Goal: Transaction & Acquisition: Subscribe to service/newsletter

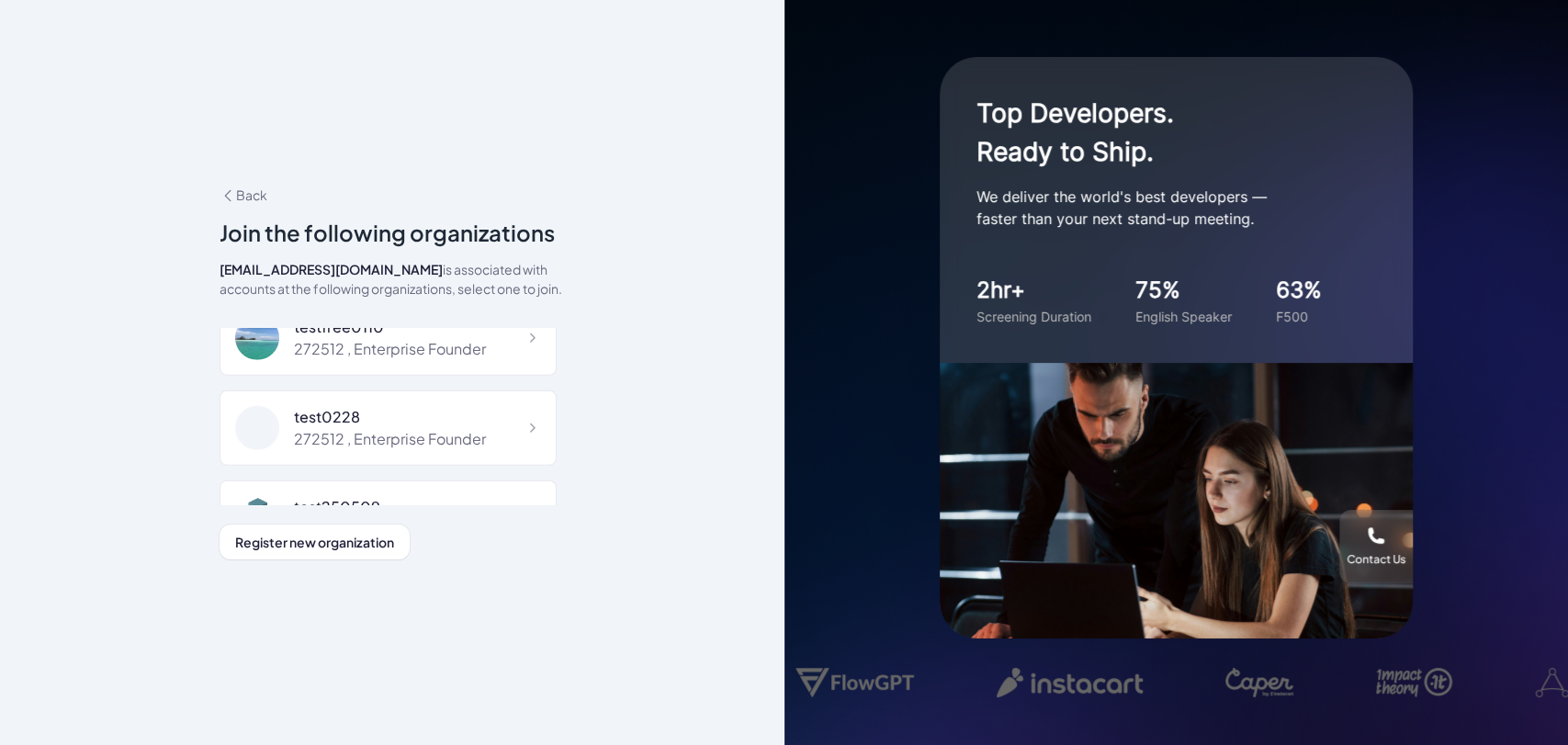
scroll to position [3761, 0]
click at [437, 430] on div "272512 , Enterprise Founder" at bounding box center [390, 441] width 192 height 22
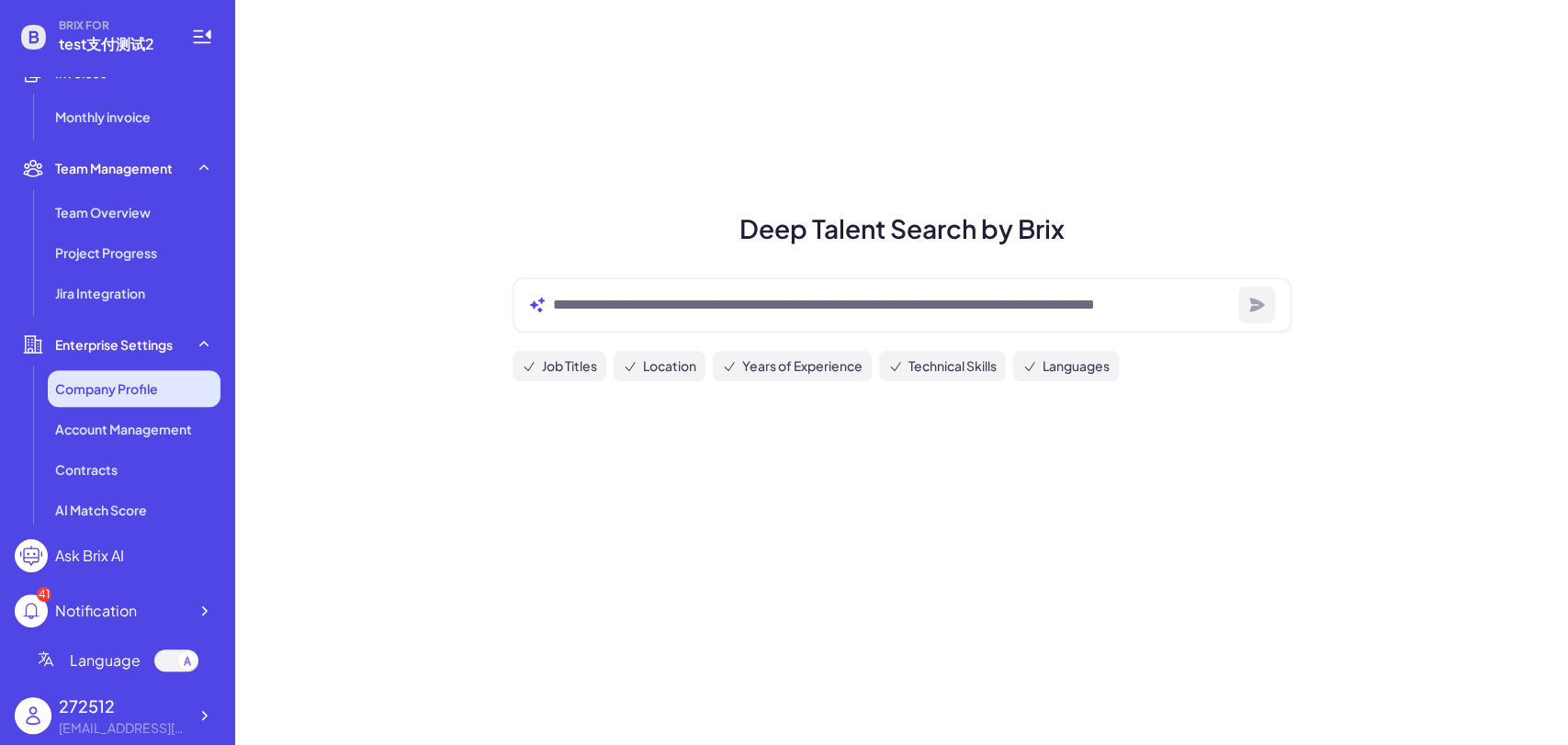
scroll to position [520, 0]
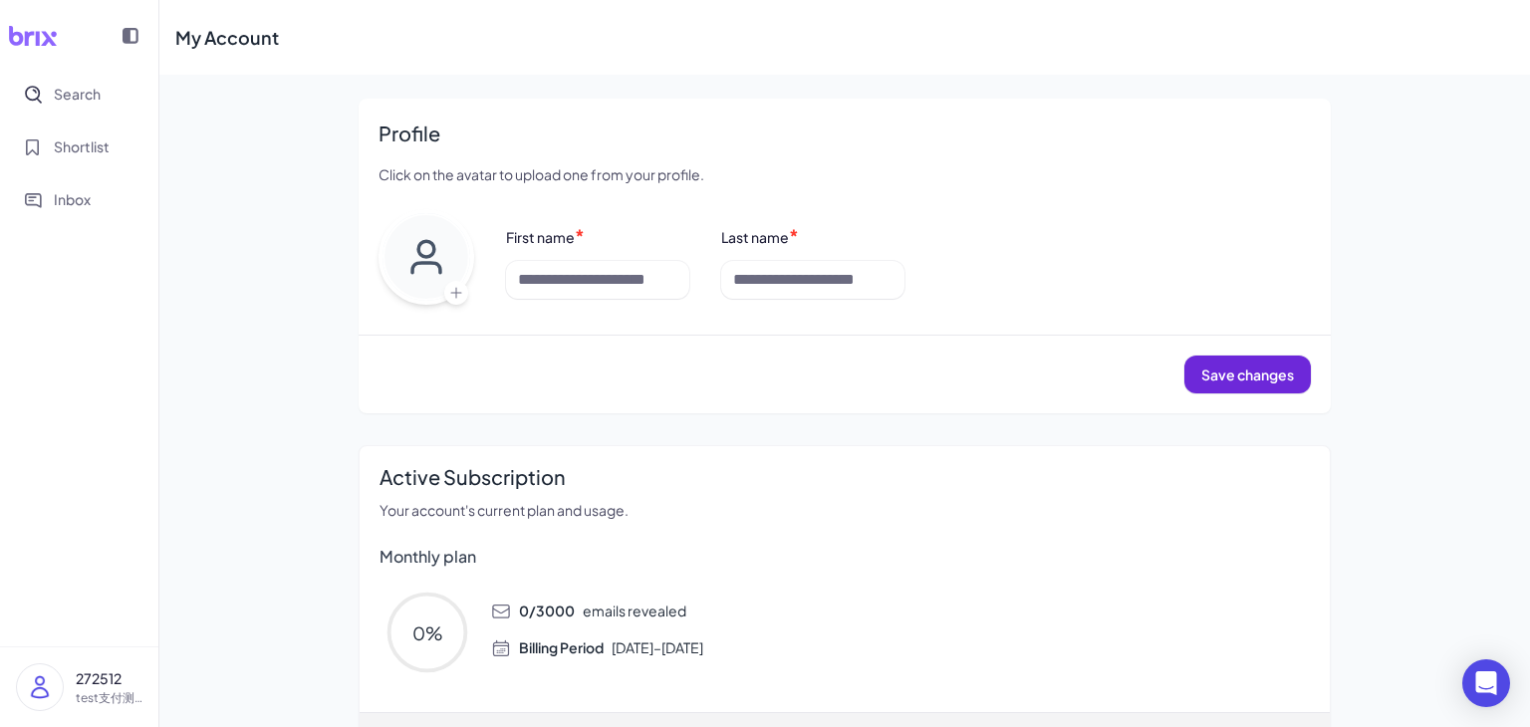
scroll to position [165, 0]
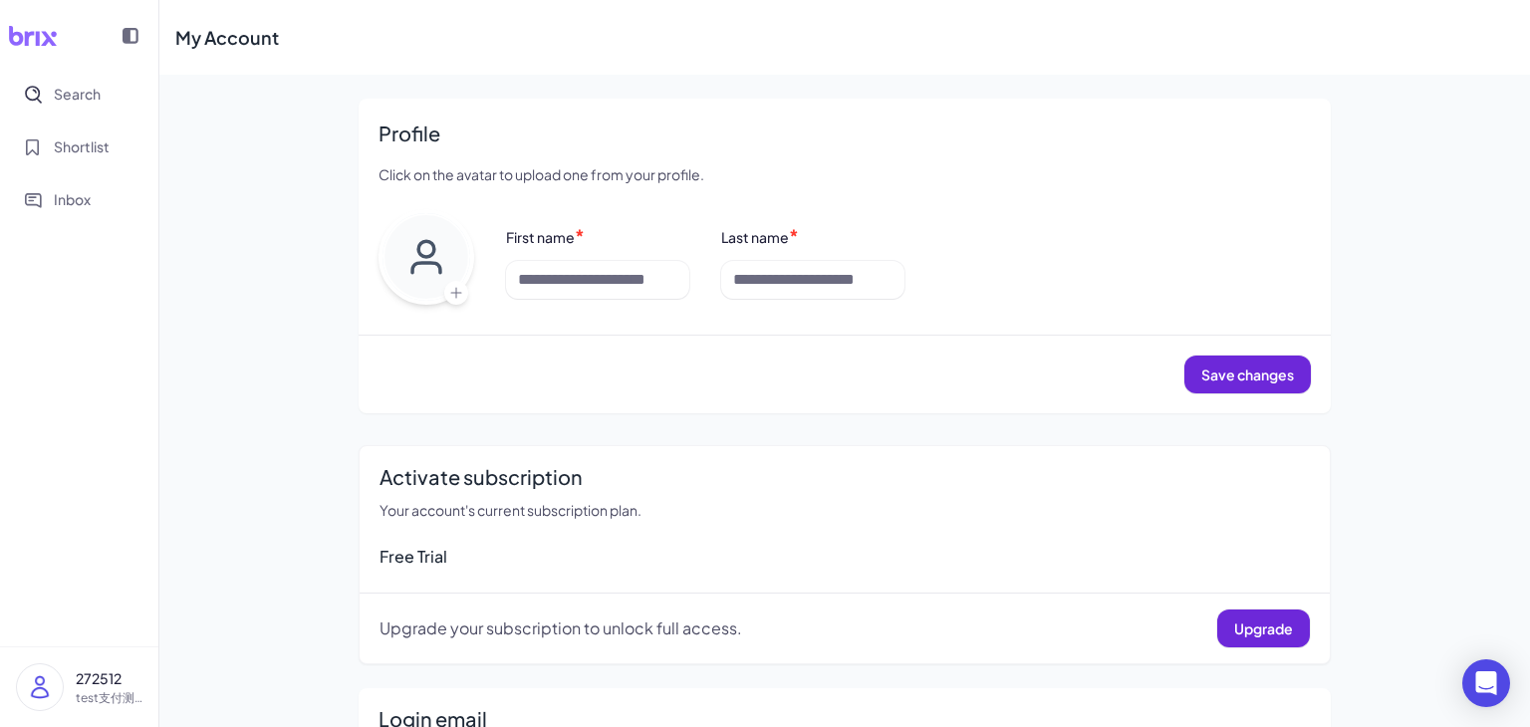
click at [60, 686] on img at bounding box center [40, 688] width 46 height 46
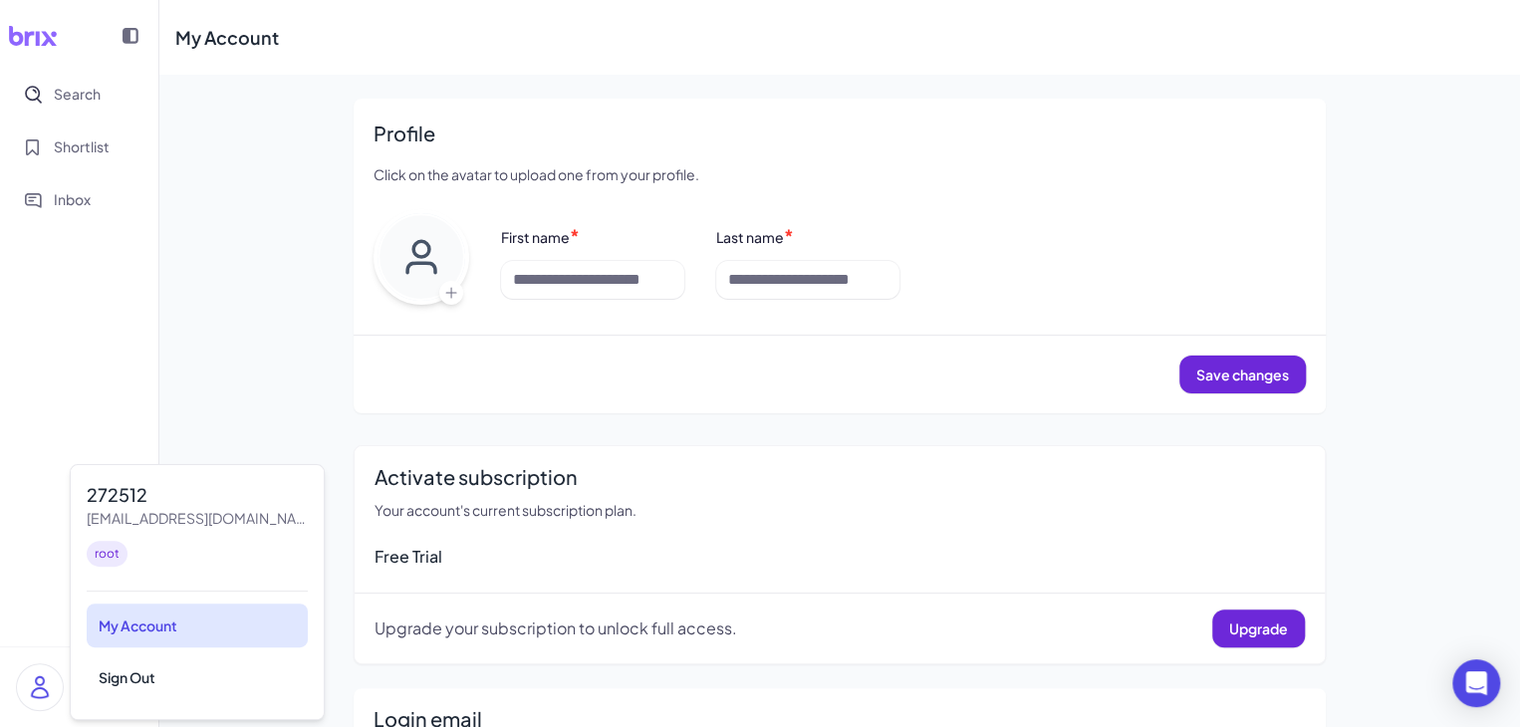
click at [179, 633] on div "My Account" at bounding box center [197, 626] width 221 height 44
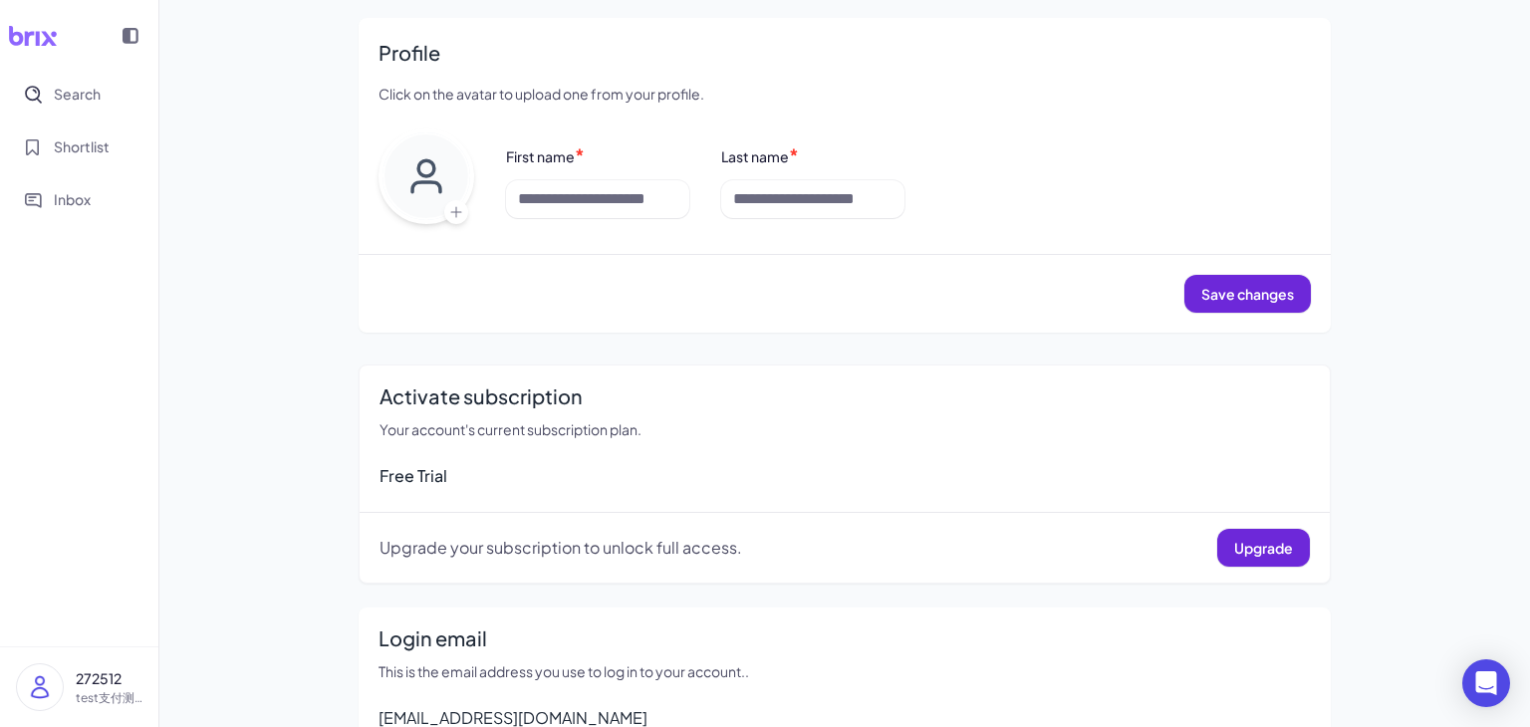
scroll to position [18, 0]
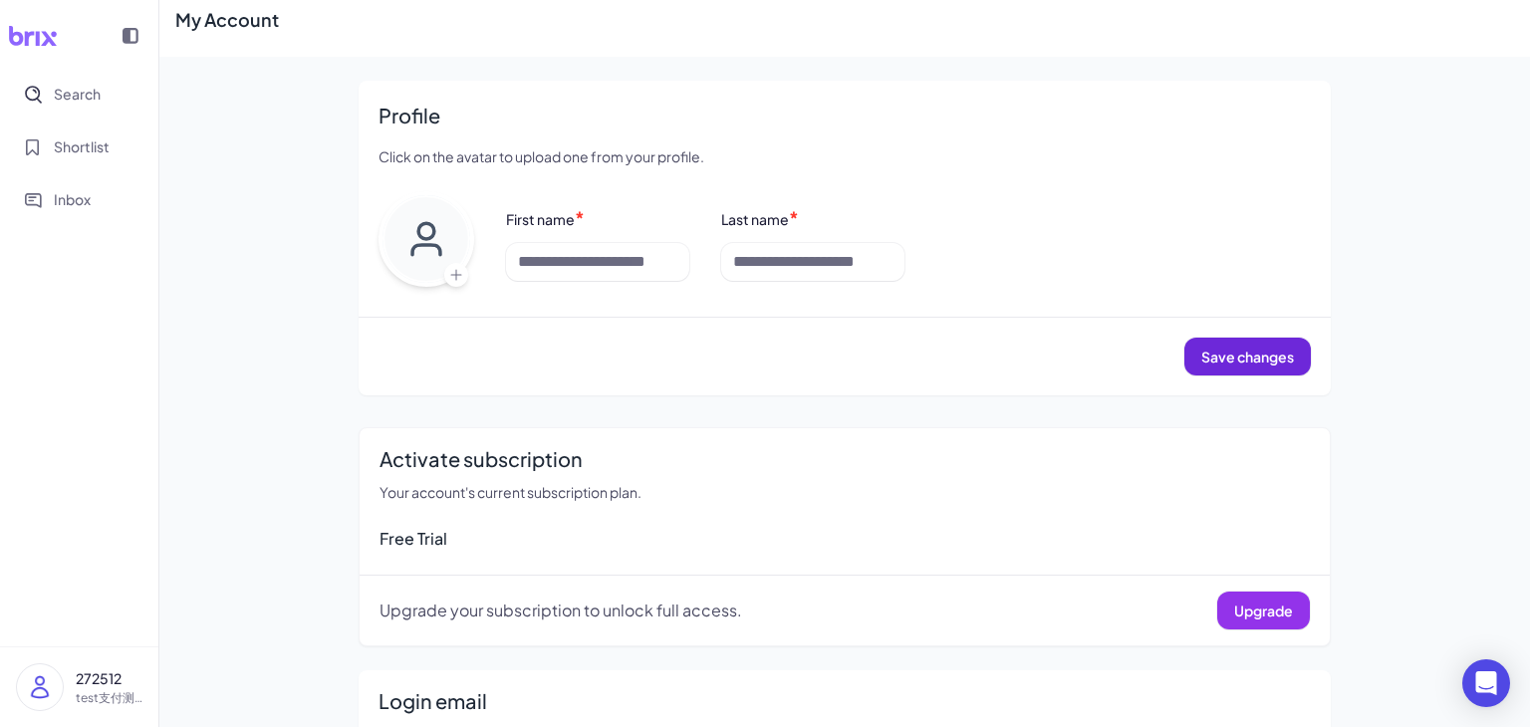
click at [1253, 605] on span "Upgrade" at bounding box center [1263, 611] width 59 height 18
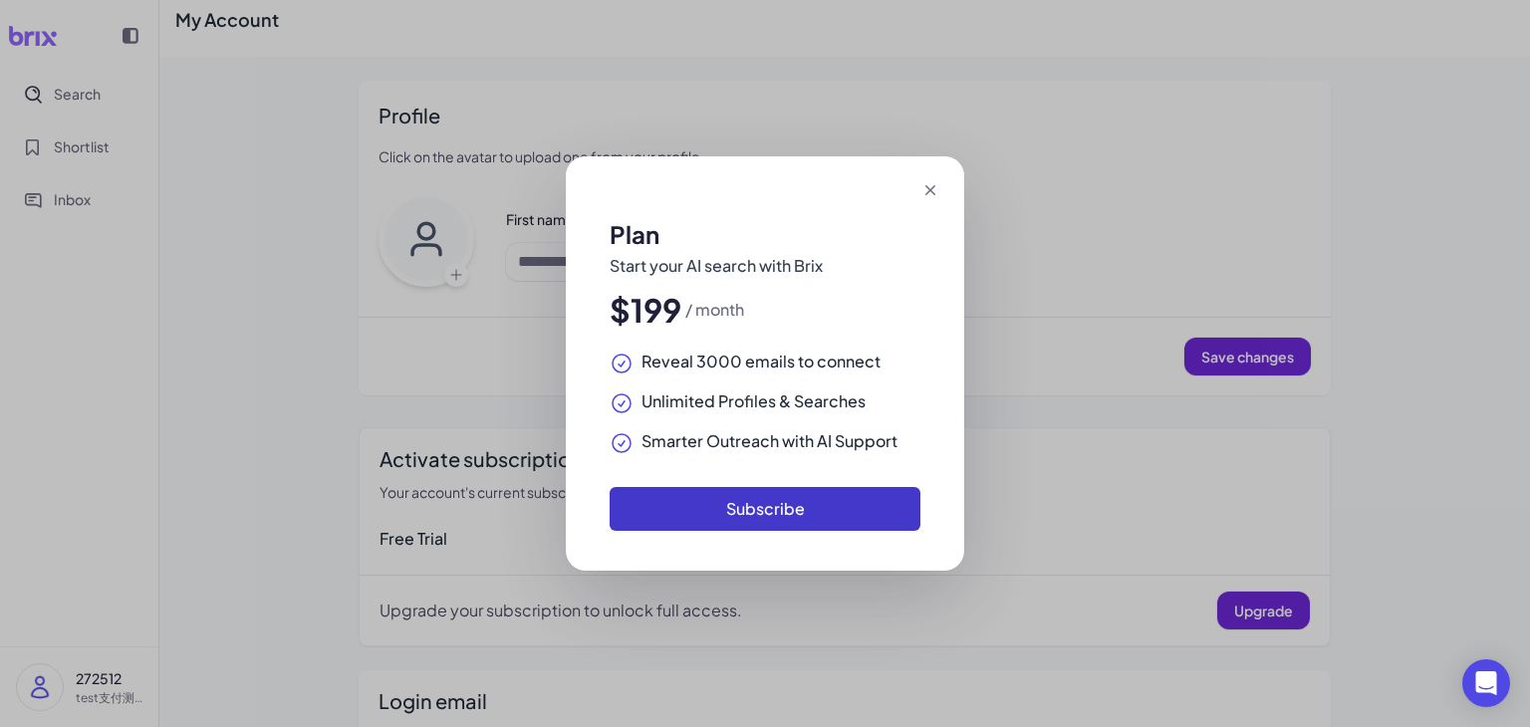
click at [785, 507] on button "Subscribe" at bounding box center [765, 509] width 311 height 44
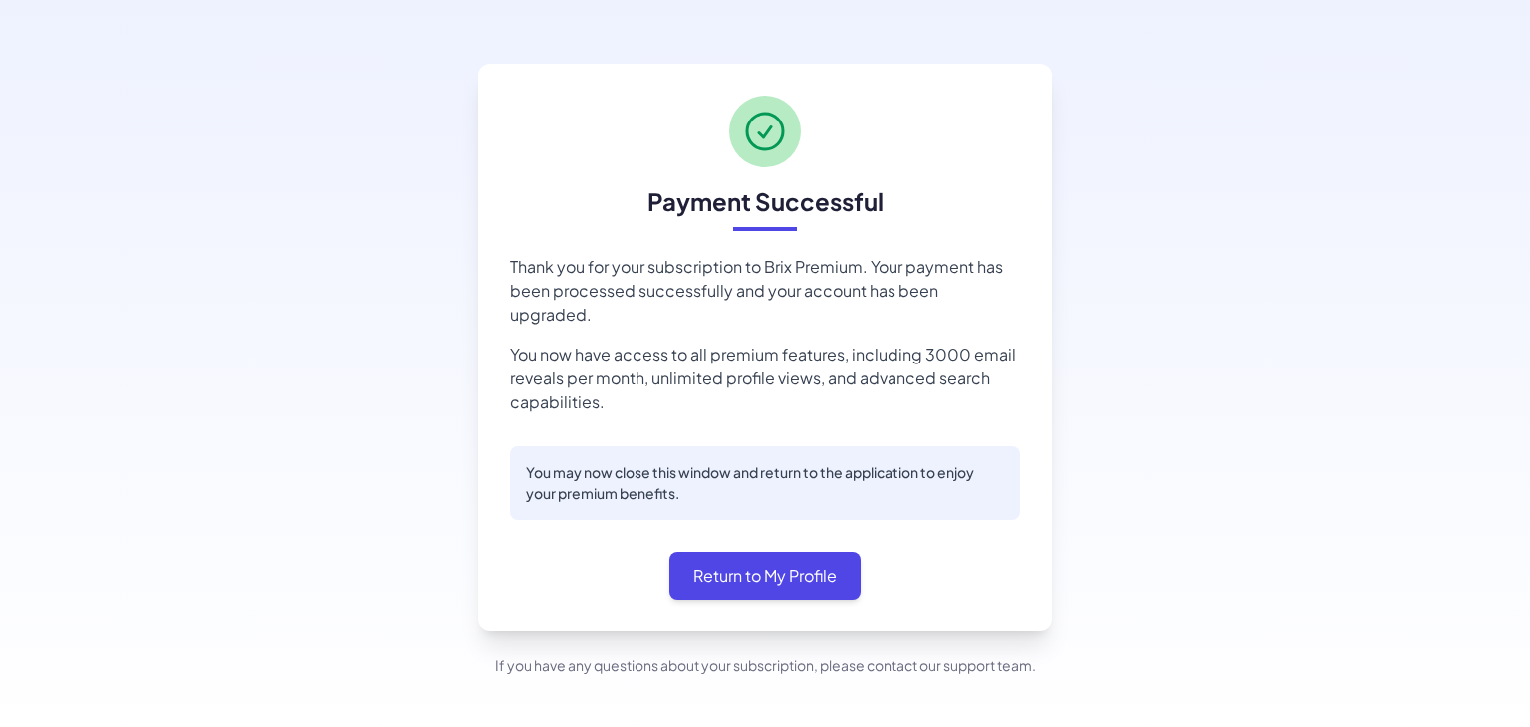
click at [20, 391] on div "Payment Successful Thank you for your subscription to Brix Premium. Your paymen…" at bounding box center [765, 370] width 1530 height 740
click at [765, 560] on button "Return to My Profile" at bounding box center [765, 576] width 191 height 48
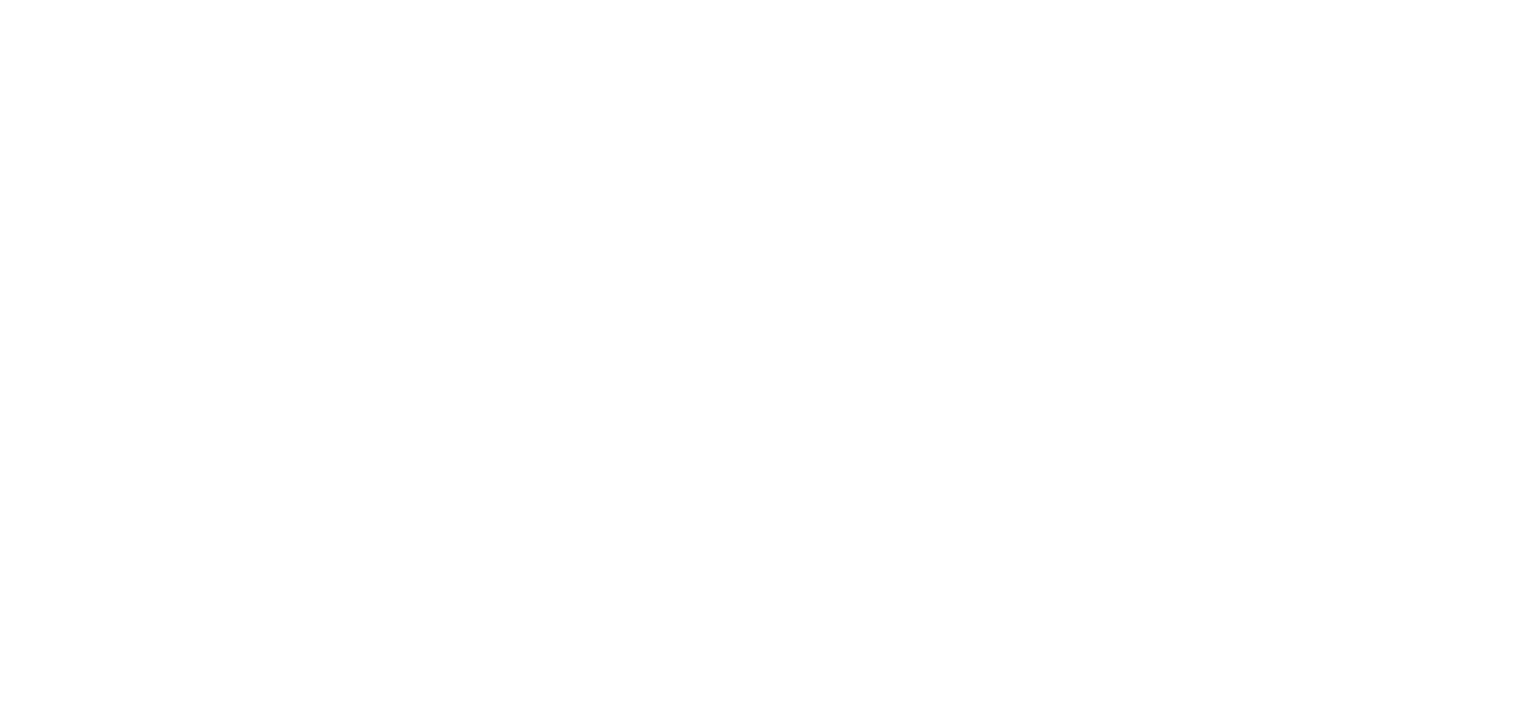
click at [0, 370] on div at bounding box center [765, 662] width 1530 height 727
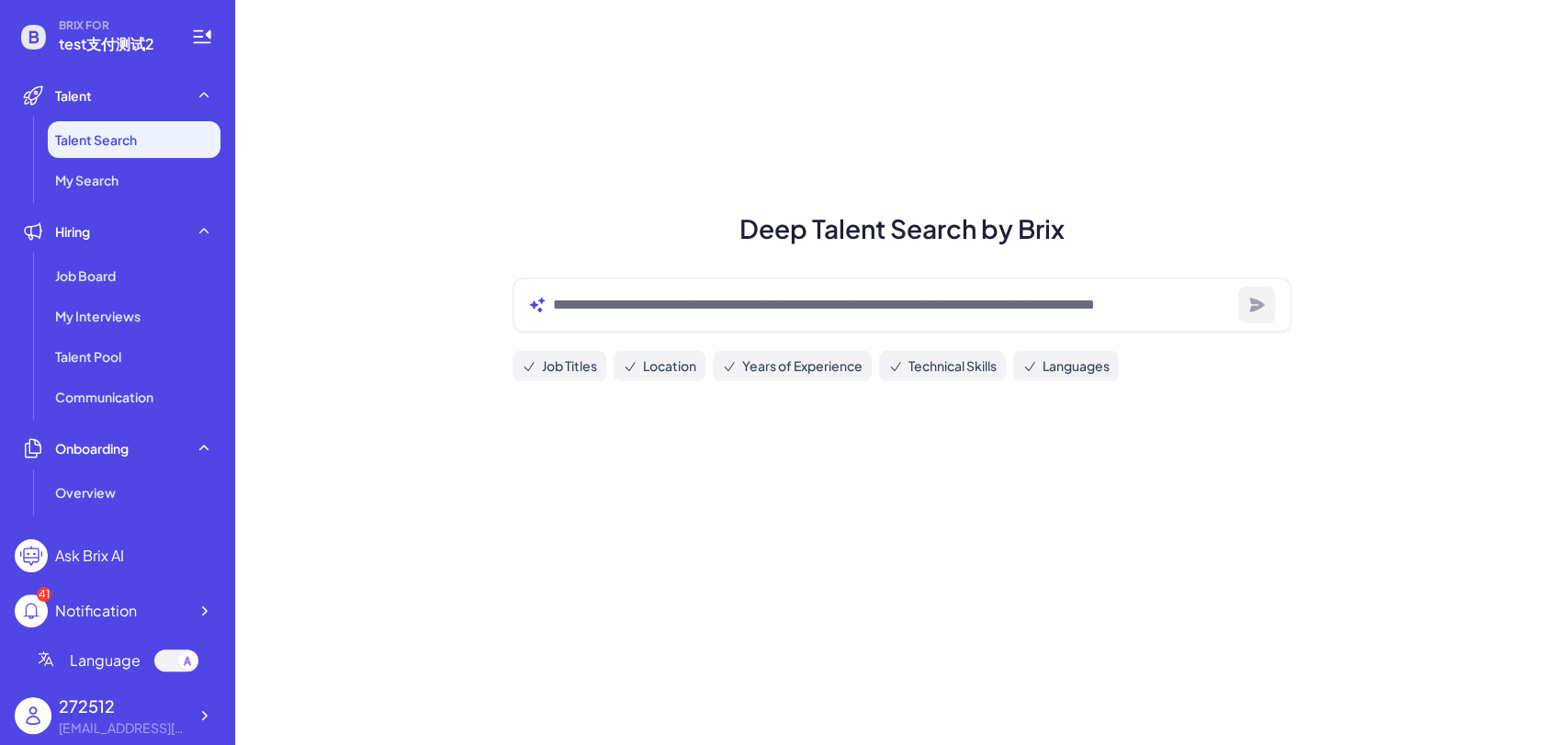
scroll to position [520, 0]
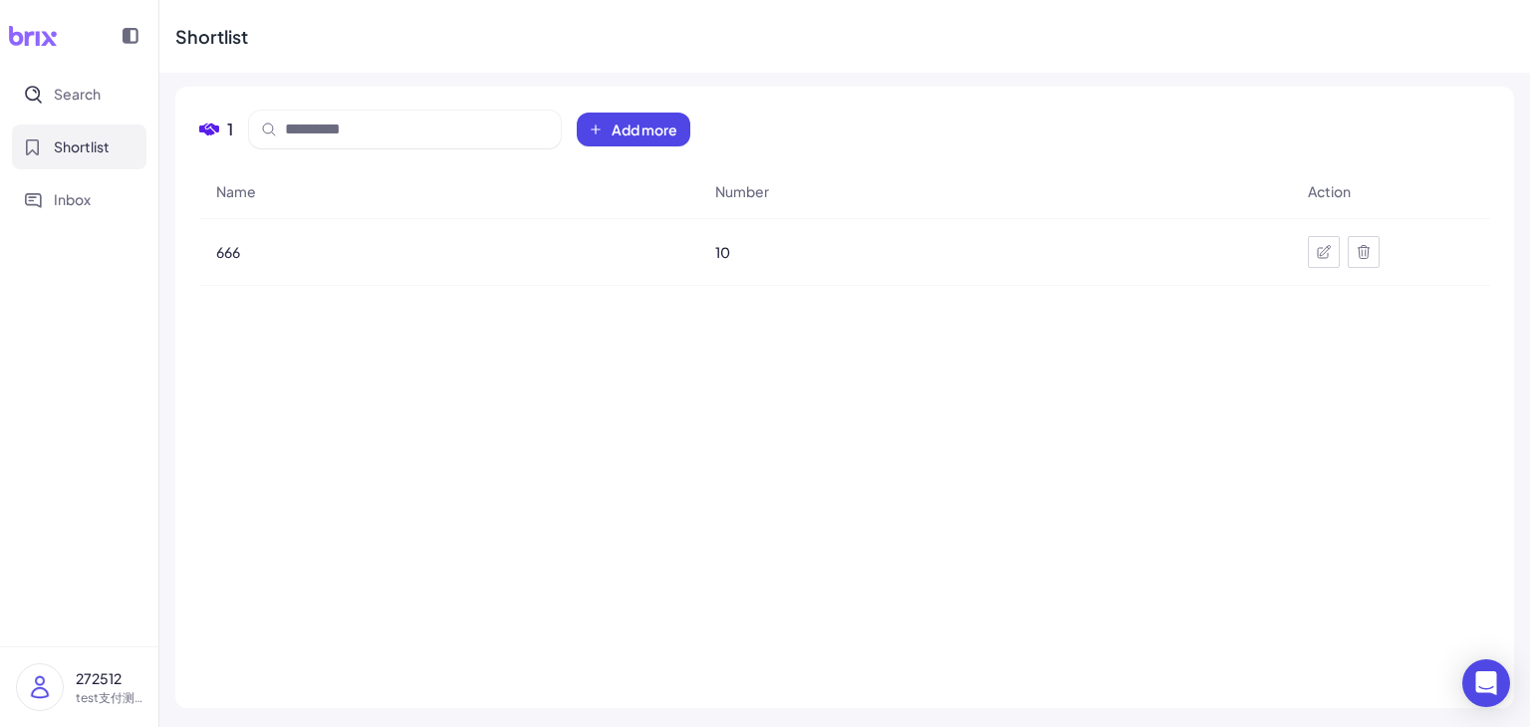
click at [40, 690] on img at bounding box center [40, 688] width 46 height 46
click at [466, 466] on div "Name Number Action 666 10" at bounding box center [839, 424] width 1281 height 520
click at [36, 39] on icon at bounding box center [33, 36] width 48 height 20
click at [40, 686] on img at bounding box center [40, 688] width 46 height 46
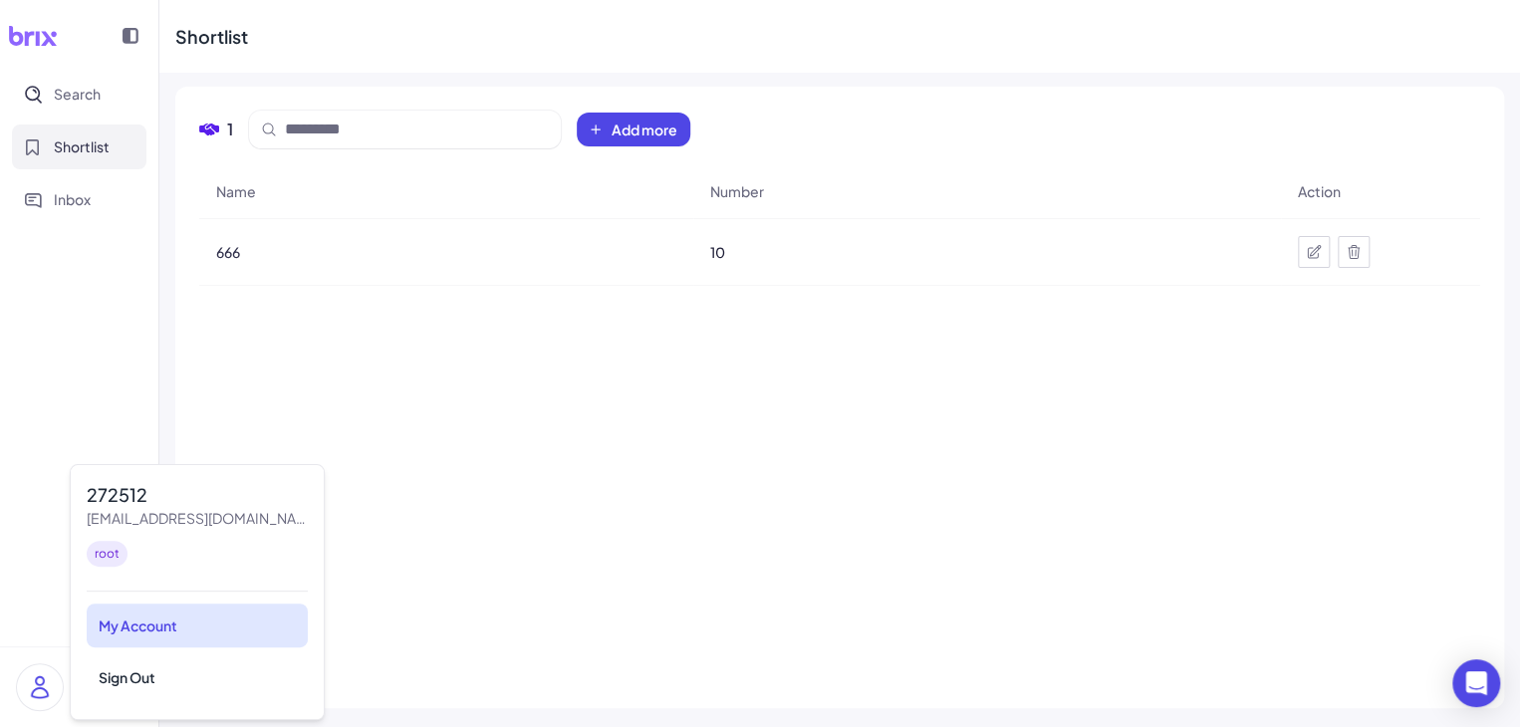
click at [112, 621] on div "My Account" at bounding box center [197, 626] width 221 height 44
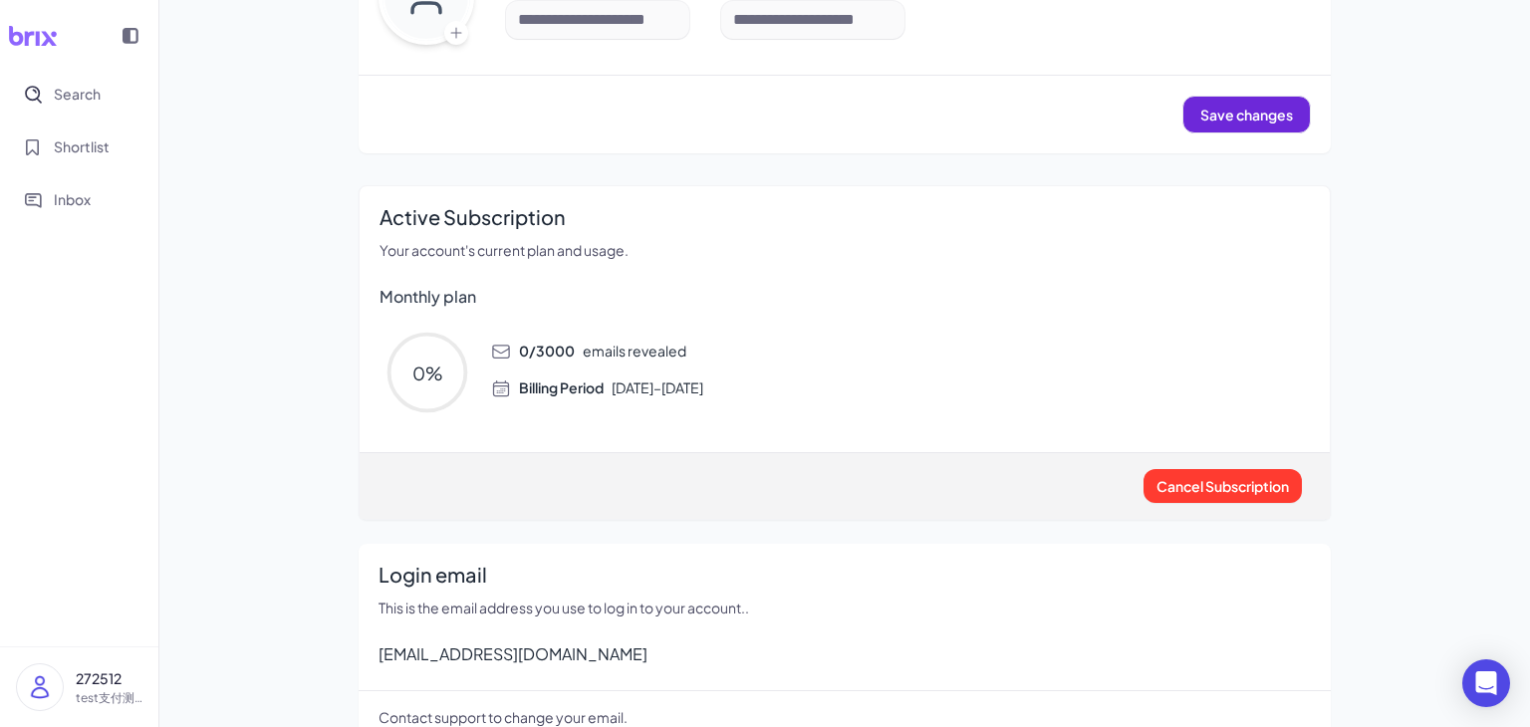
scroll to position [299, 0]
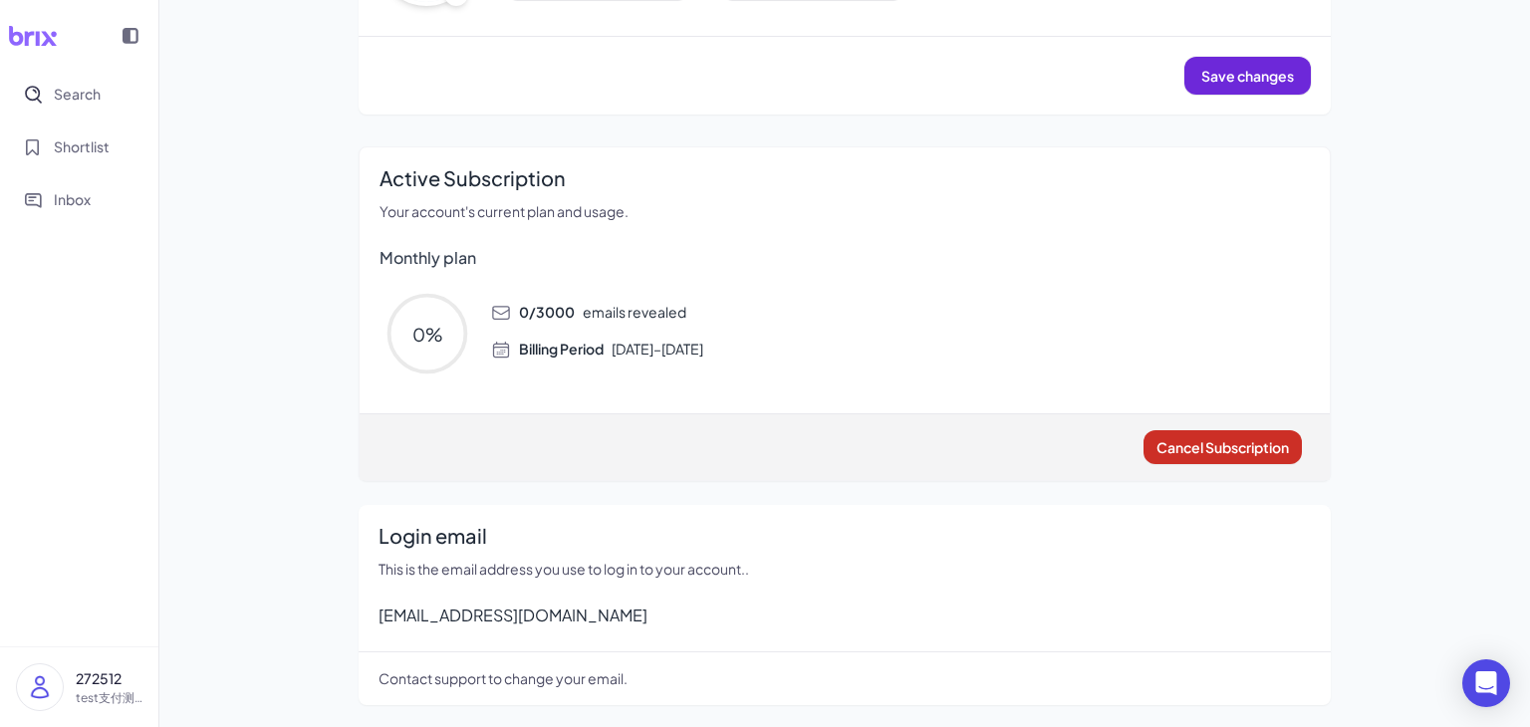
click at [1212, 450] on span "Cancel Subscription" at bounding box center [1223, 447] width 133 height 18
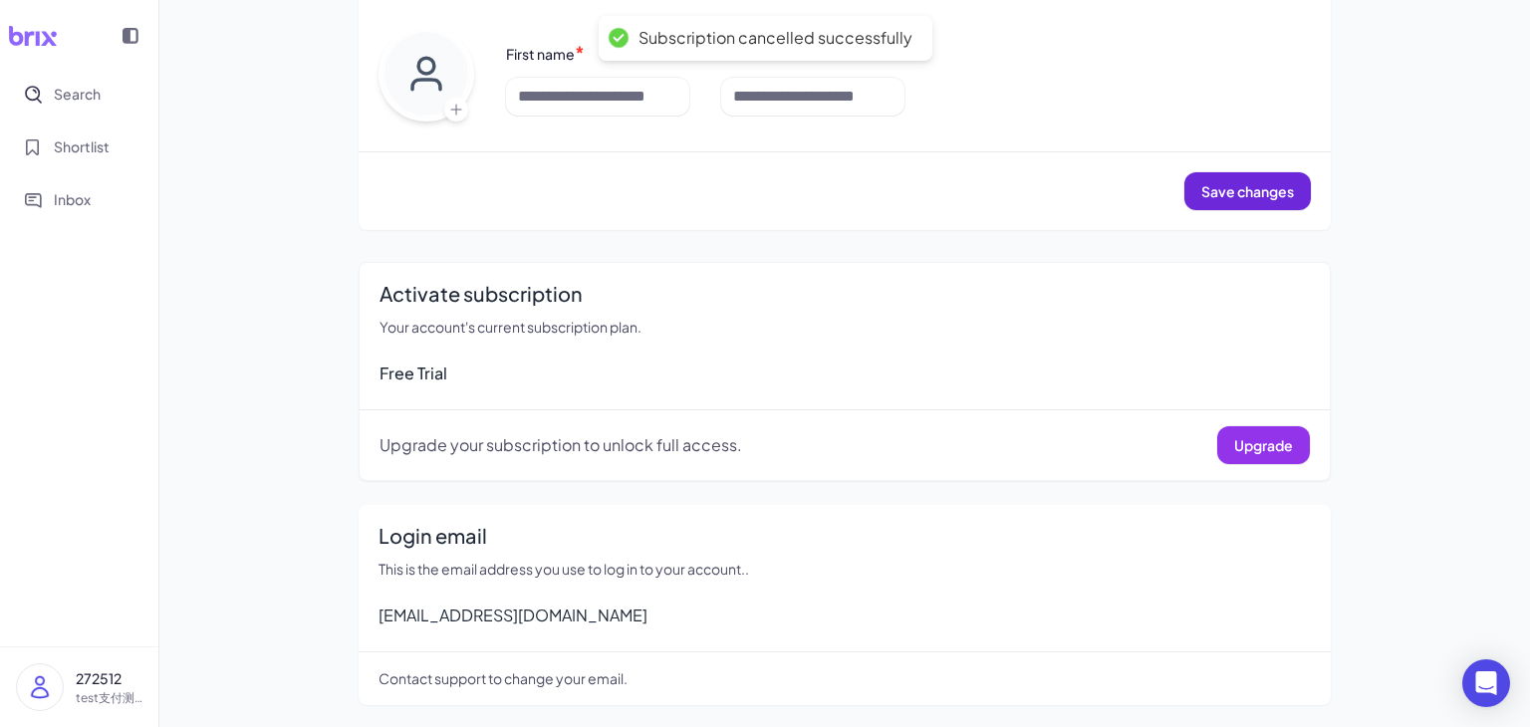
click at [1252, 448] on span "Upgrade" at bounding box center [1263, 445] width 59 height 18
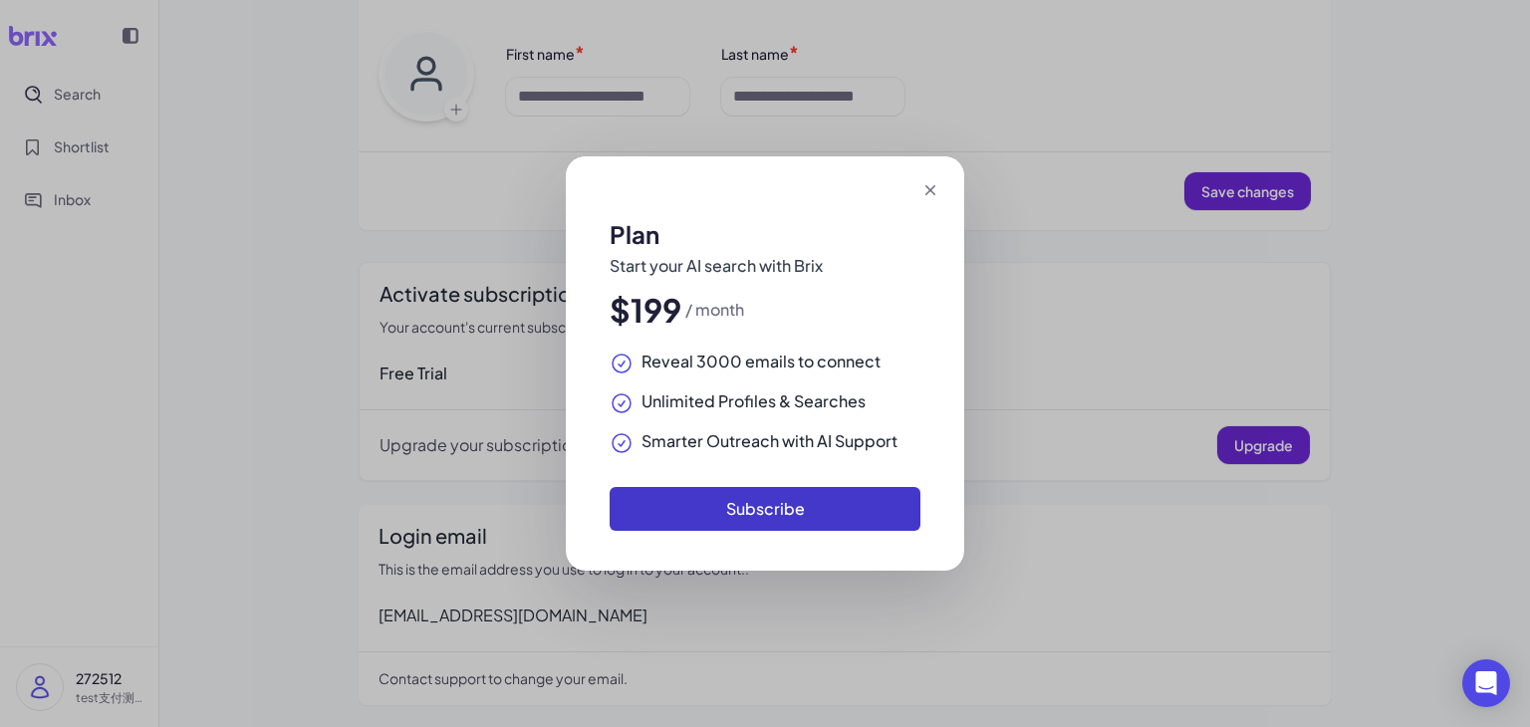
click at [795, 510] on button "Subscribe" at bounding box center [765, 509] width 311 height 44
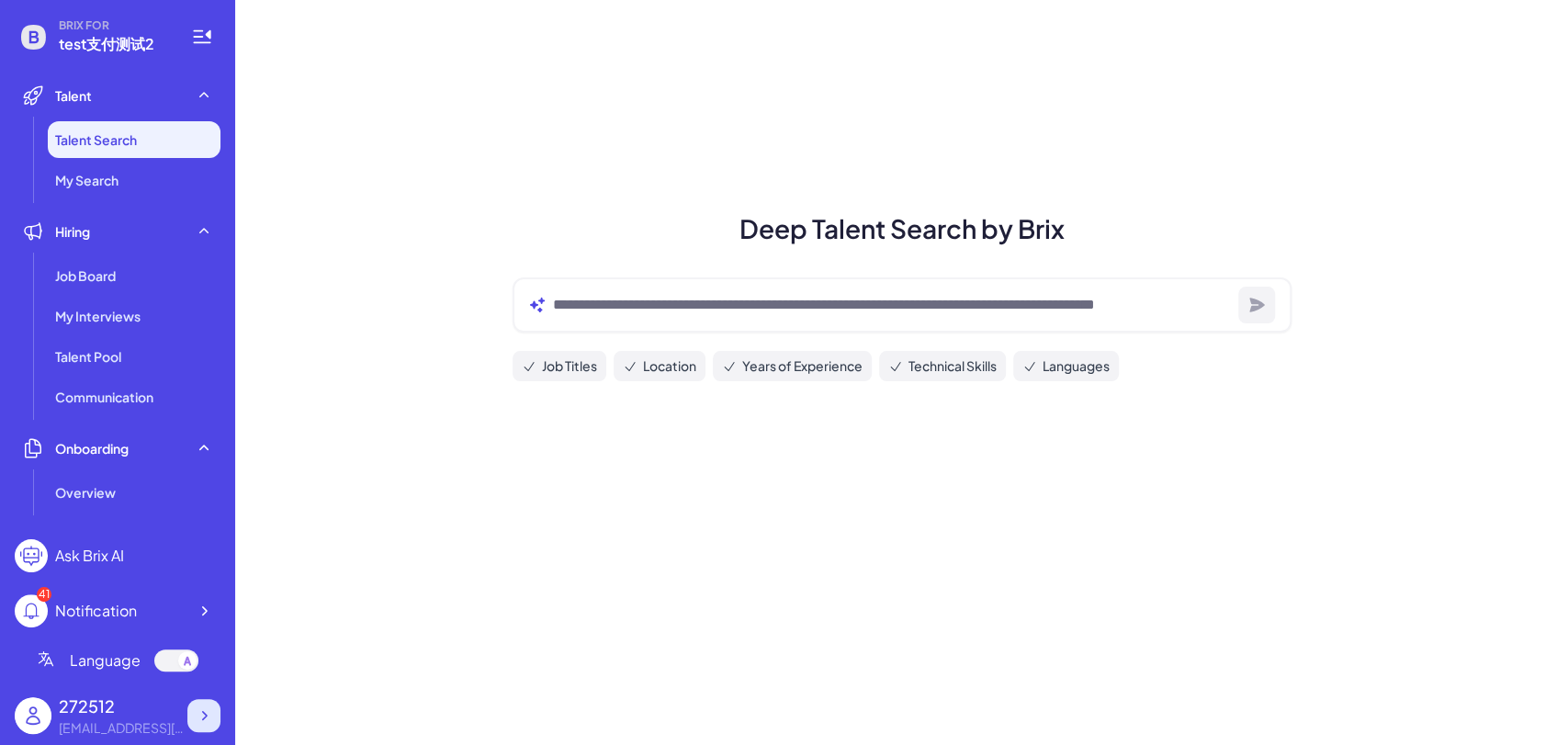
click at [212, 710] on icon at bounding box center [204, 715] width 18 height 18
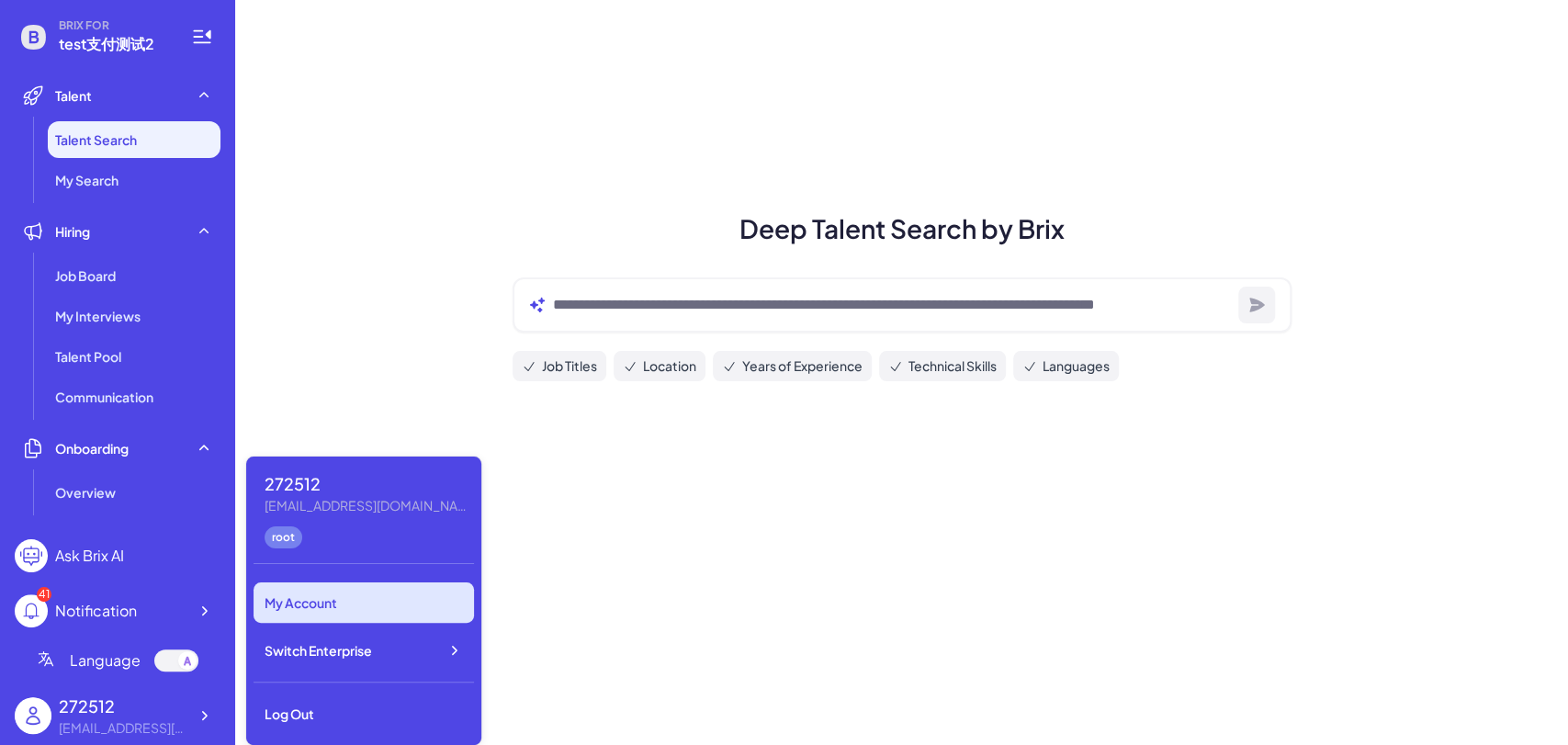
click at [351, 602] on div "My Account" at bounding box center [363, 603] width 220 height 41
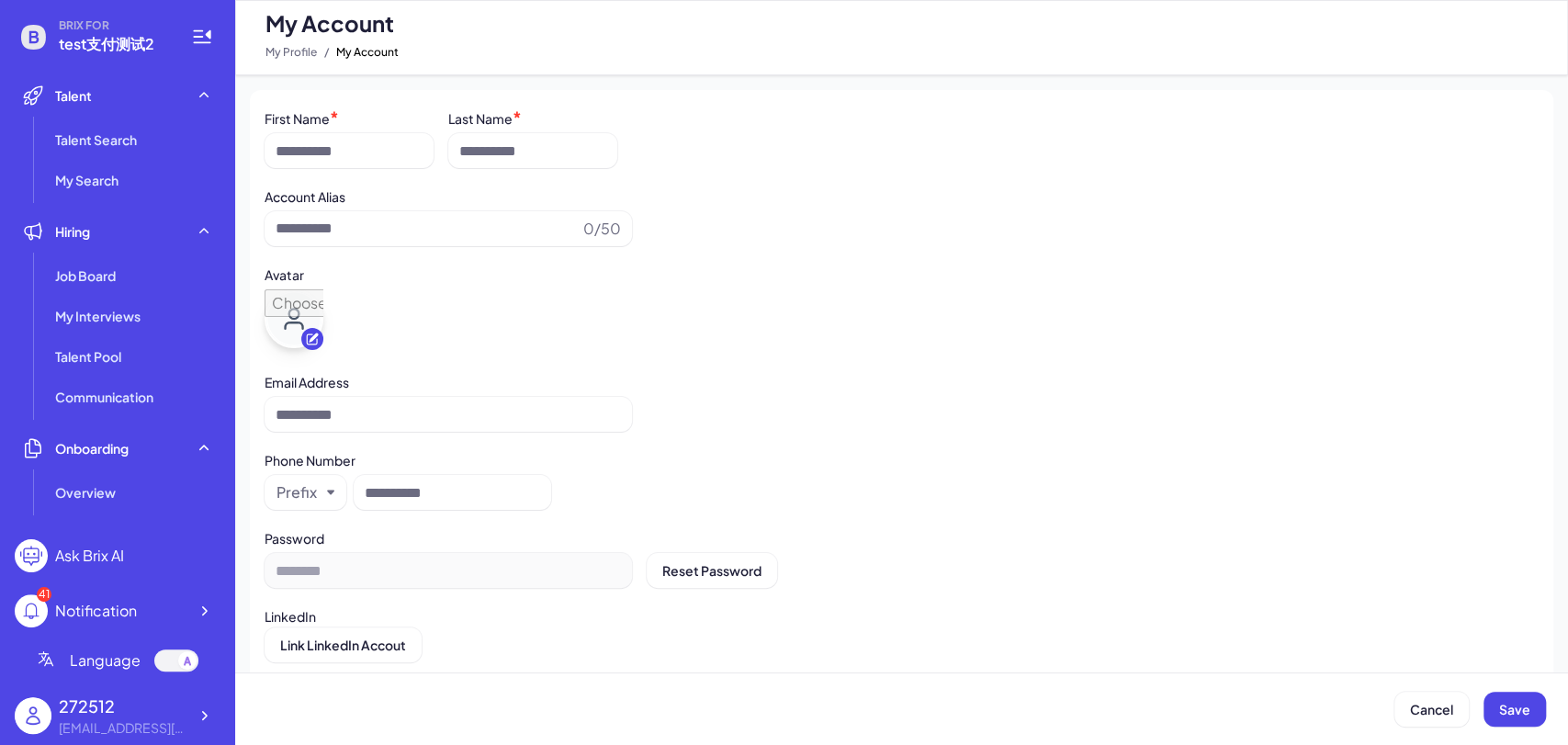
type input "******"
type input "**********"
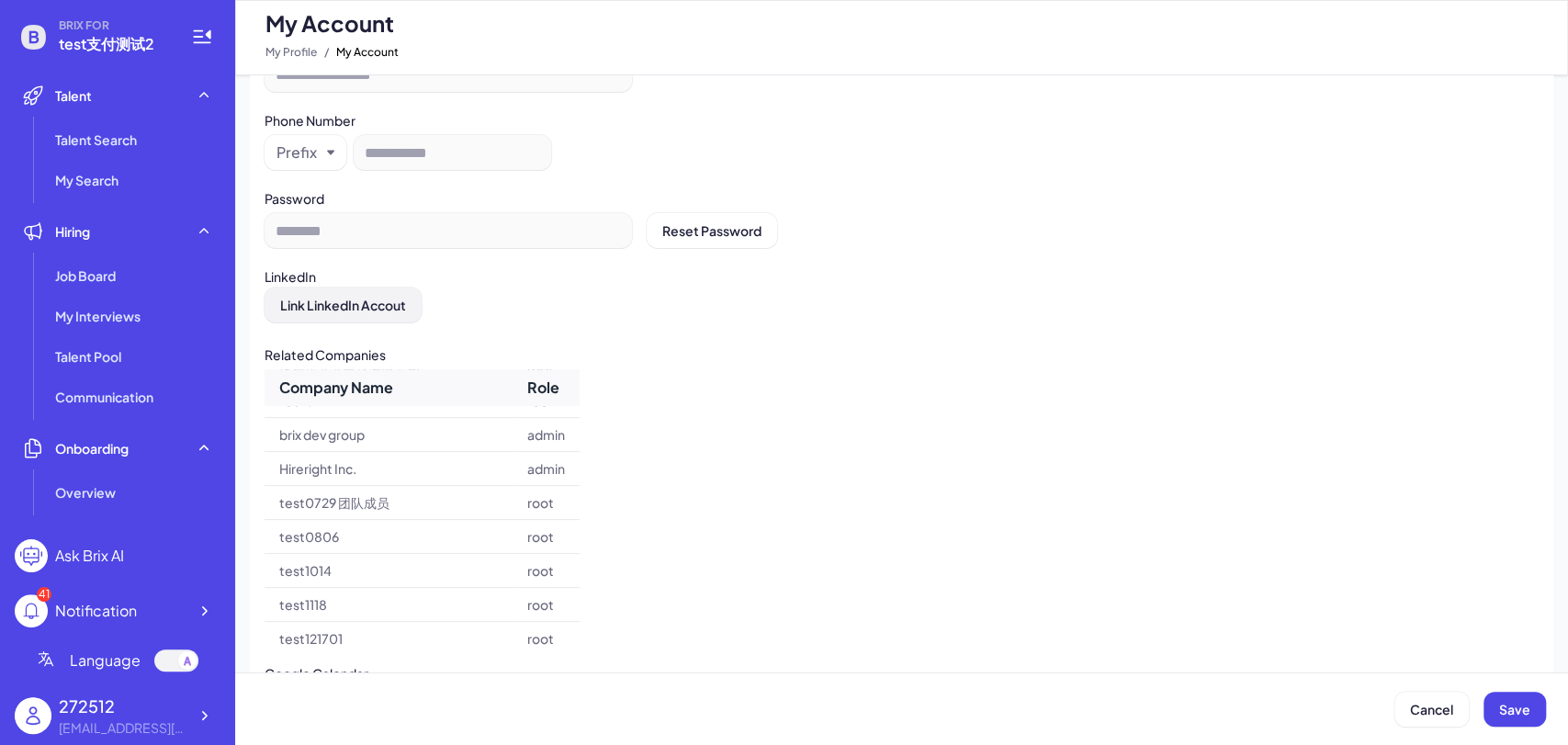
scroll to position [851, 0]
click at [348, 297] on span "Link LinkedIn Accout" at bounding box center [343, 305] width 126 height 17
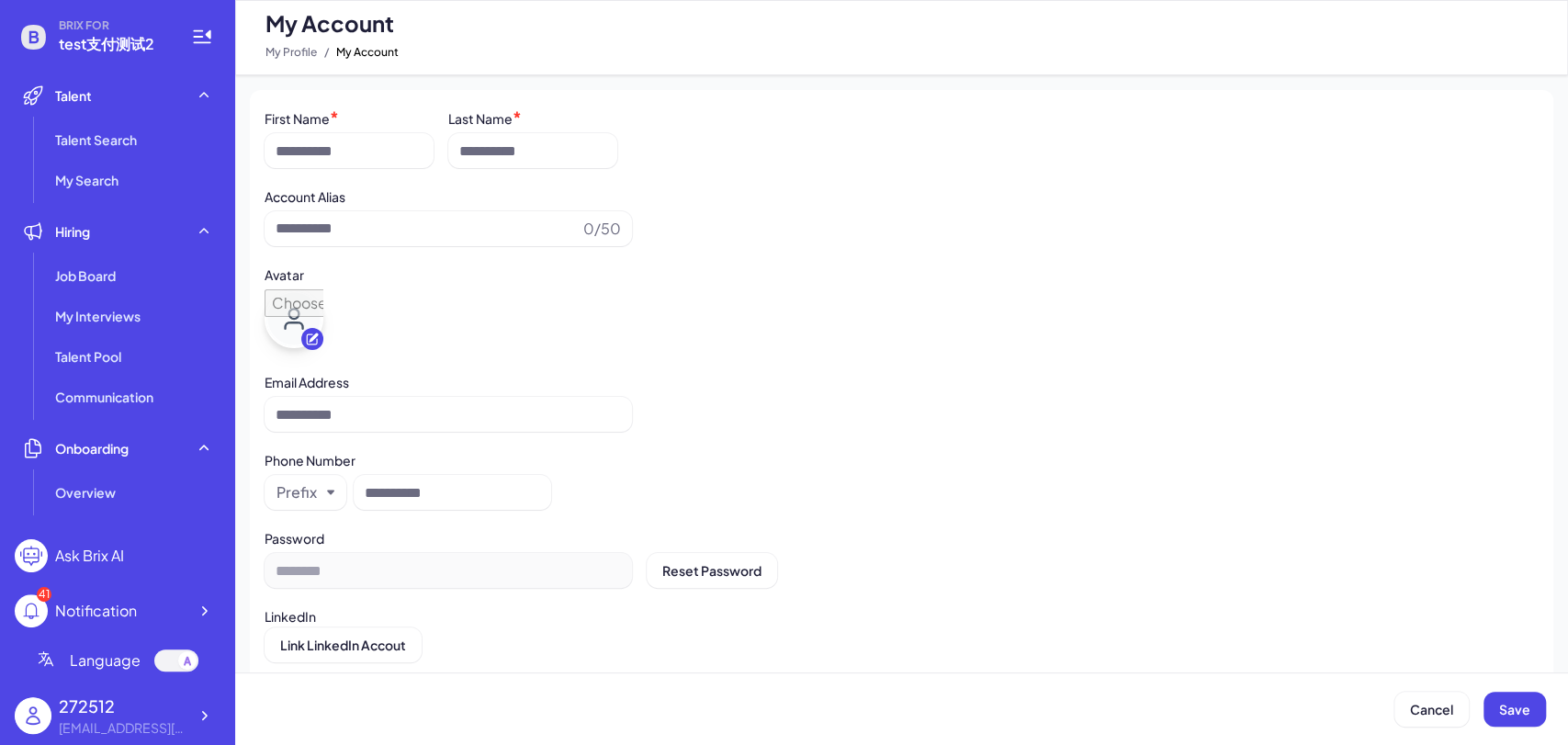
type input "******"
type input "**********"
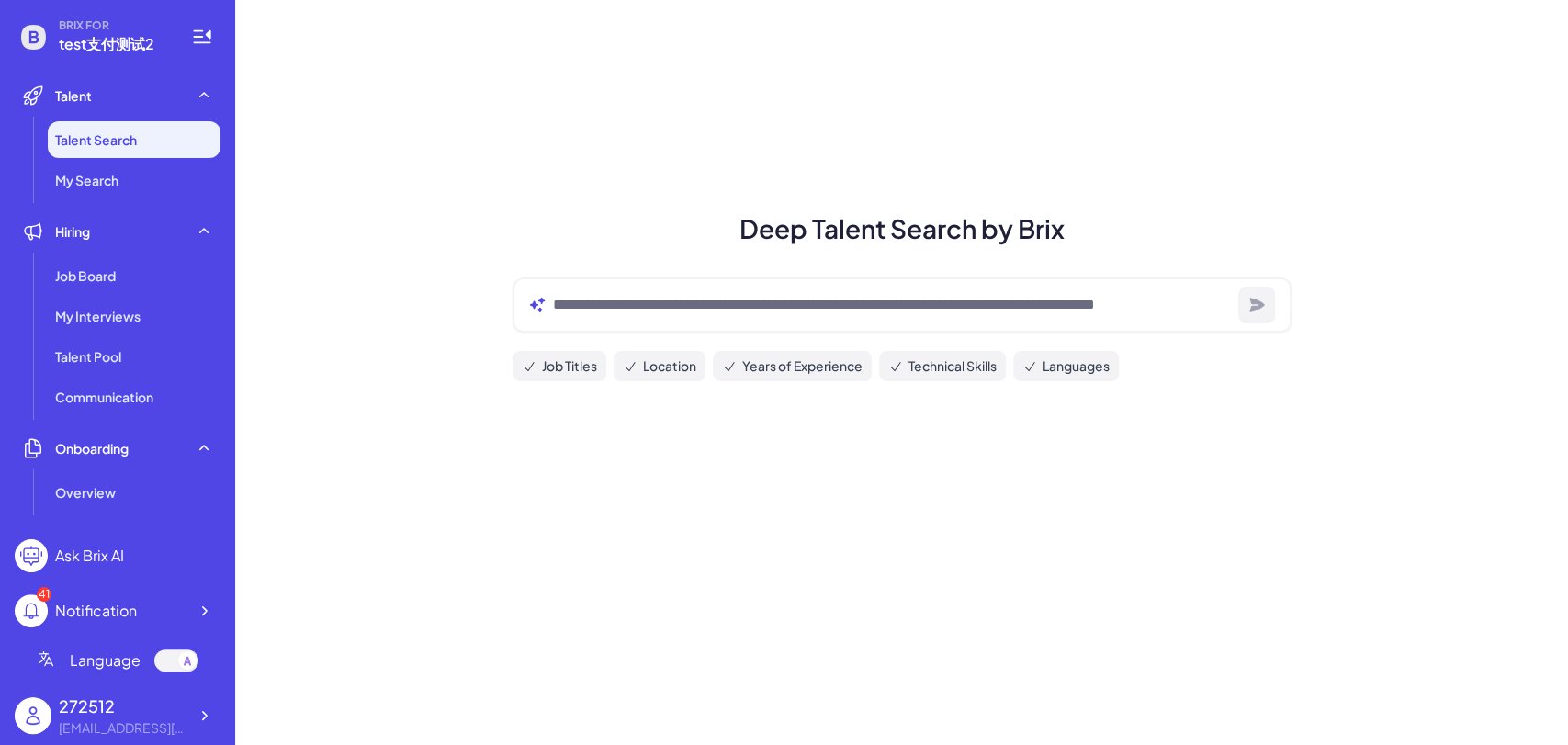
click at [1437, 508] on div "Deep Talent Search by Brix Job Titles Location Years of Experience Technical Sk…" at bounding box center [902, 372] width 1333 height 745
click at [1527, 313] on div "Deep Talent Search by Brix Job Titles Location Years of Experience Technical Sk…" at bounding box center [902, 372] width 1333 height 745
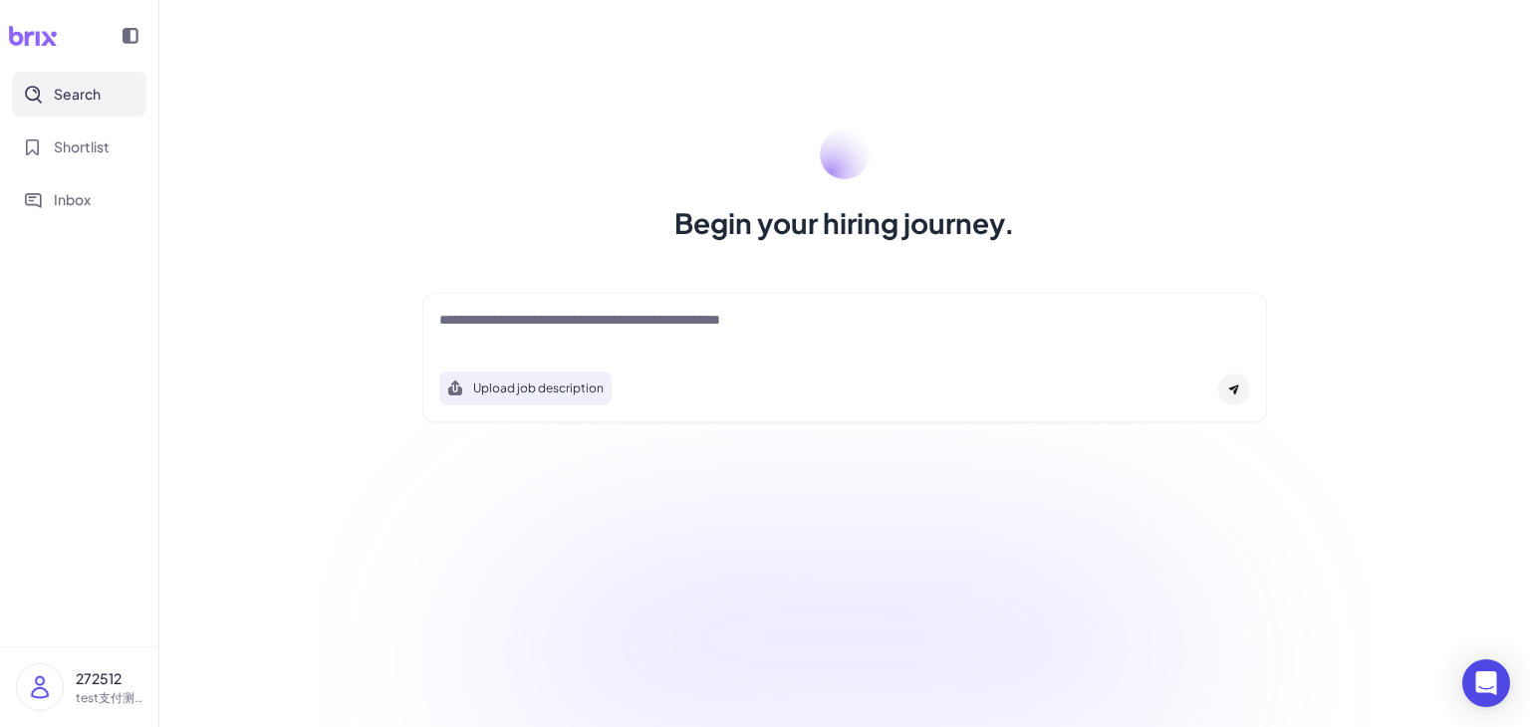
drag, startPoint x: 737, startPoint y: 478, endPoint x: 746, endPoint y: 598, distance: 119.9
click at [734, 479] on div "Begin your hiring journey. Upload job description Job Titles Location Years of …" at bounding box center [844, 363] width 1371 height 727
click at [1422, 384] on div "Begin your hiring journey. Upload job description Job Titles Location Years of …" at bounding box center [844, 363] width 1371 height 727
click at [1399, 482] on div "Begin your hiring journey. Upload job description Job Titles Location Years of …" at bounding box center [844, 363] width 1371 height 727
click at [514, 319] on textarea at bounding box center [844, 322] width 811 height 24
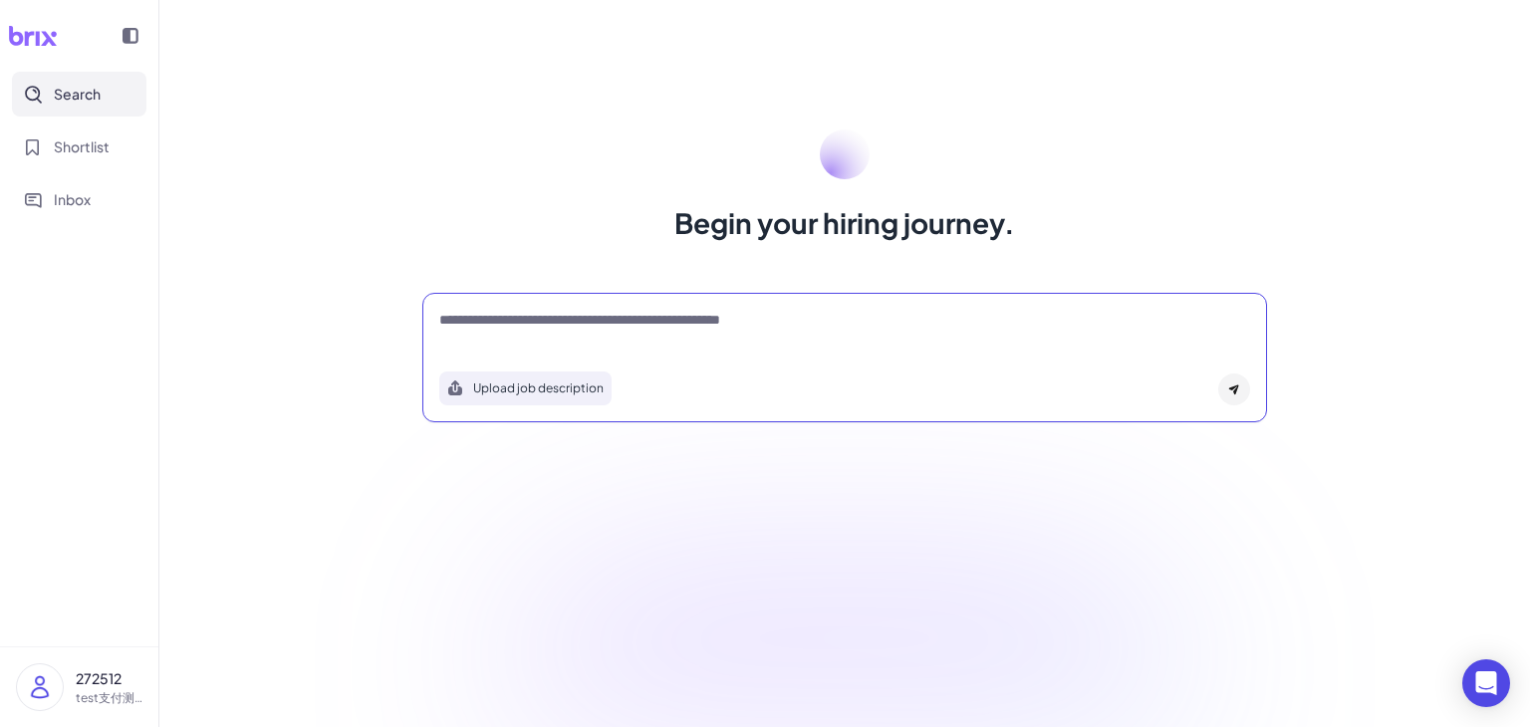
click at [532, 310] on textarea at bounding box center [844, 322] width 811 height 24
type textarea "**********"
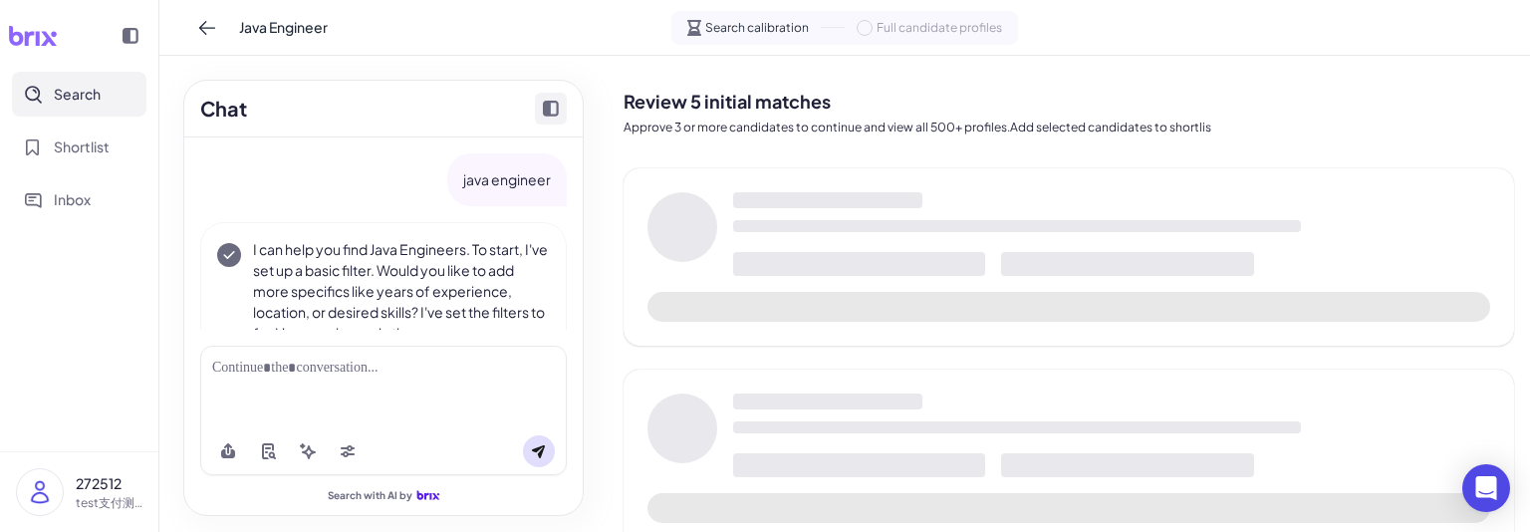
click at [554, 105] on icon "Collapse chat" at bounding box center [551, 109] width 16 height 16
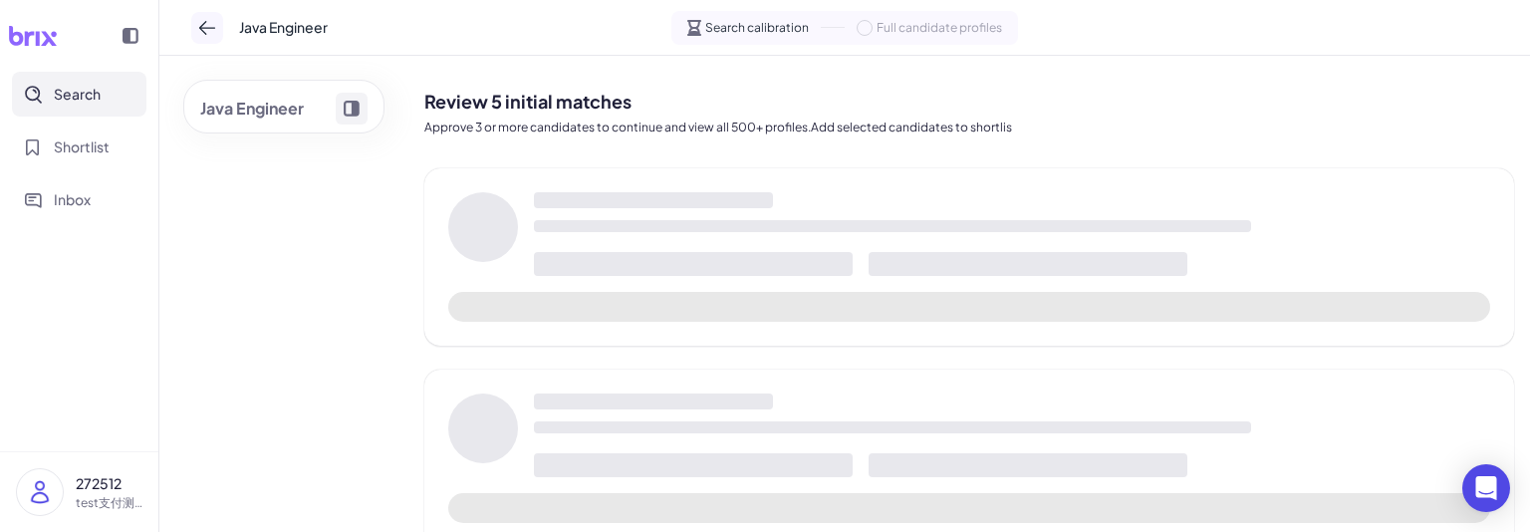
click at [213, 33] on icon at bounding box center [207, 28] width 20 height 20
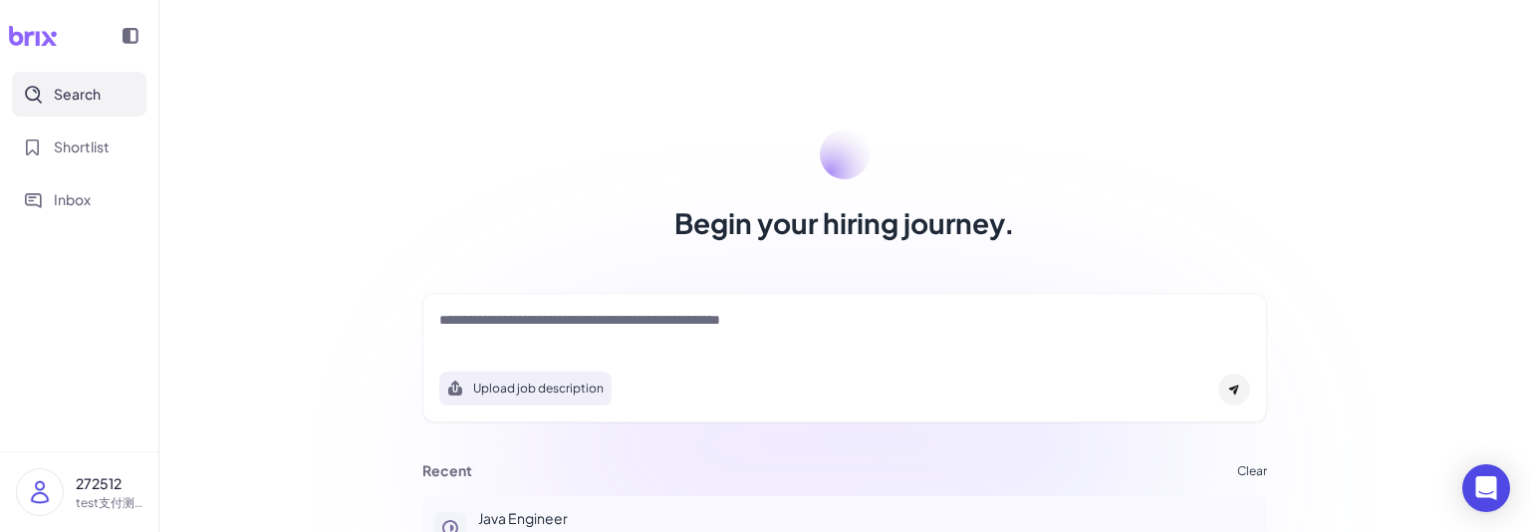
click at [562, 518] on p "Java Engineer" at bounding box center [866, 518] width 777 height 21
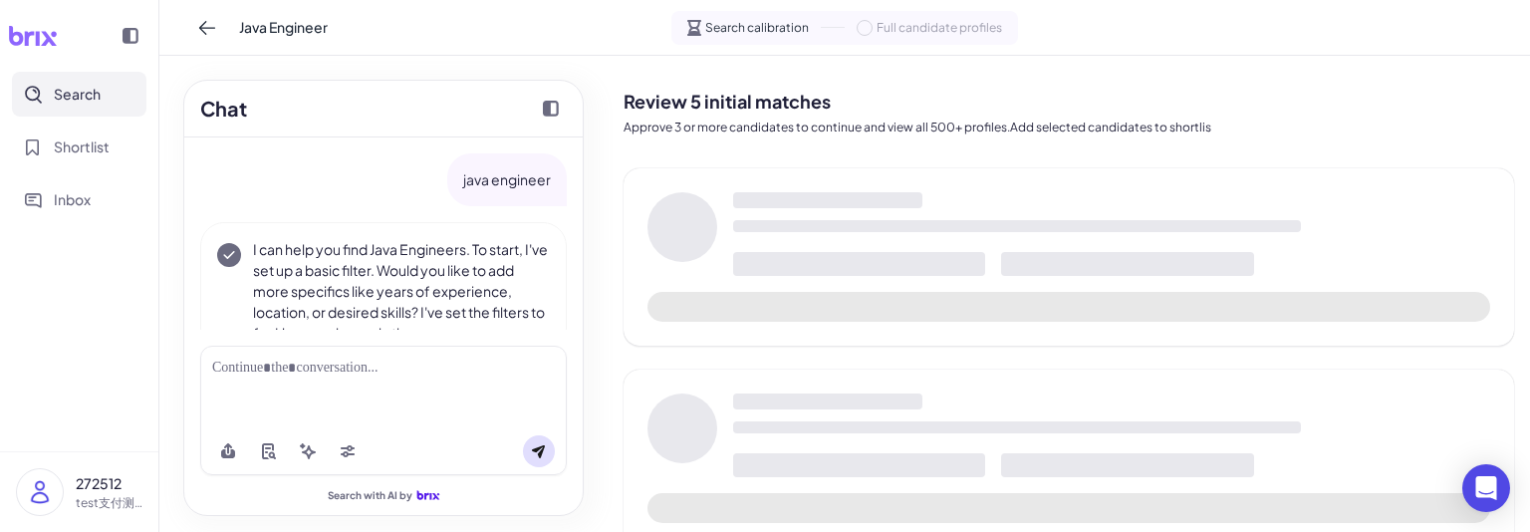
scroll to position [113, 0]
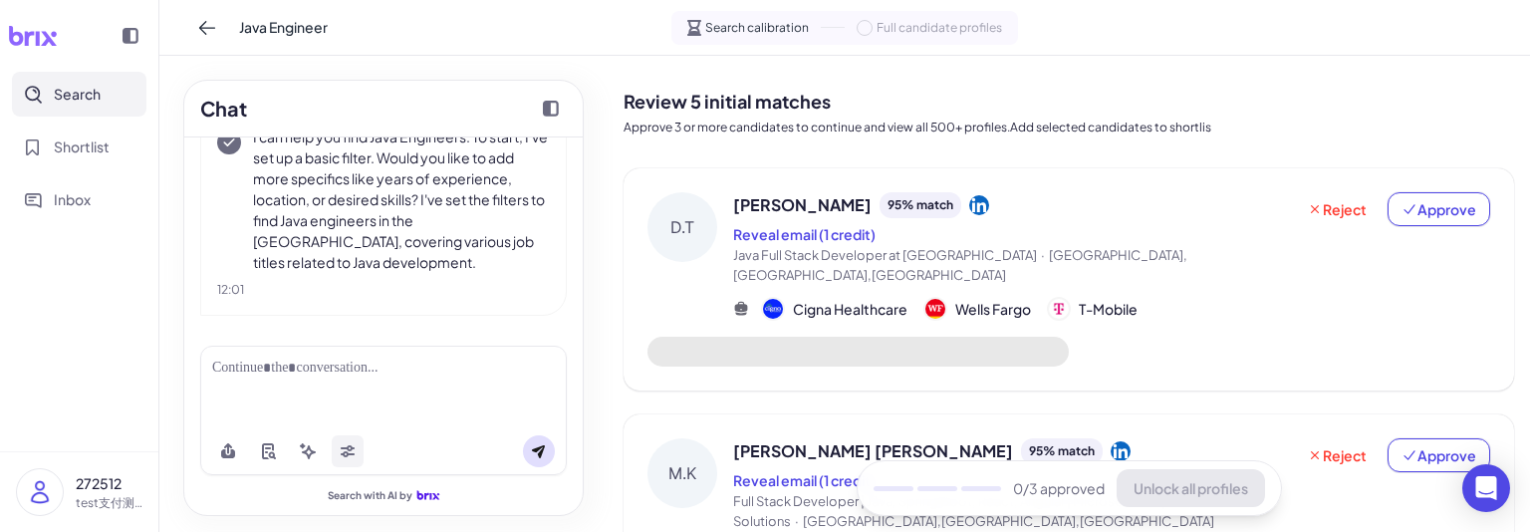
click at [352, 454] on icon at bounding box center [348, 454] width 14 height 6
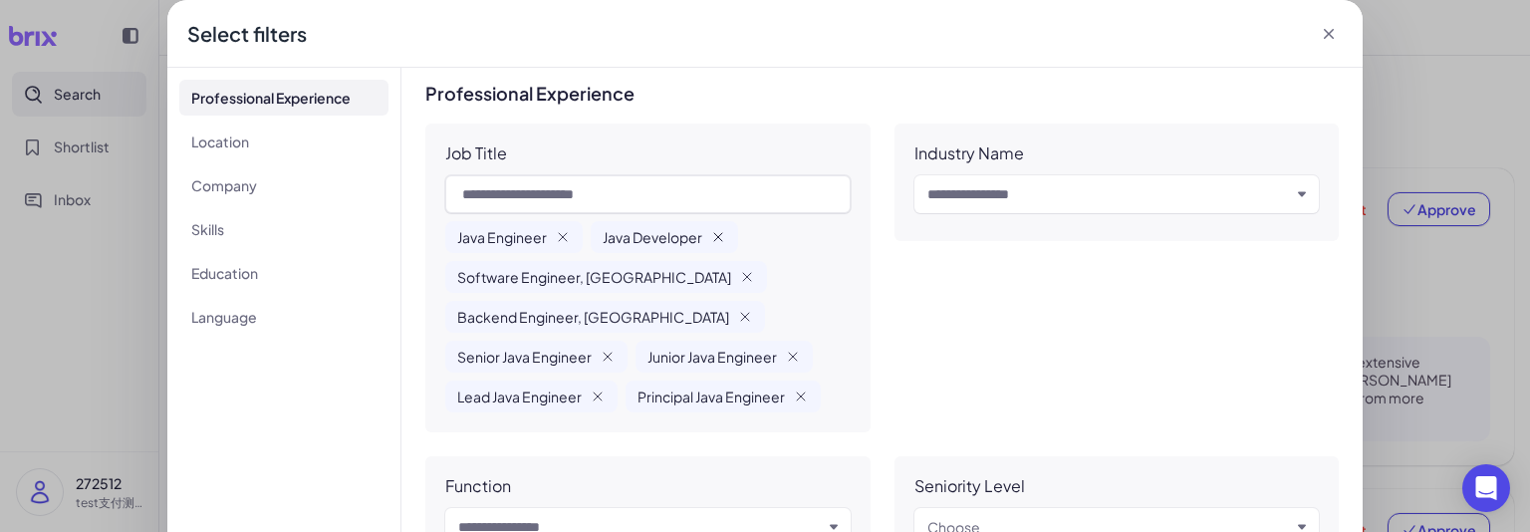
click at [720, 236] on icon "button" at bounding box center [718, 237] width 16 height 16
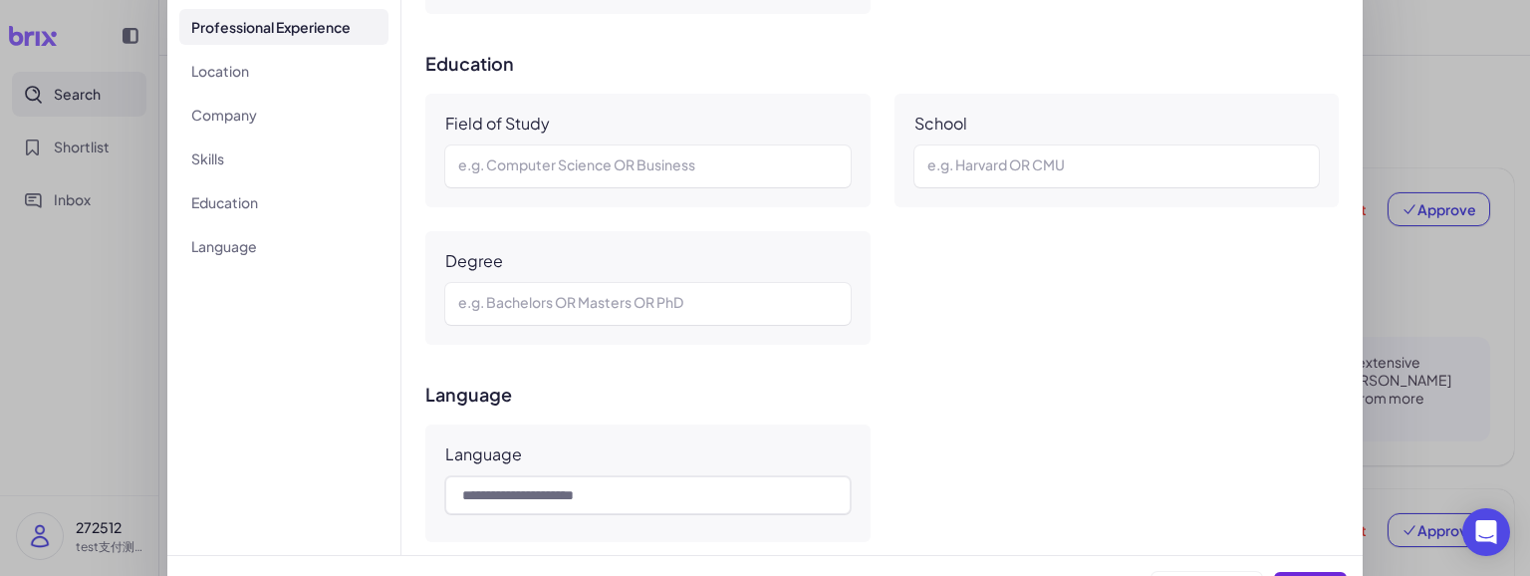
scroll to position [120, 0]
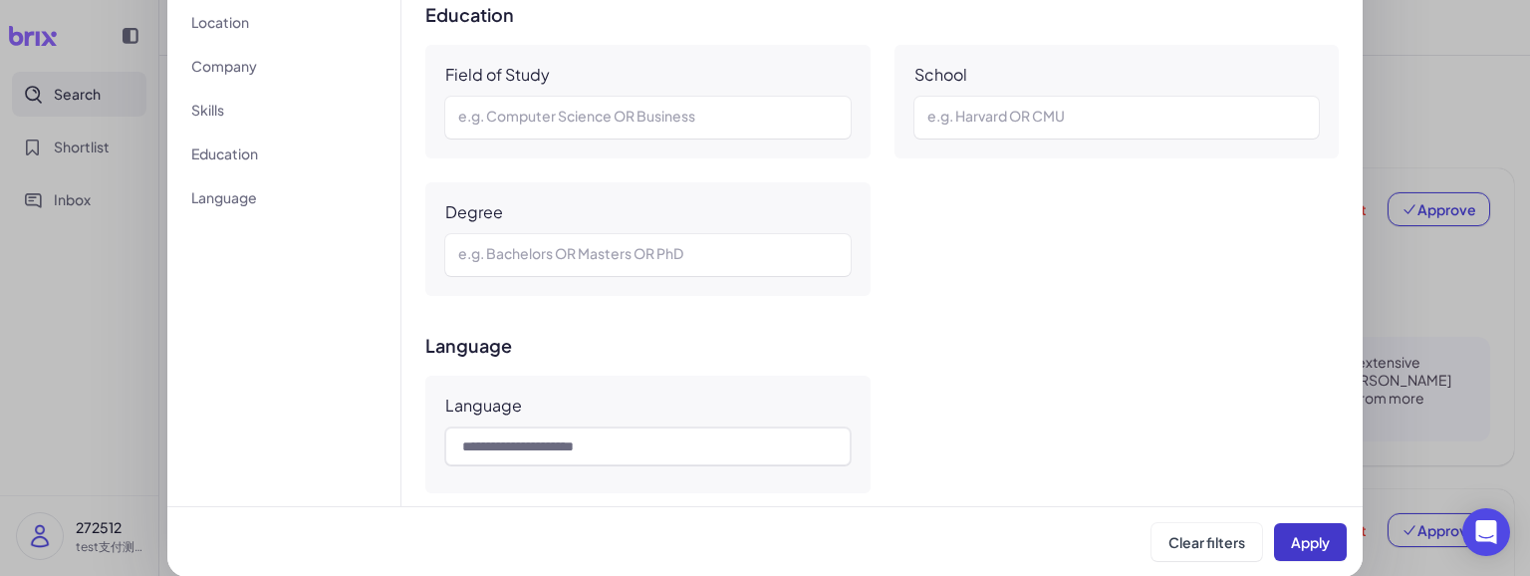
click at [1312, 551] on button "Apply" at bounding box center [1310, 542] width 73 height 38
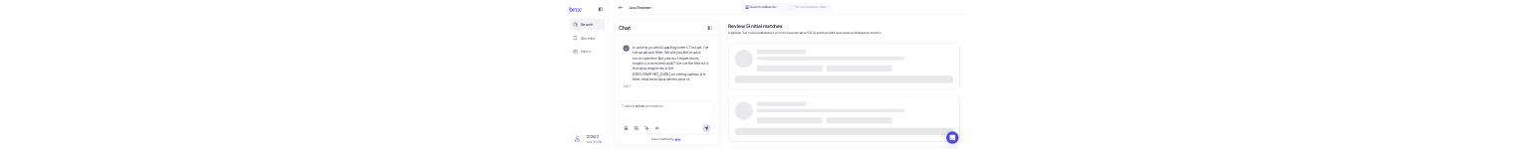
scroll to position [113, 0]
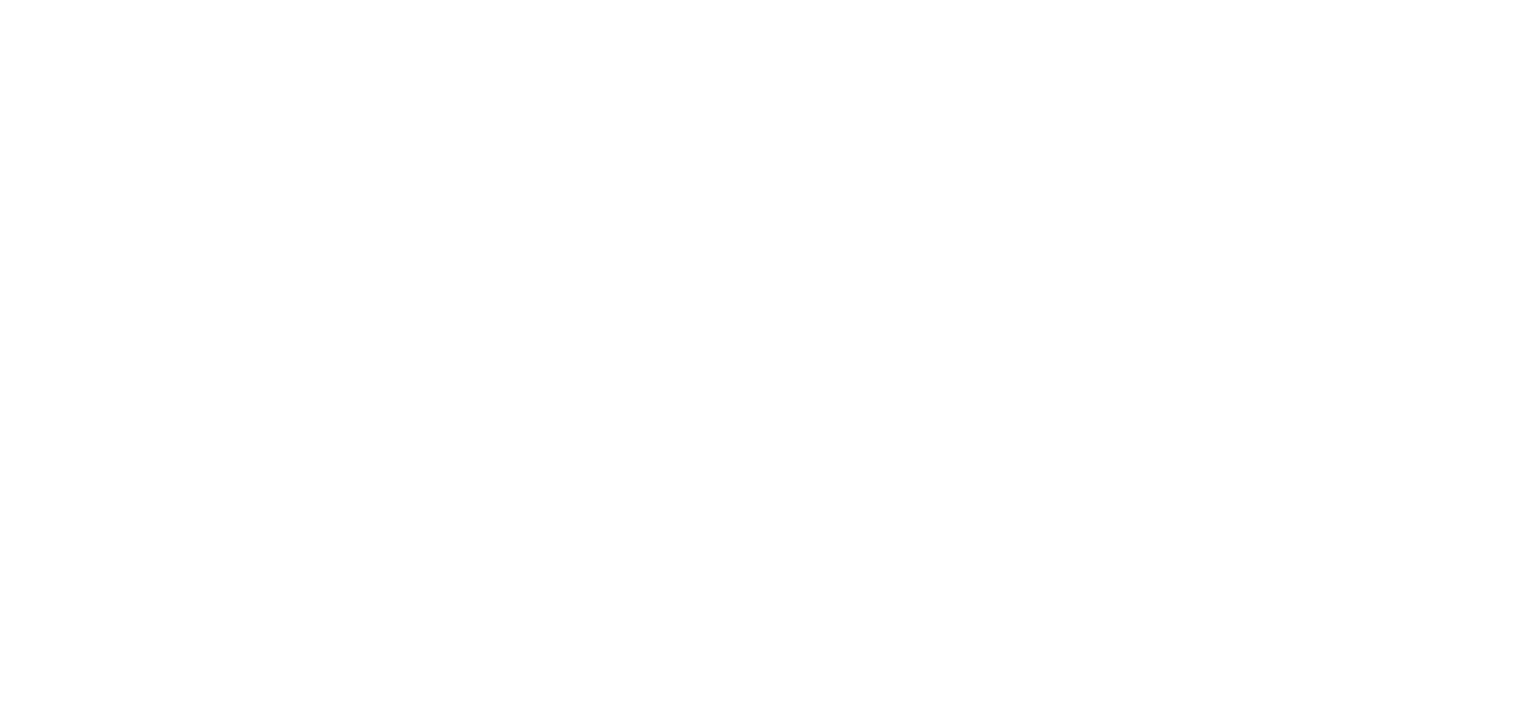
click at [59, 431] on div at bounding box center [765, 662] width 1530 height 727
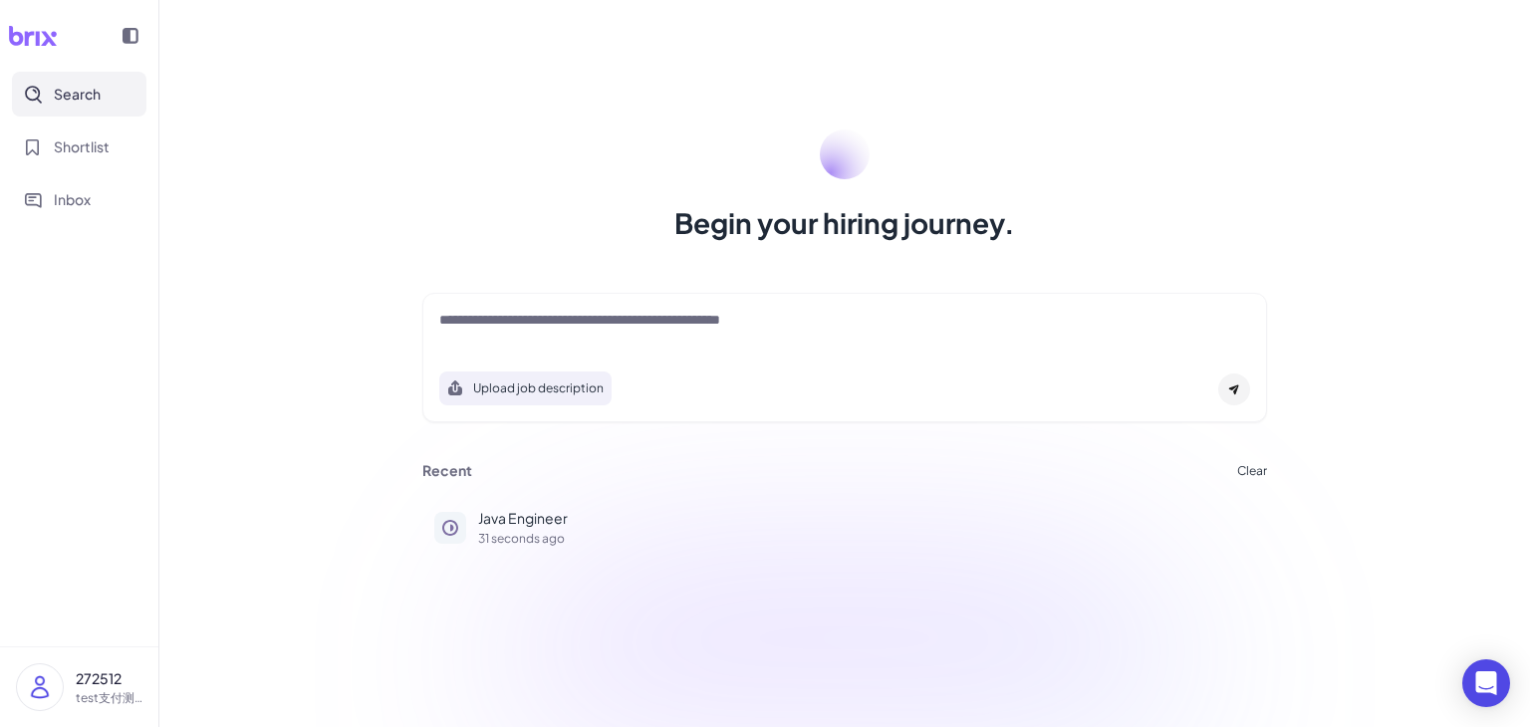
click at [59, 691] on img at bounding box center [40, 688] width 46 height 46
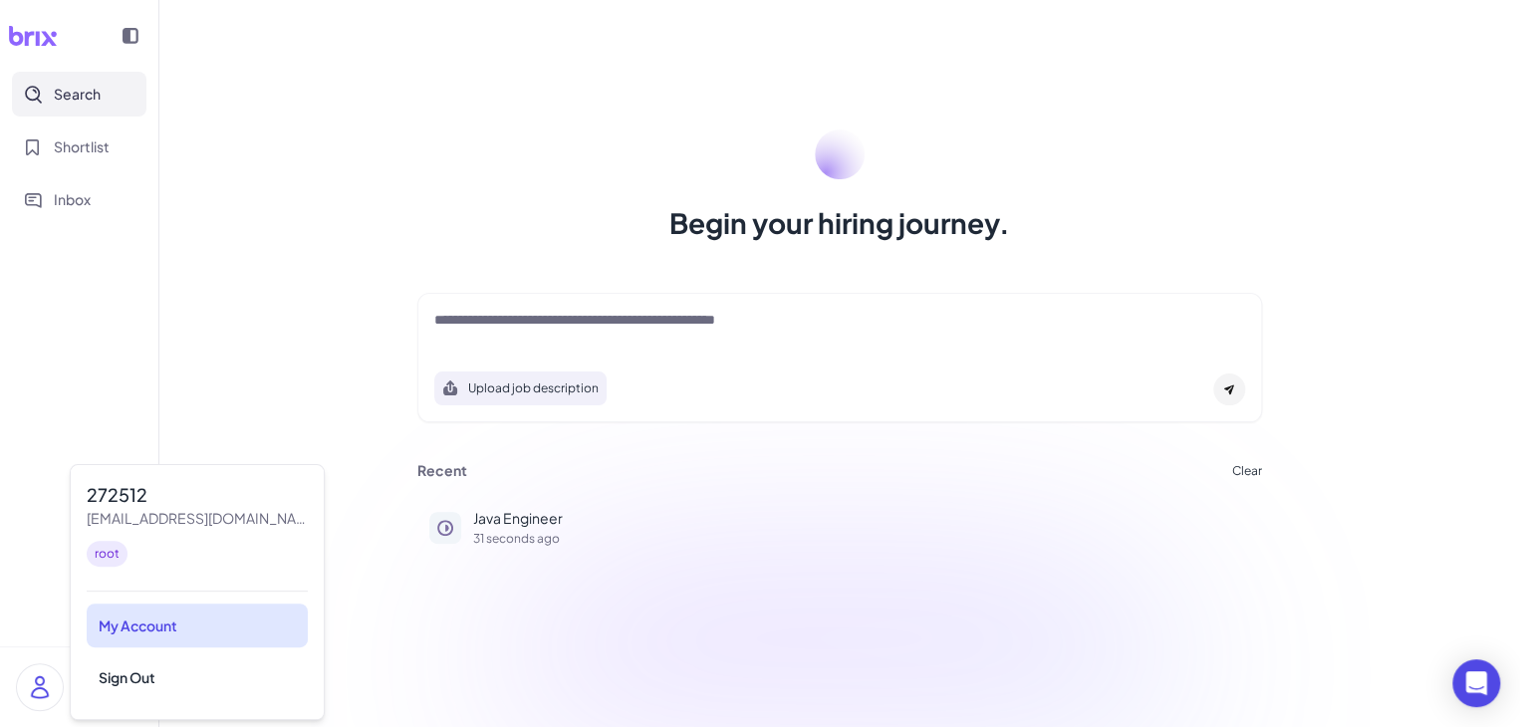
click at [138, 641] on div "My Account" at bounding box center [197, 626] width 221 height 44
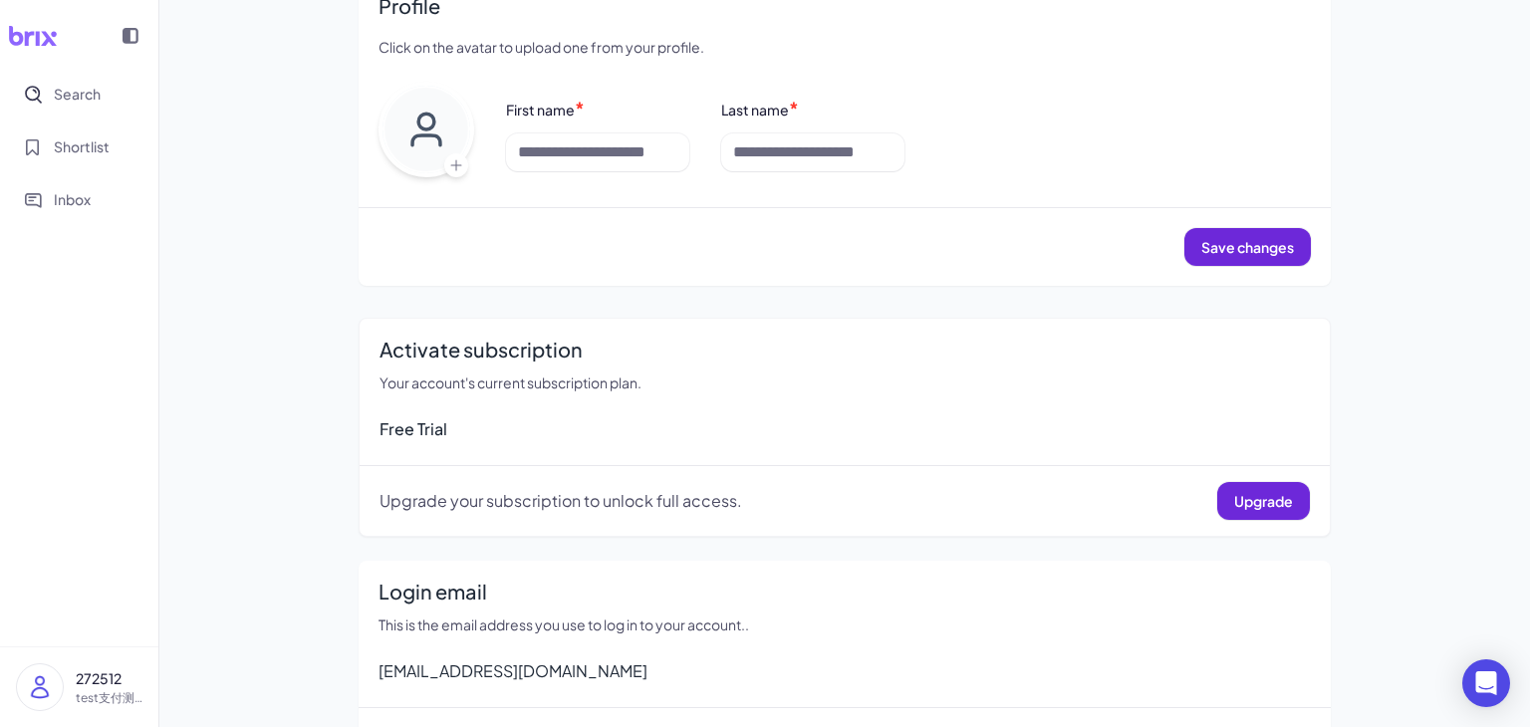
scroll to position [165, 0]
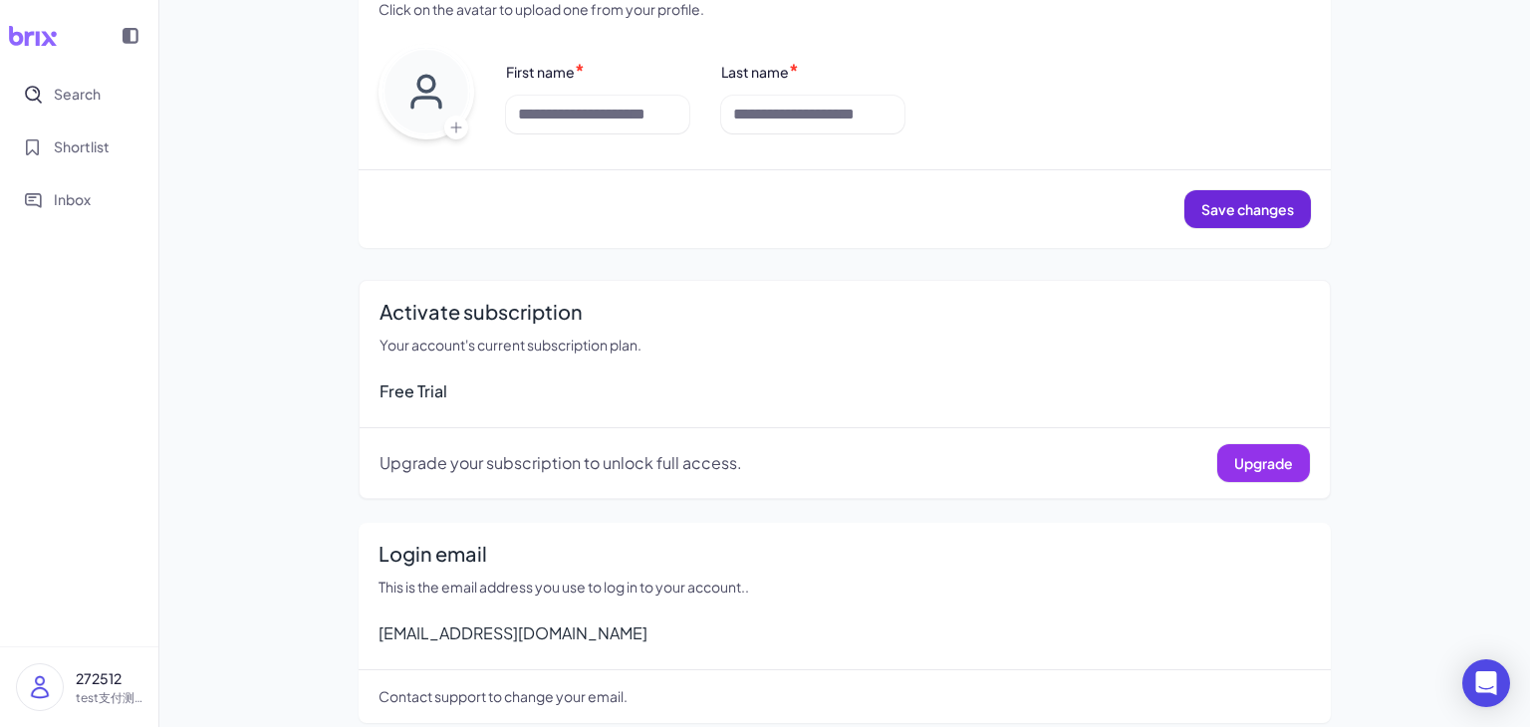
click at [1263, 468] on span "Upgrade" at bounding box center [1263, 463] width 59 height 18
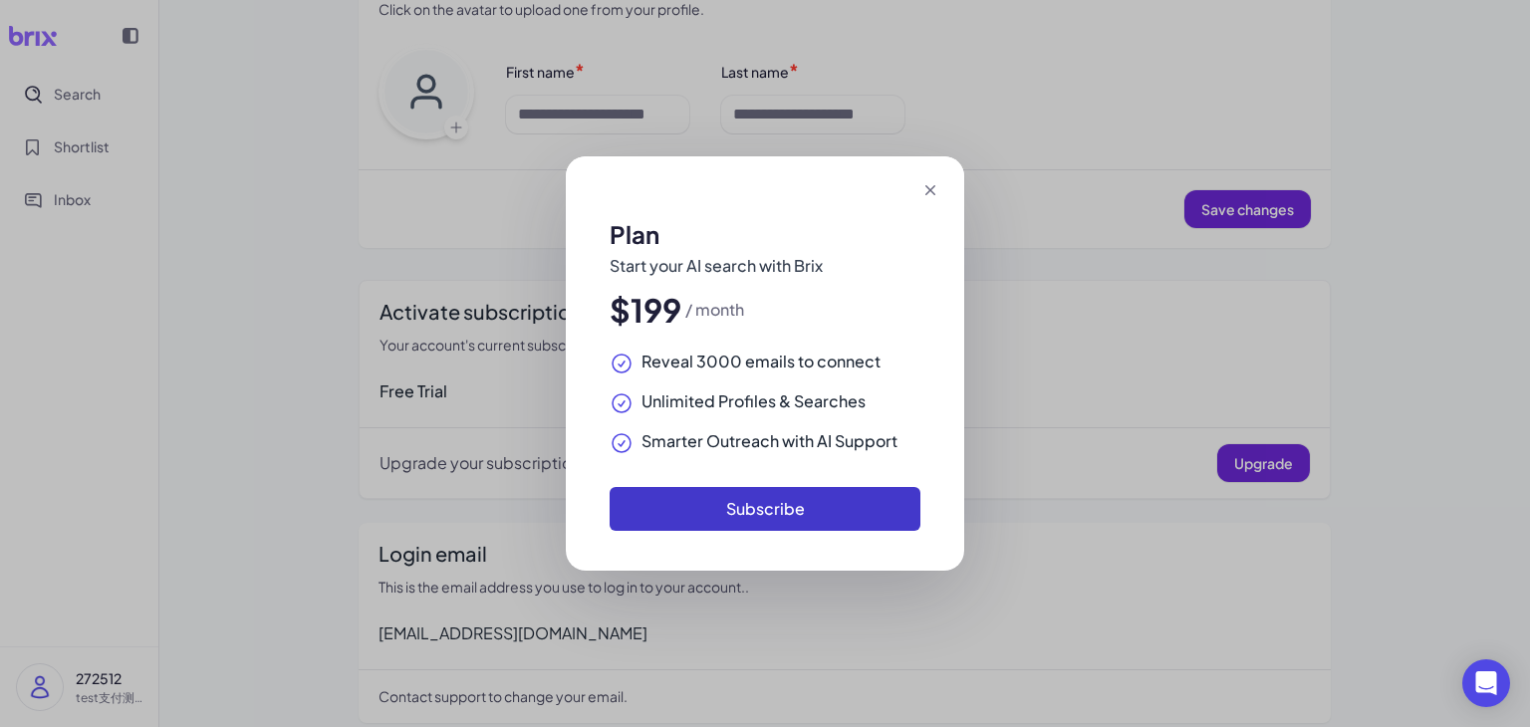
click at [831, 496] on button "Subscribe" at bounding box center [765, 509] width 311 height 44
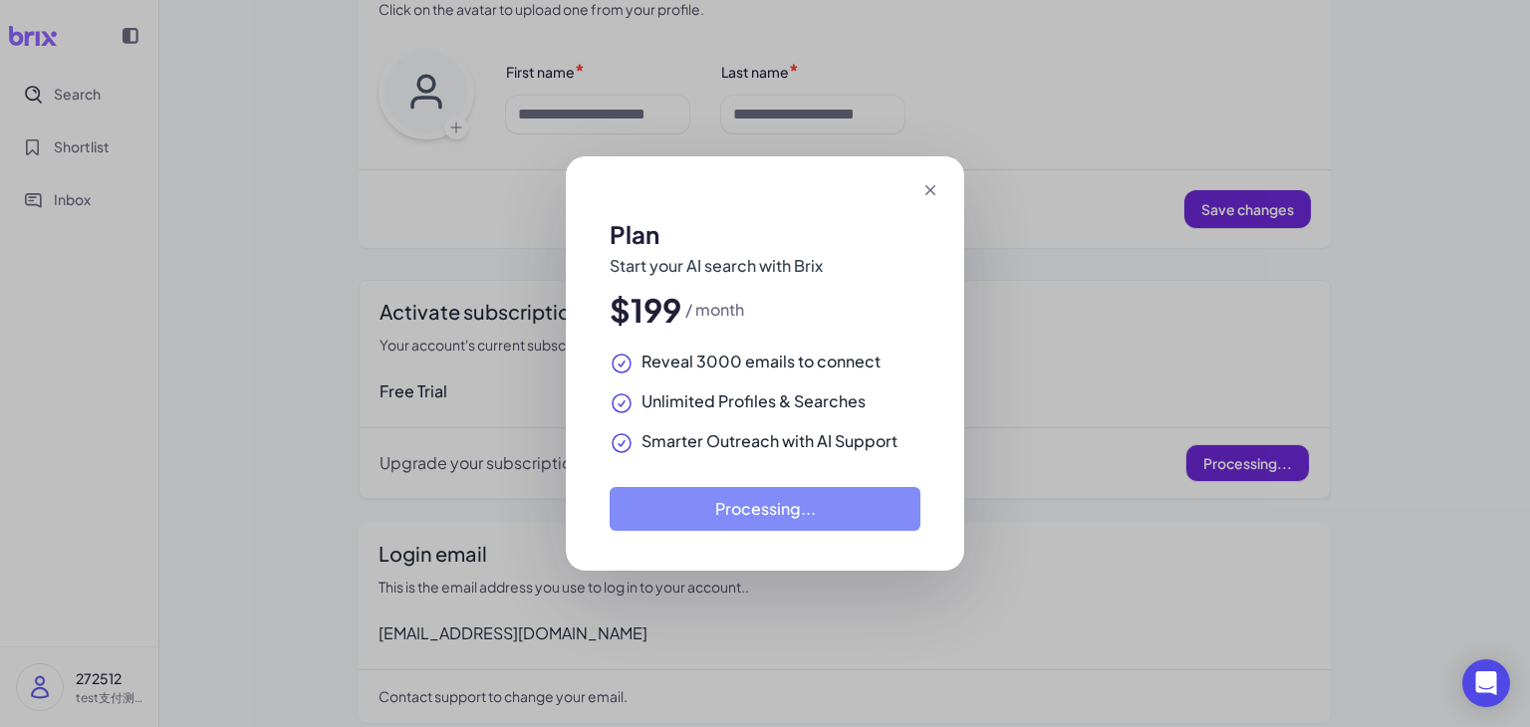
click at [928, 192] on icon at bounding box center [931, 190] width 10 height 10
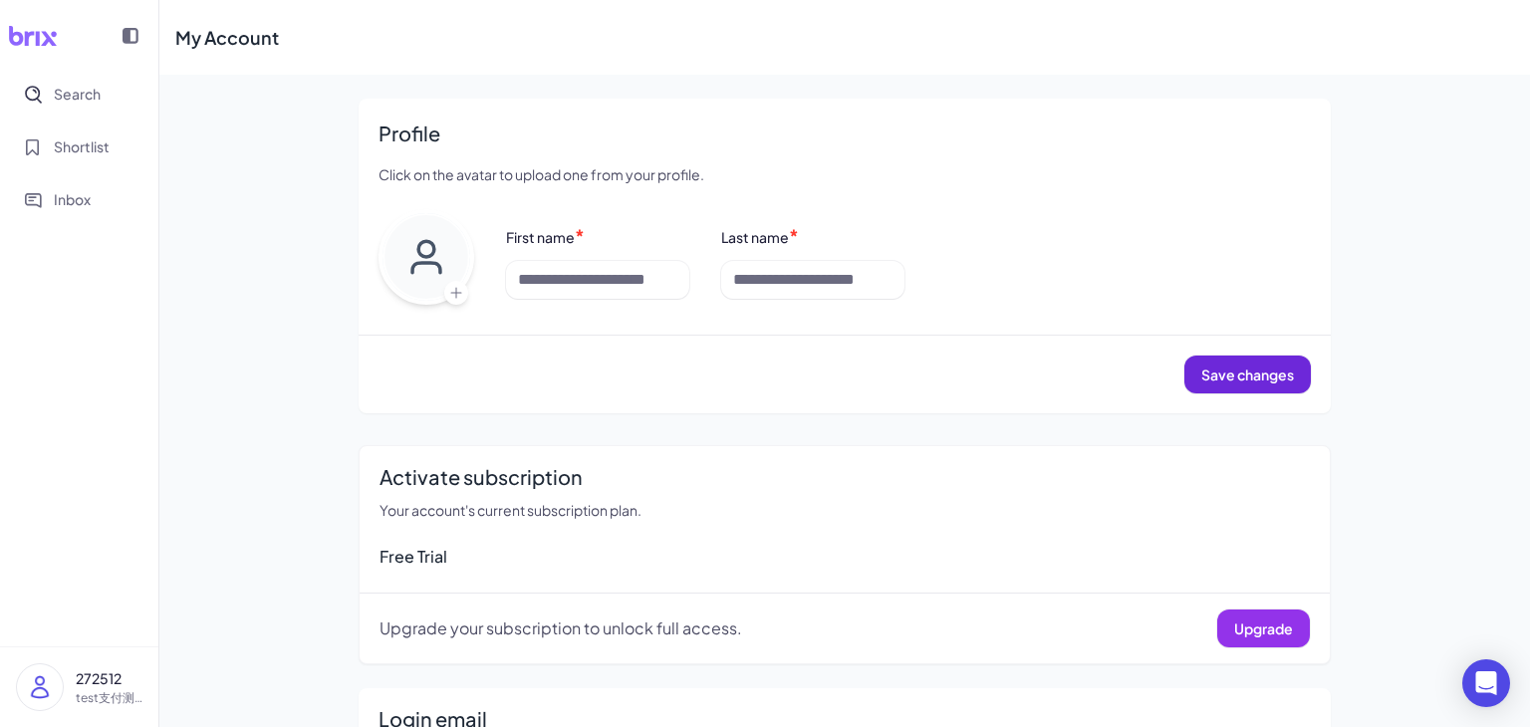
click at [1244, 636] on button "Upgrade" at bounding box center [1264, 629] width 93 height 38
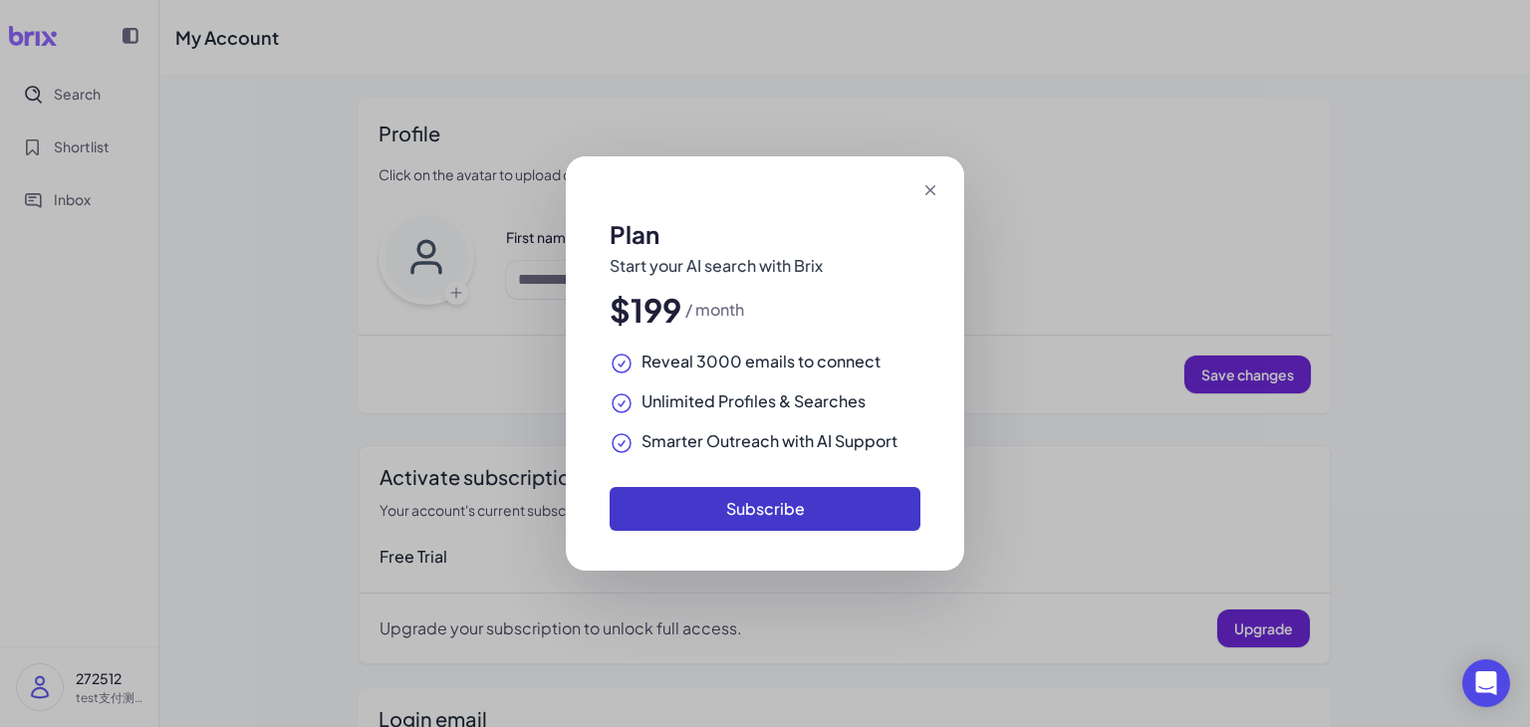
click at [837, 523] on button "Subscribe" at bounding box center [765, 509] width 311 height 44
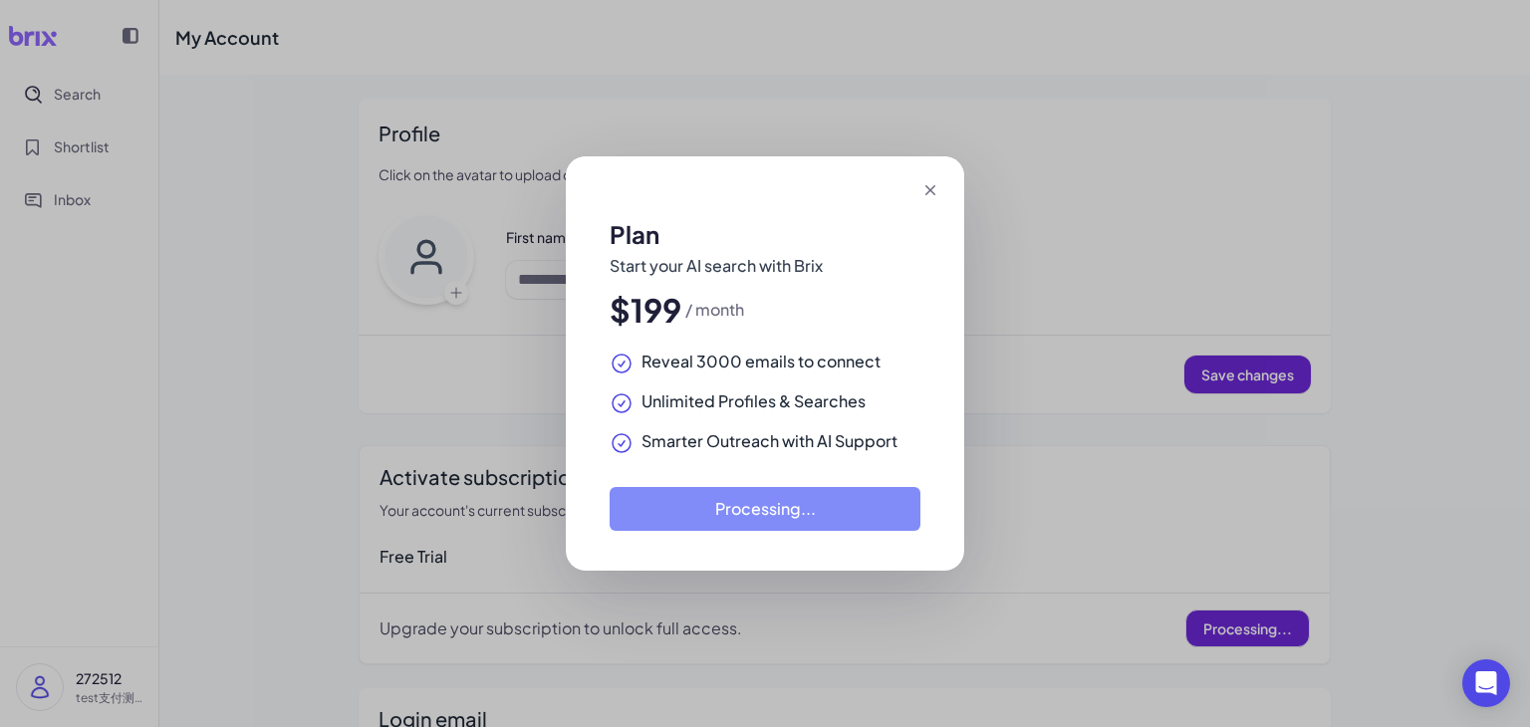
click at [938, 188] on icon at bounding box center [931, 190] width 20 height 20
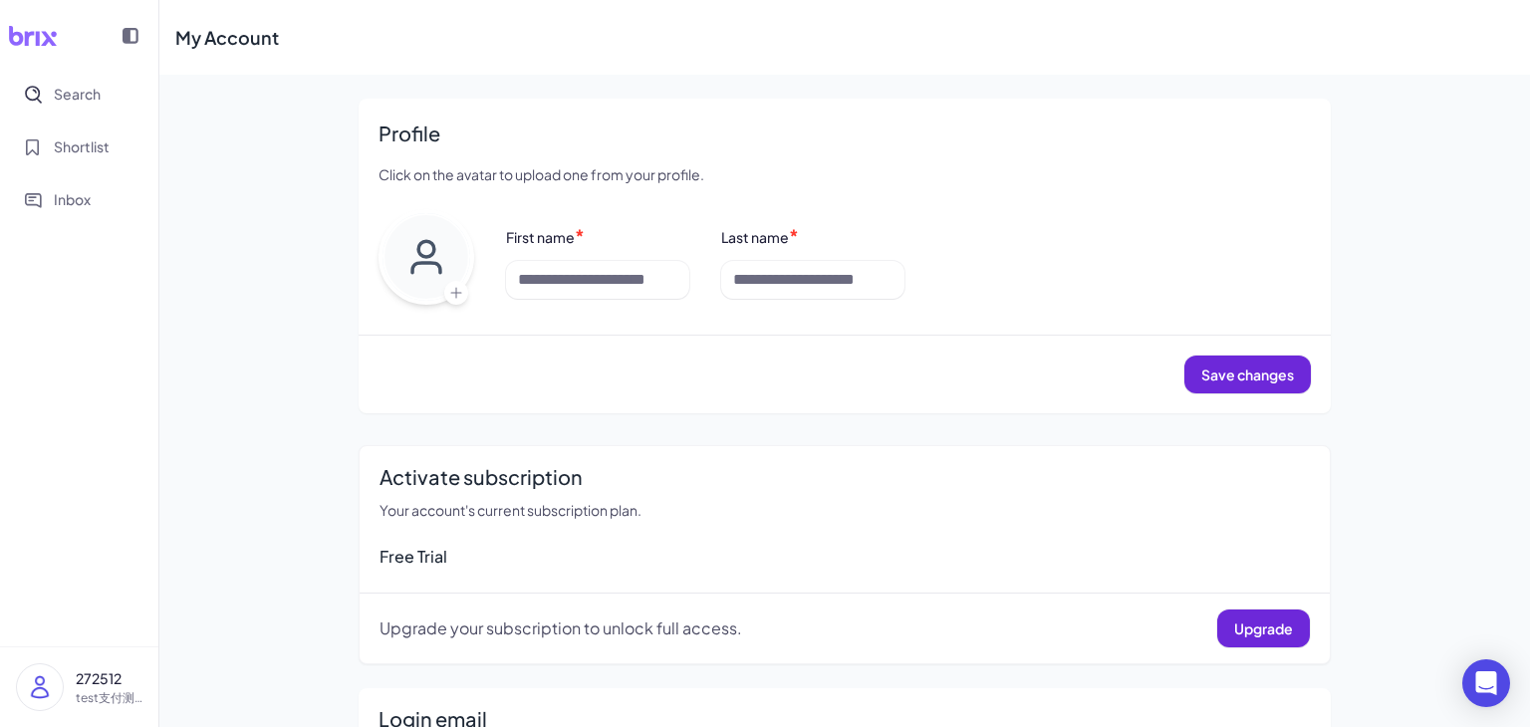
click at [56, 685] on img at bounding box center [40, 688] width 46 height 46
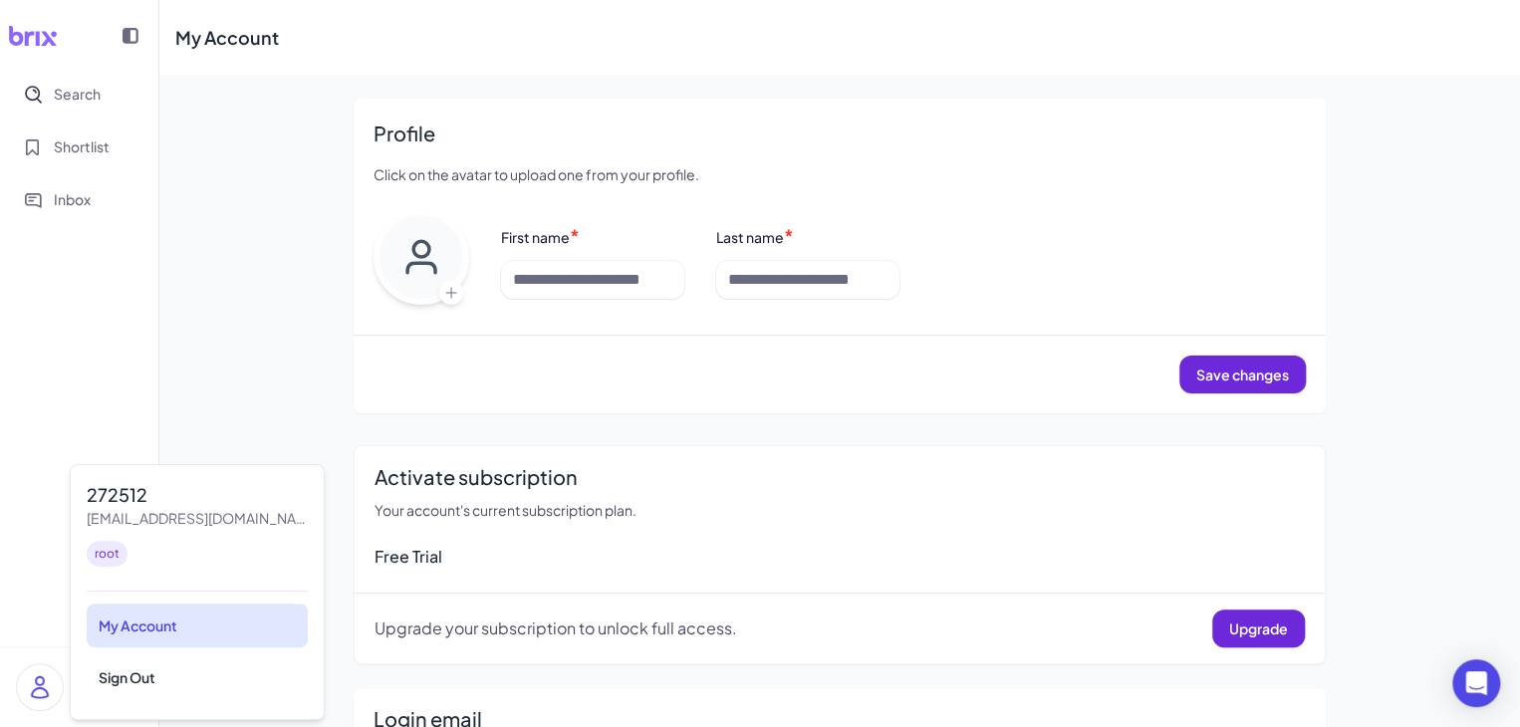
click at [145, 628] on div "My Account" at bounding box center [197, 626] width 221 height 44
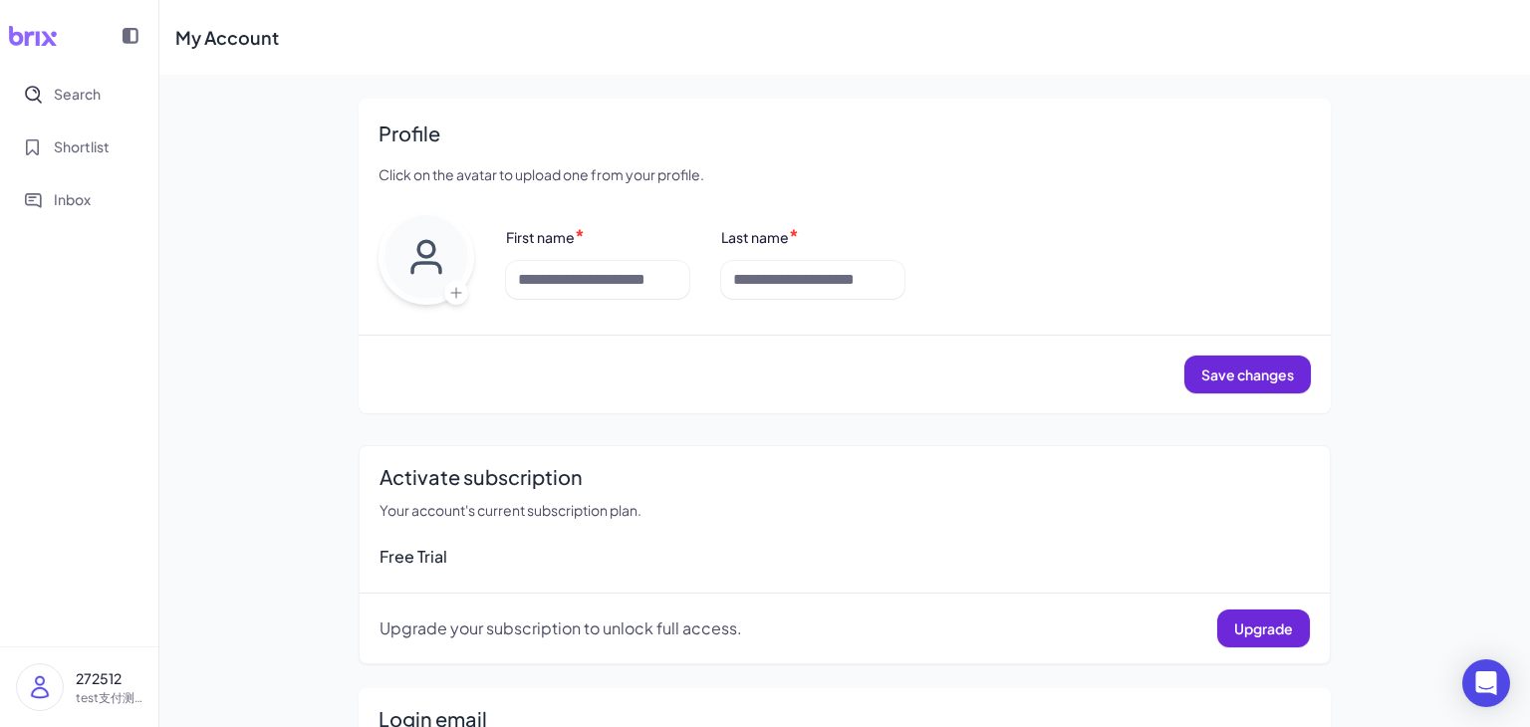
click at [50, 683] on img at bounding box center [40, 688] width 46 height 46
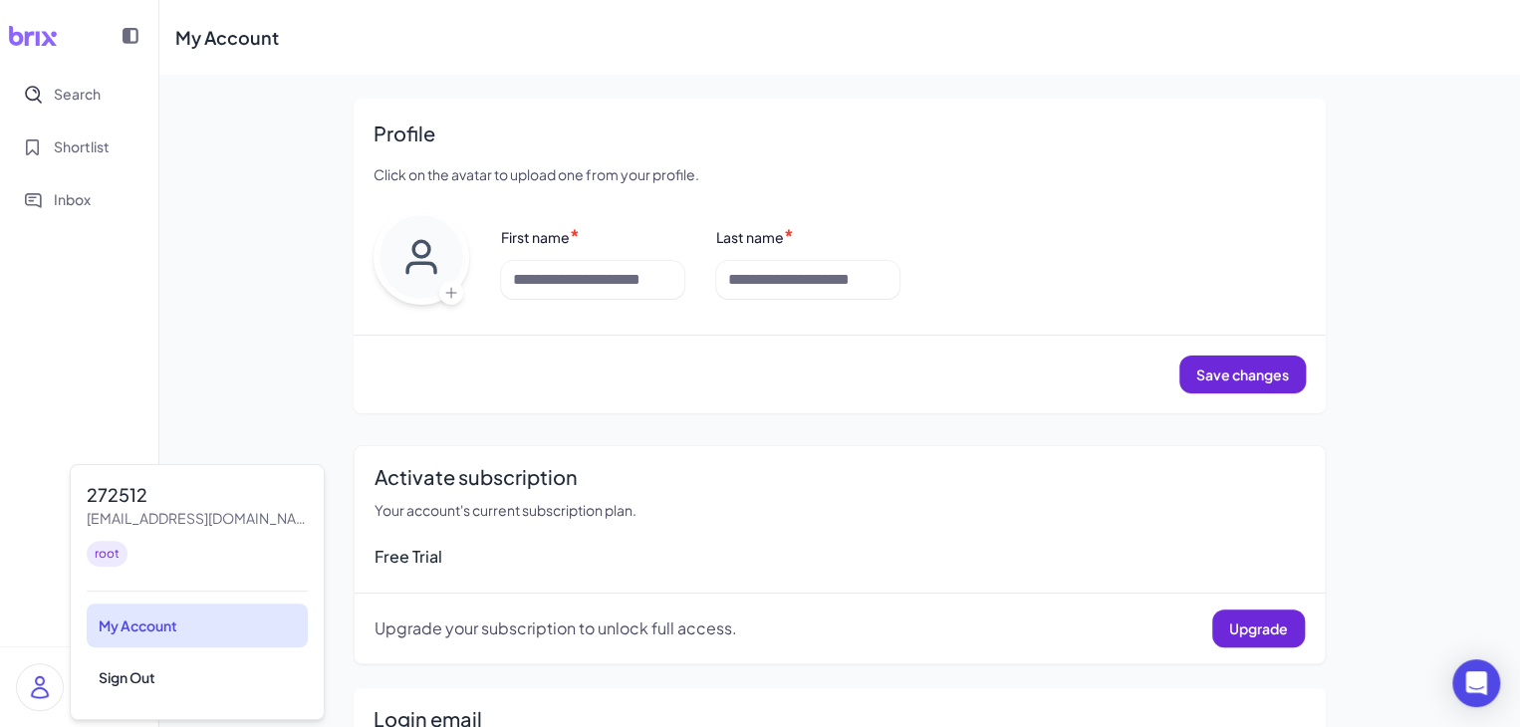
click at [175, 629] on div "My Account" at bounding box center [197, 626] width 221 height 44
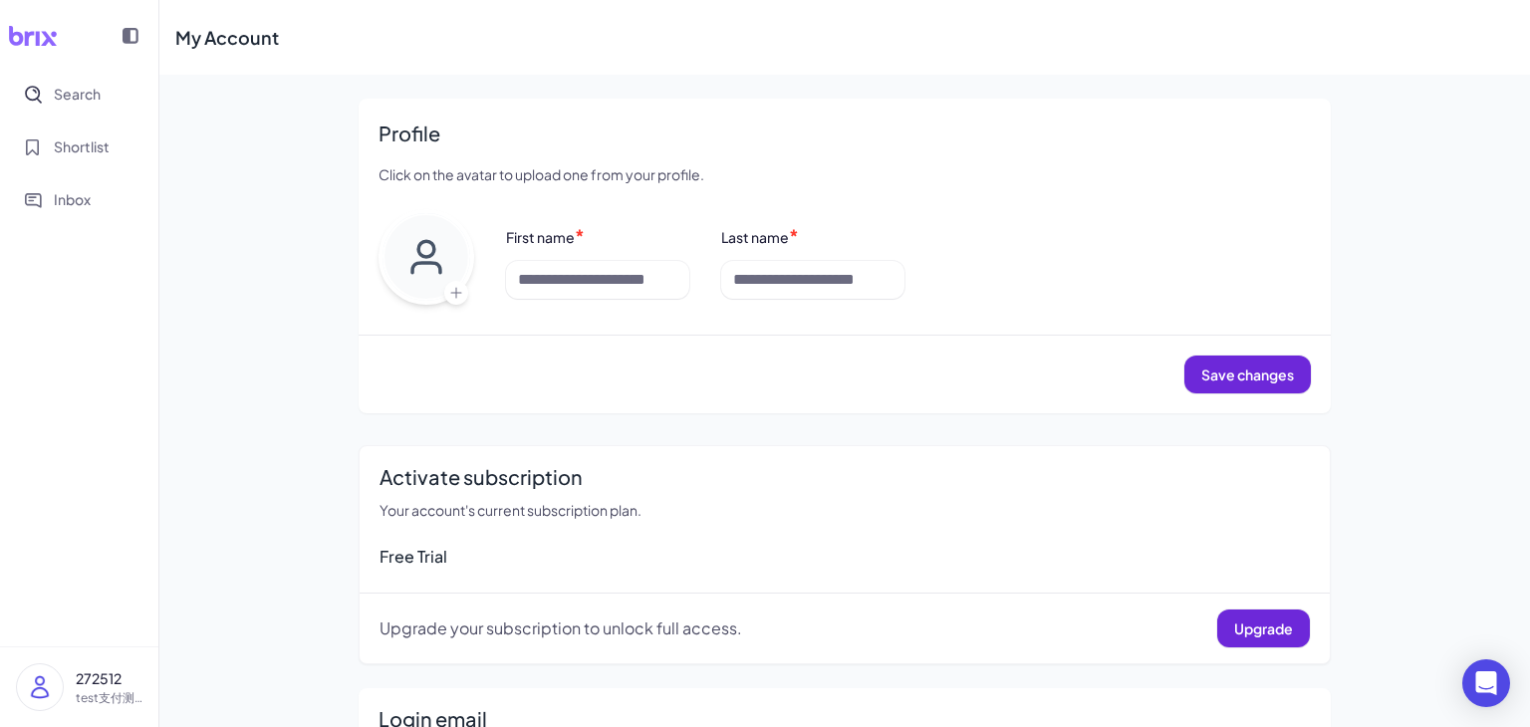
click at [36, 678] on img at bounding box center [40, 688] width 46 height 46
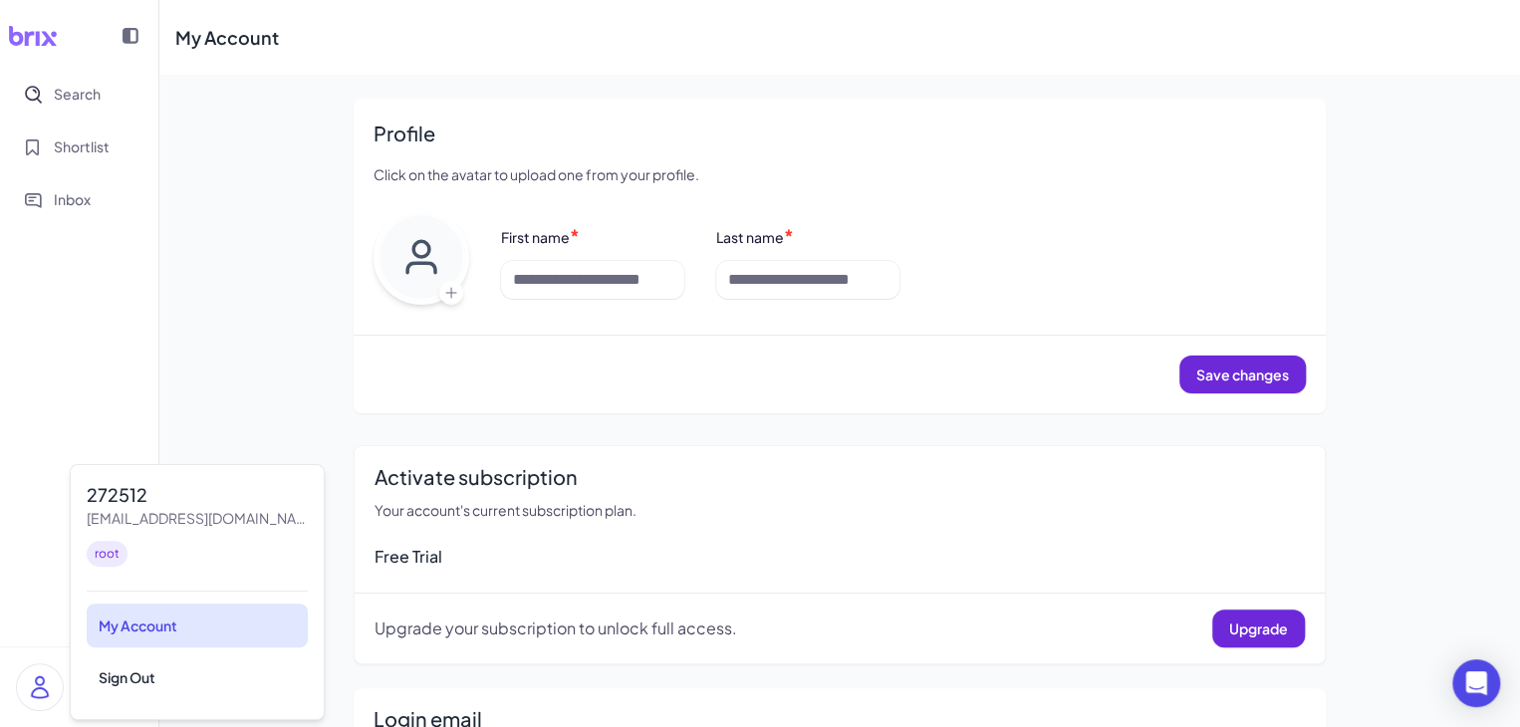
click at [144, 623] on div "My Account" at bounding box center [197, 626] width 221 height 44
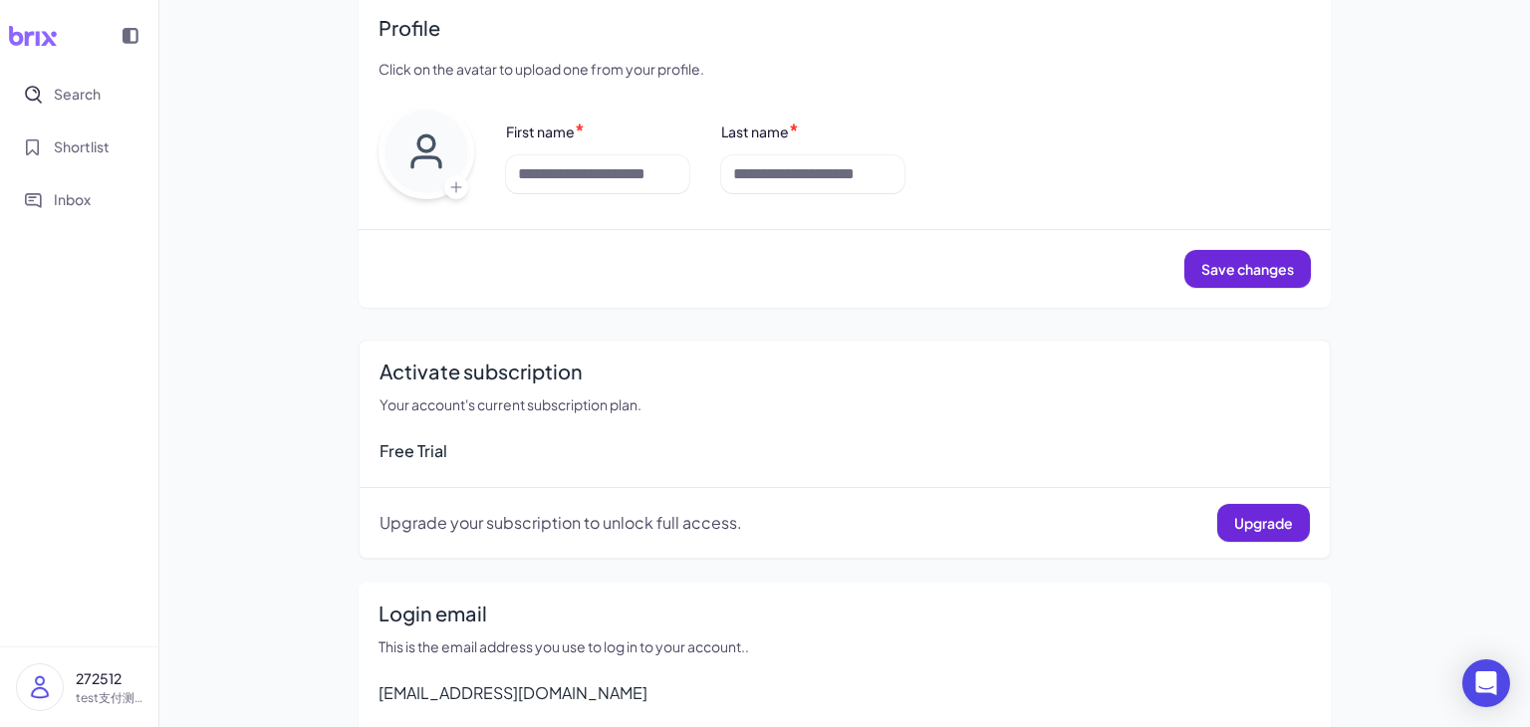
scroll to position [165, 0]
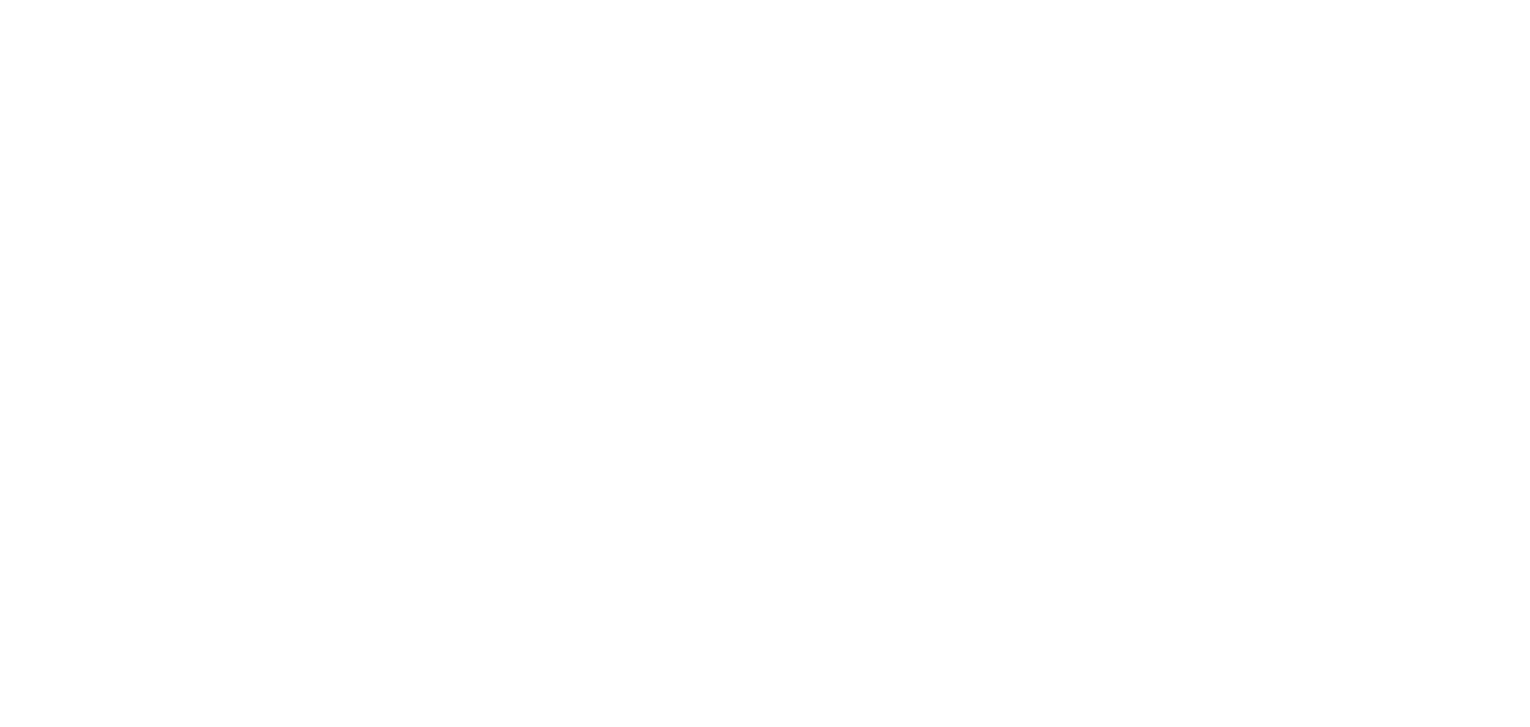
click at [1414, 487] on div at bounding box center [765, 662] width 1530 height 727
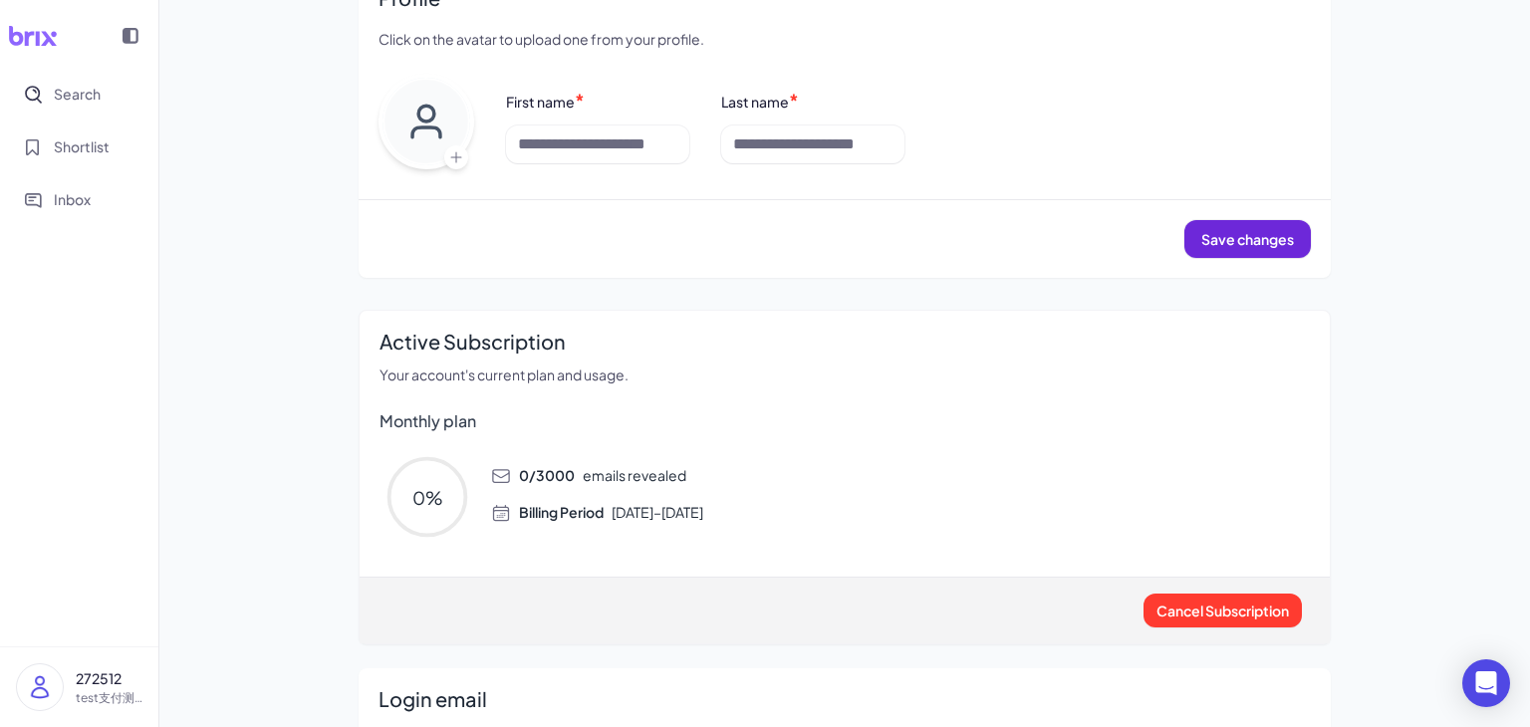
scroll to position [165, 0]
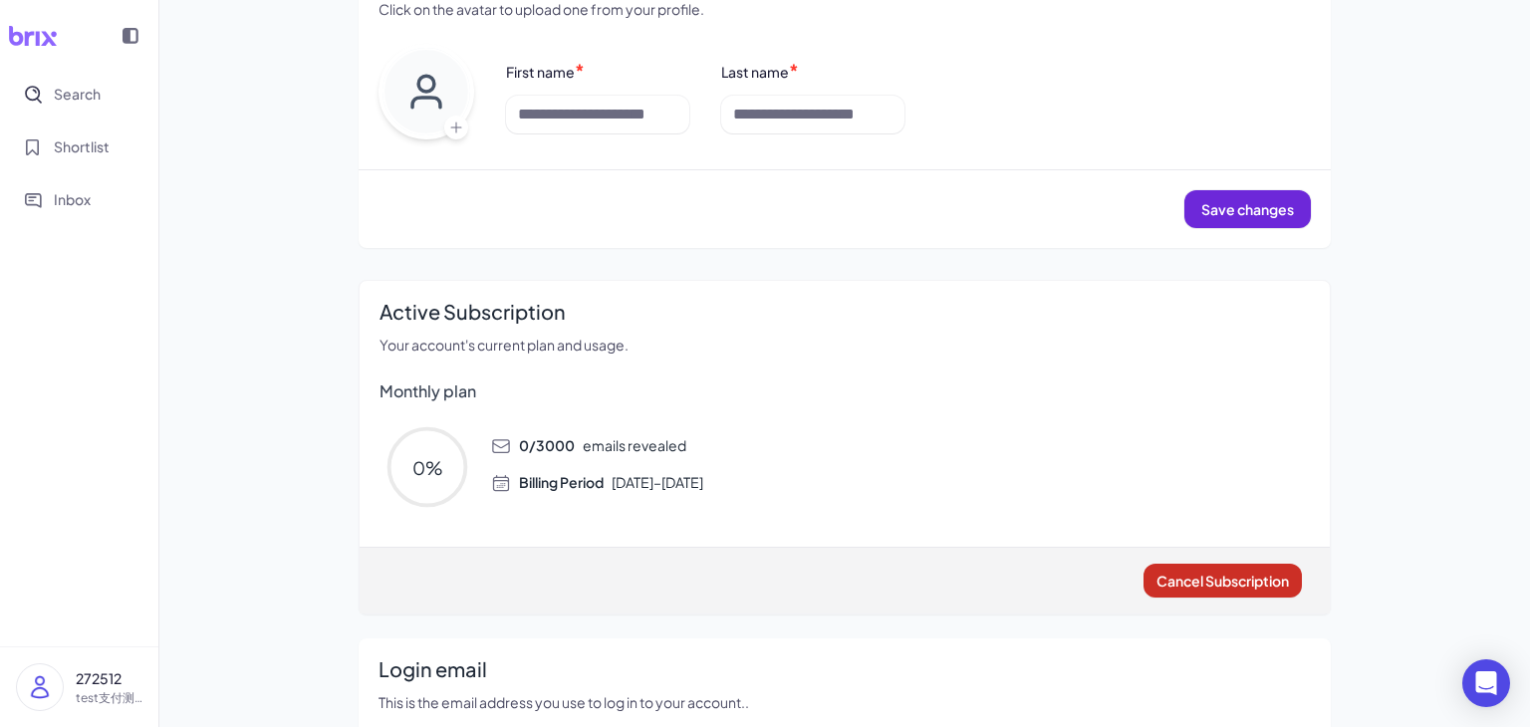
click at [1202, 580] on span "Cancel Subscription" at bounding box center [1223, 581] width 133 height 18
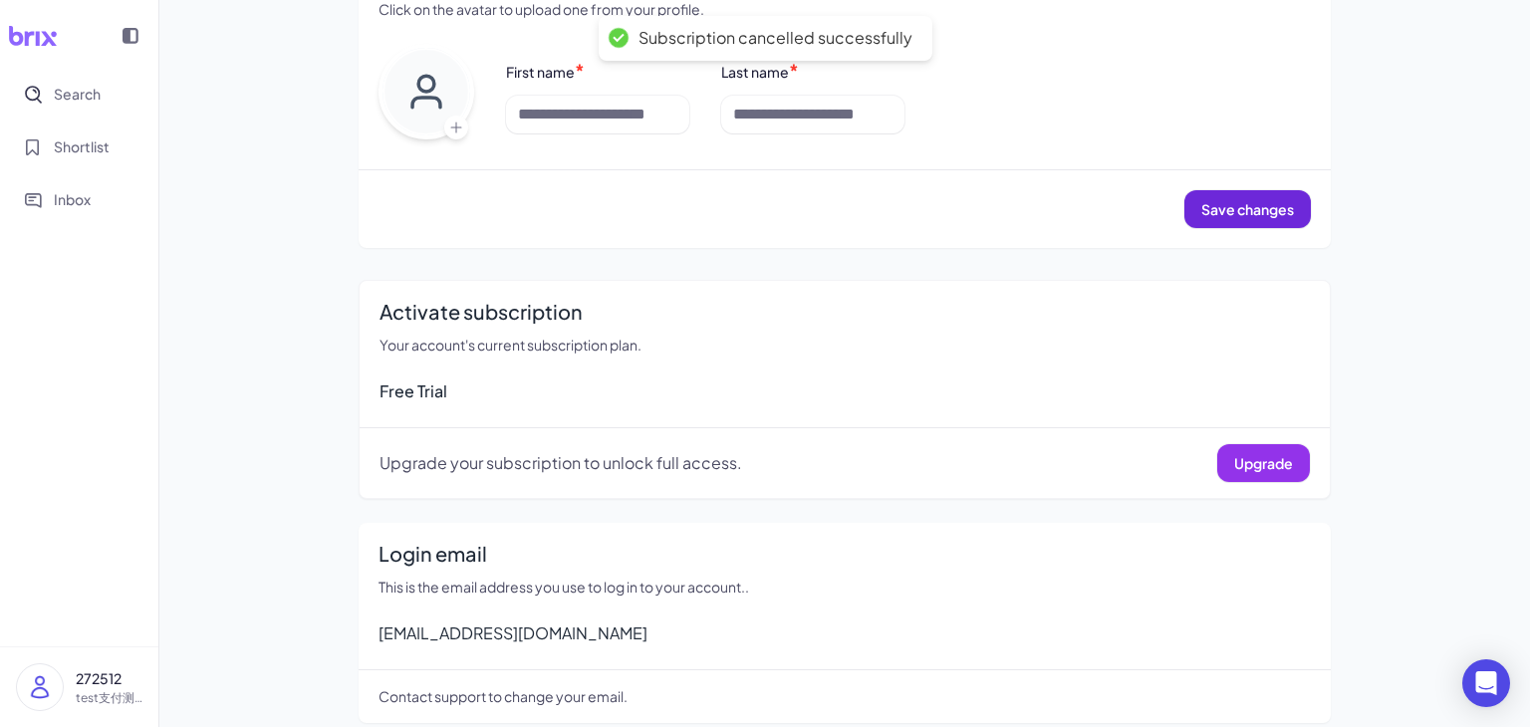
click at [1254, 467] on span "Upgrade" at bounding box center [1263, 463] width 59 height 18
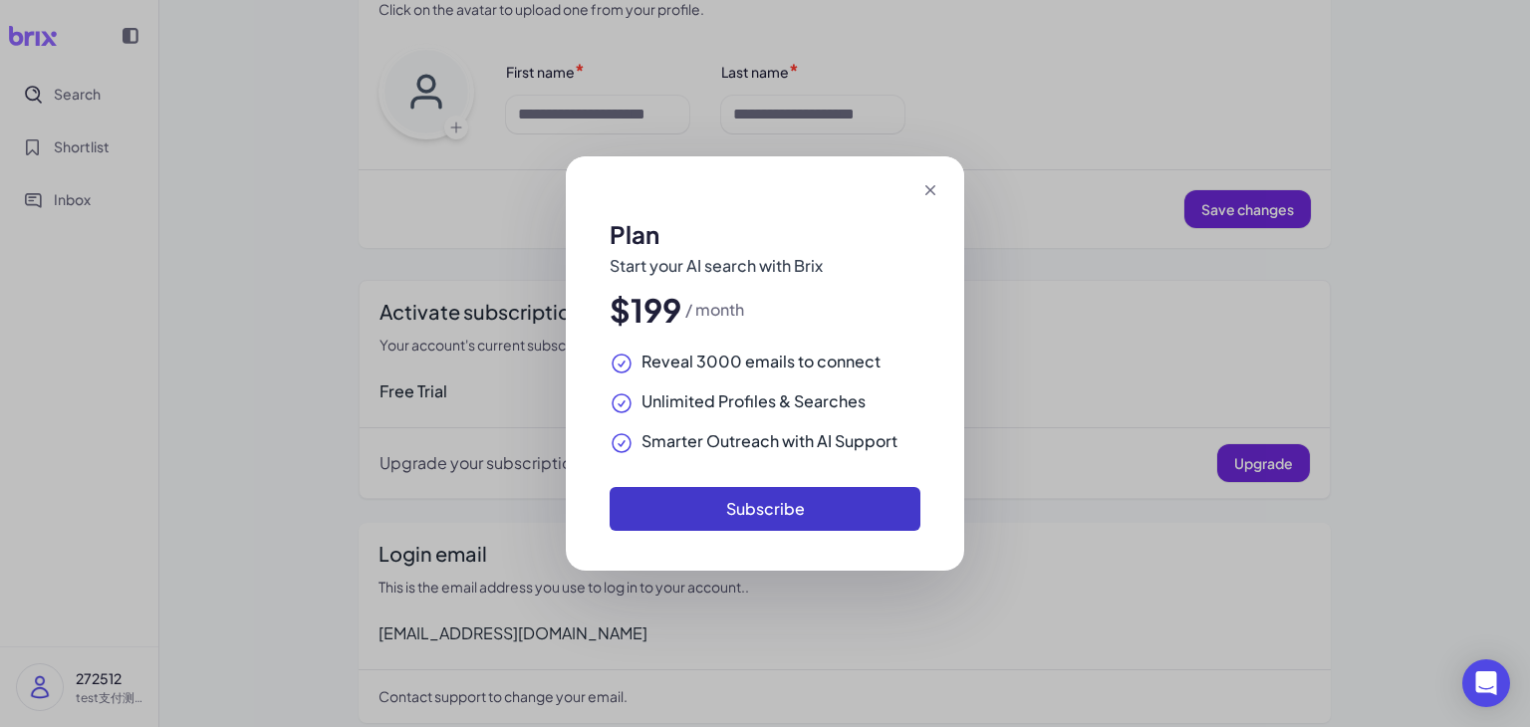
click at [799, 521] on button "Subscribe" at bounding box center [765, 509] width 311 height 44
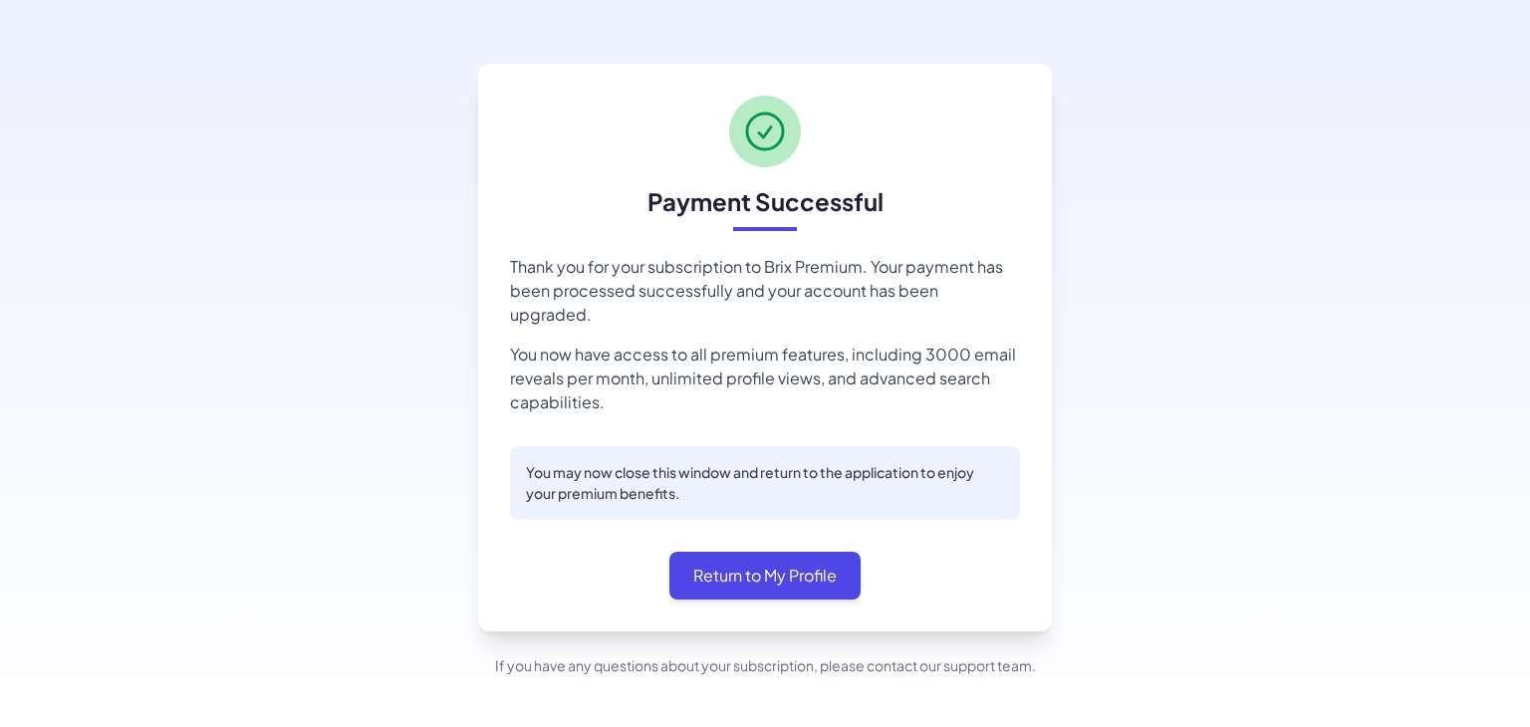
drag, startPoint x: 1422, startPoint y: 226, endPoint x: 1403, endPoint y: 228, distance: 19.0
click at [1422, 226] on div "Payment Successful Thank you for your subscription to Brix Premium. Your paymen…" at bounding box center [765, 370] width 1530 height 740
click at [808, 568] on button "Return to My Profile" at bounding box center [765, 576] width 191 height 48
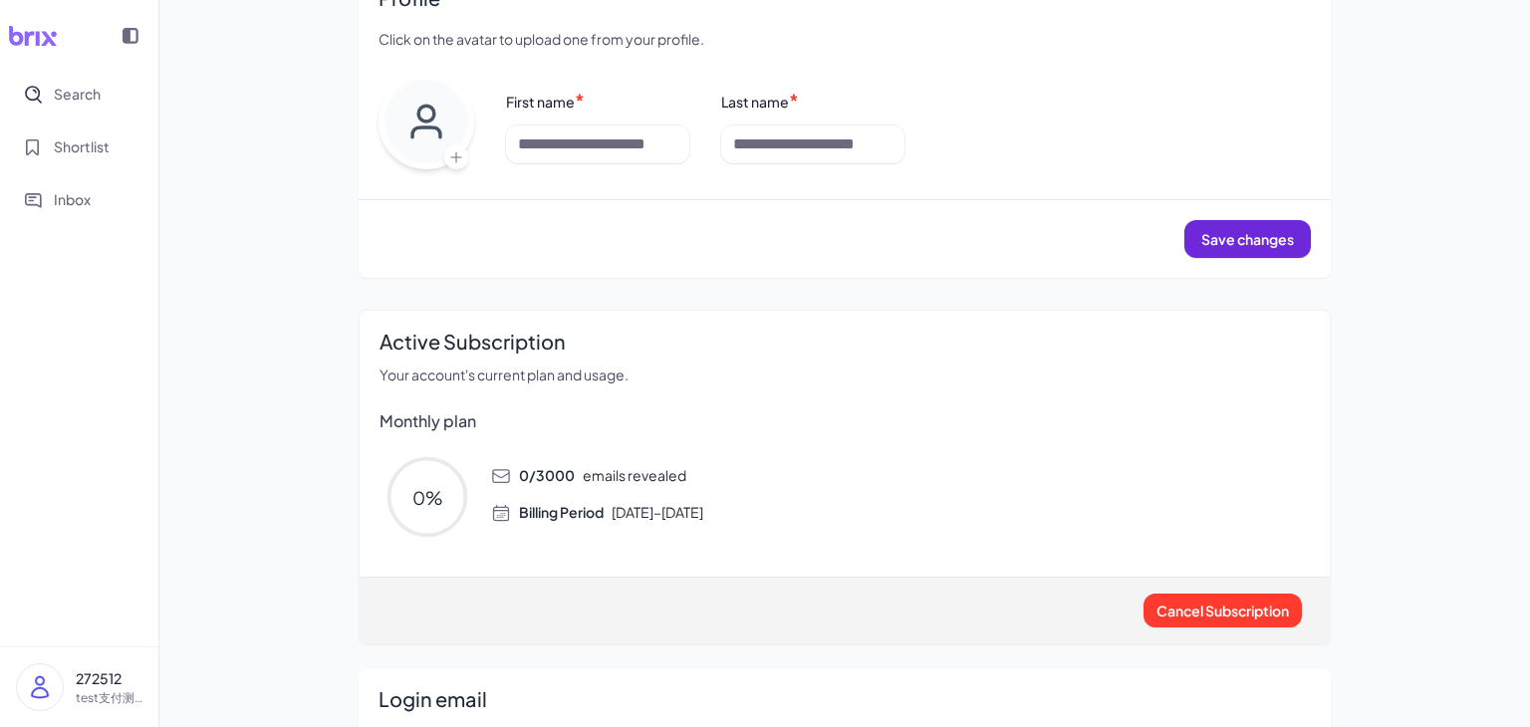
scroll to position [165, 0]
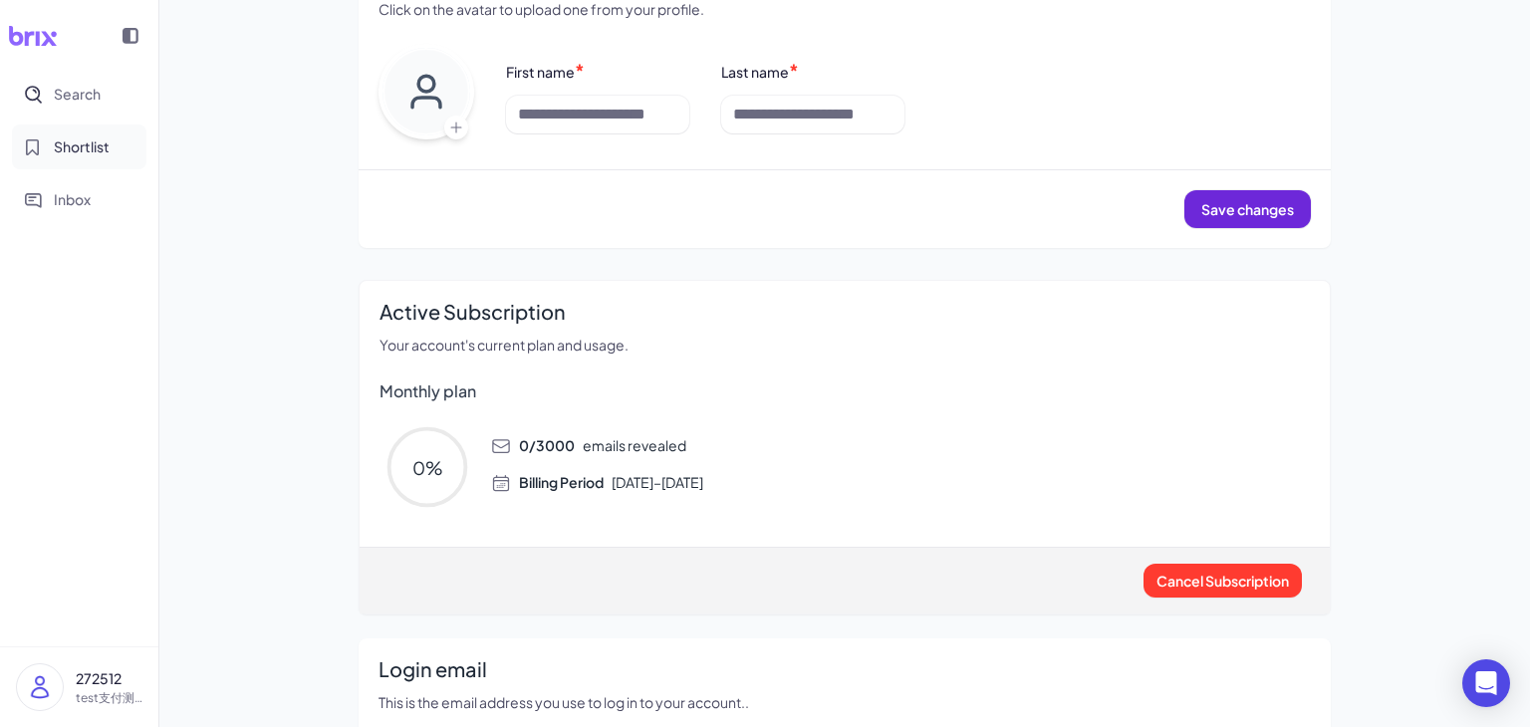
click at [95, 154] on span "Shortlist" at bounding box center [82, 147] width 56 height 21
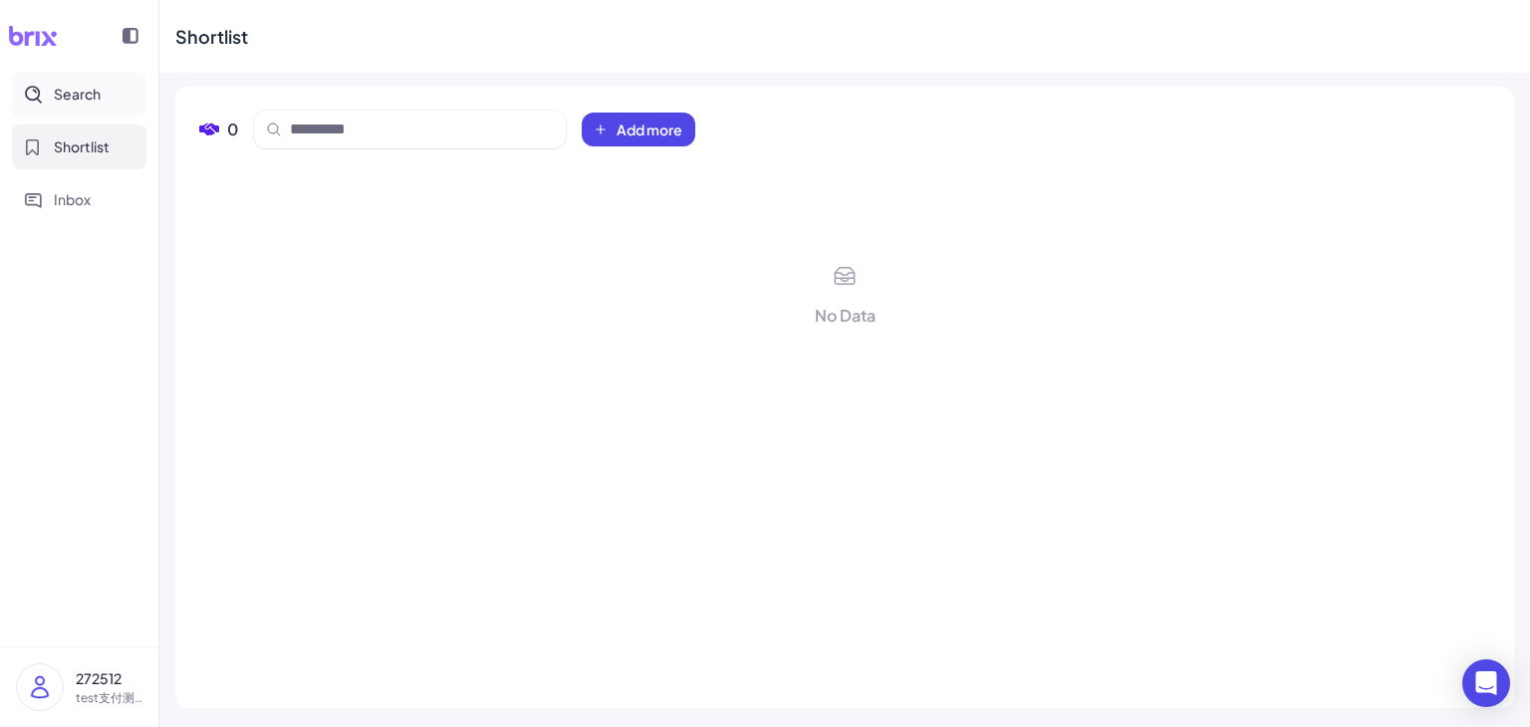
click at [86, 103] on span "Search" at bounding box center [77, 94] width 47 height 21
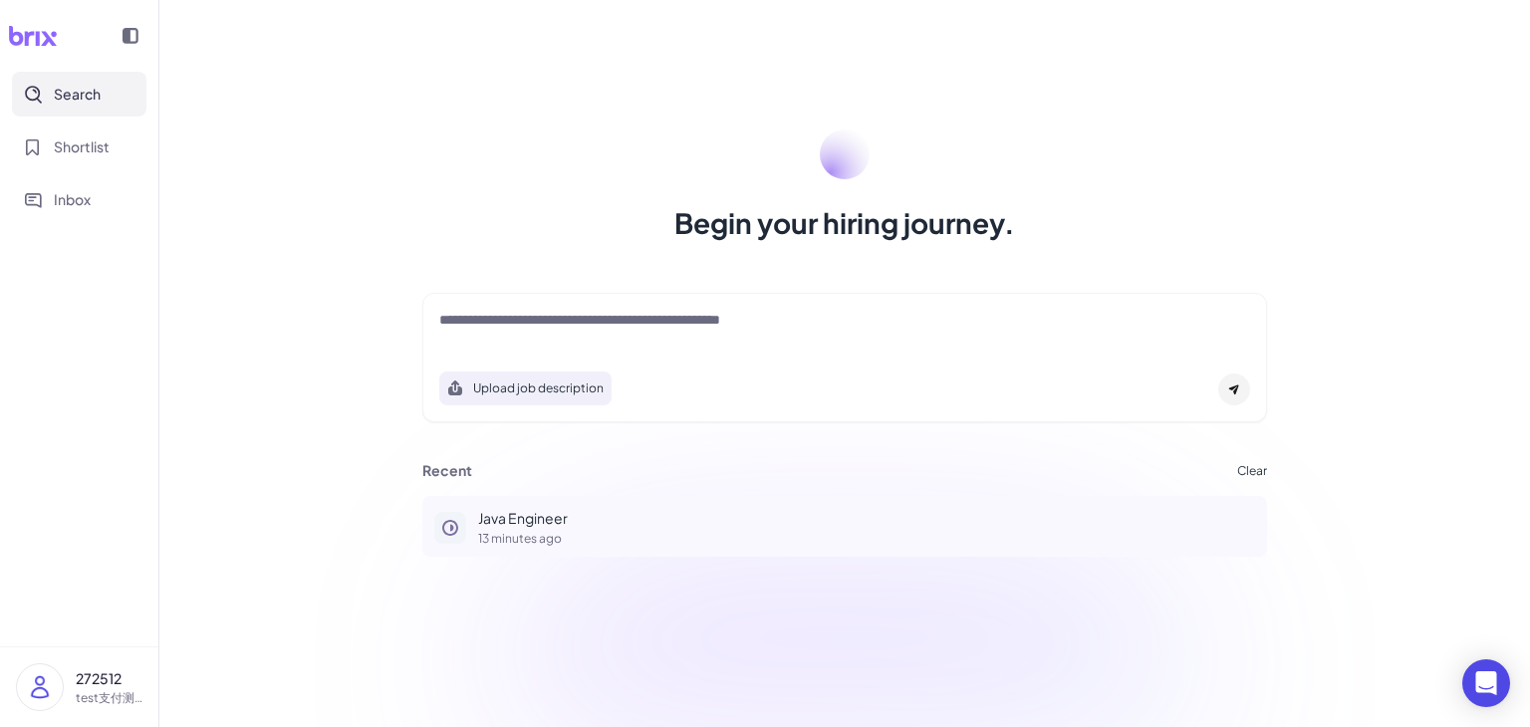
click at [553, 533] on p "13 minutes ago" at bounding box center [866, 539] width 777 height 12
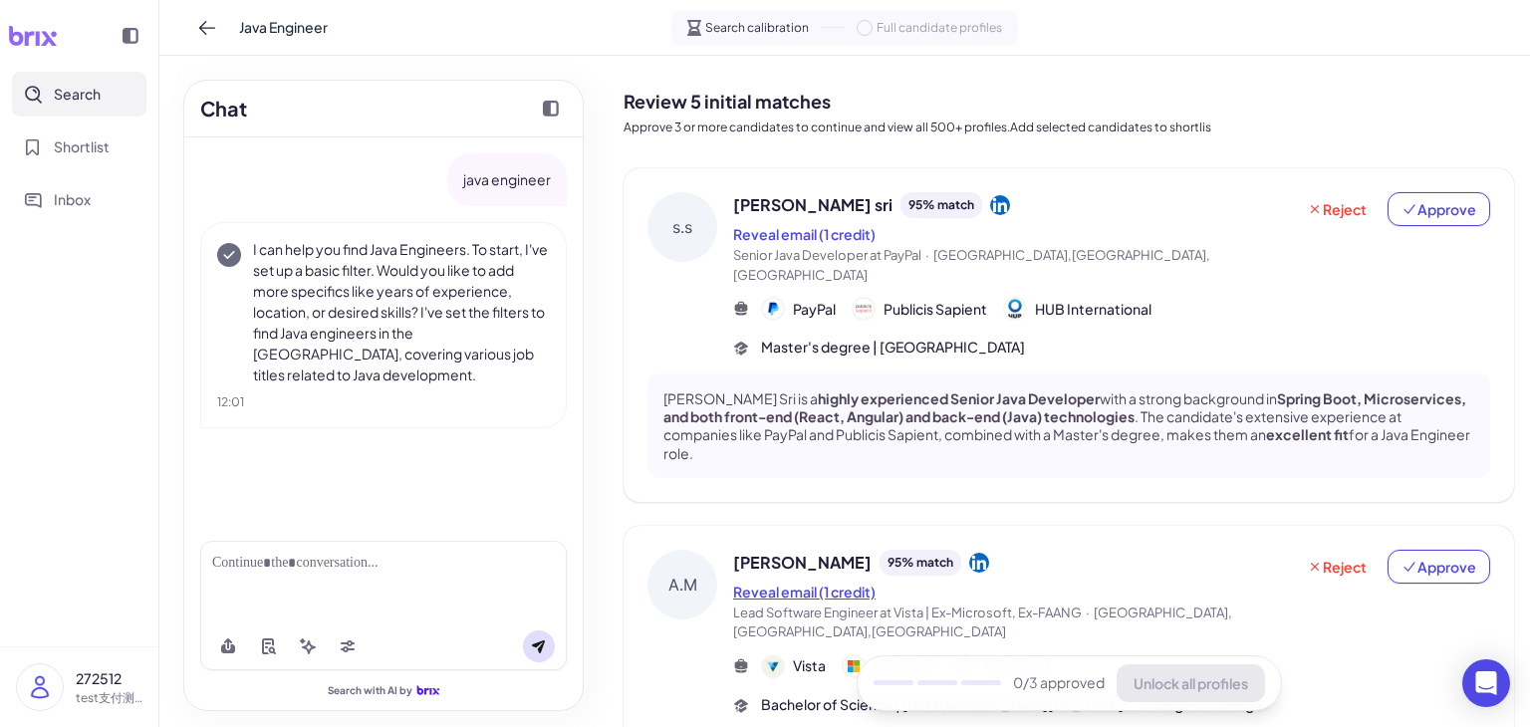
click at [837, 526] on div "A.M Atif Mansoor 95 % match Reveal email (1 credit) Lead Software Engineer at V…" at bounding box center [1069, 655] width 891 height 259
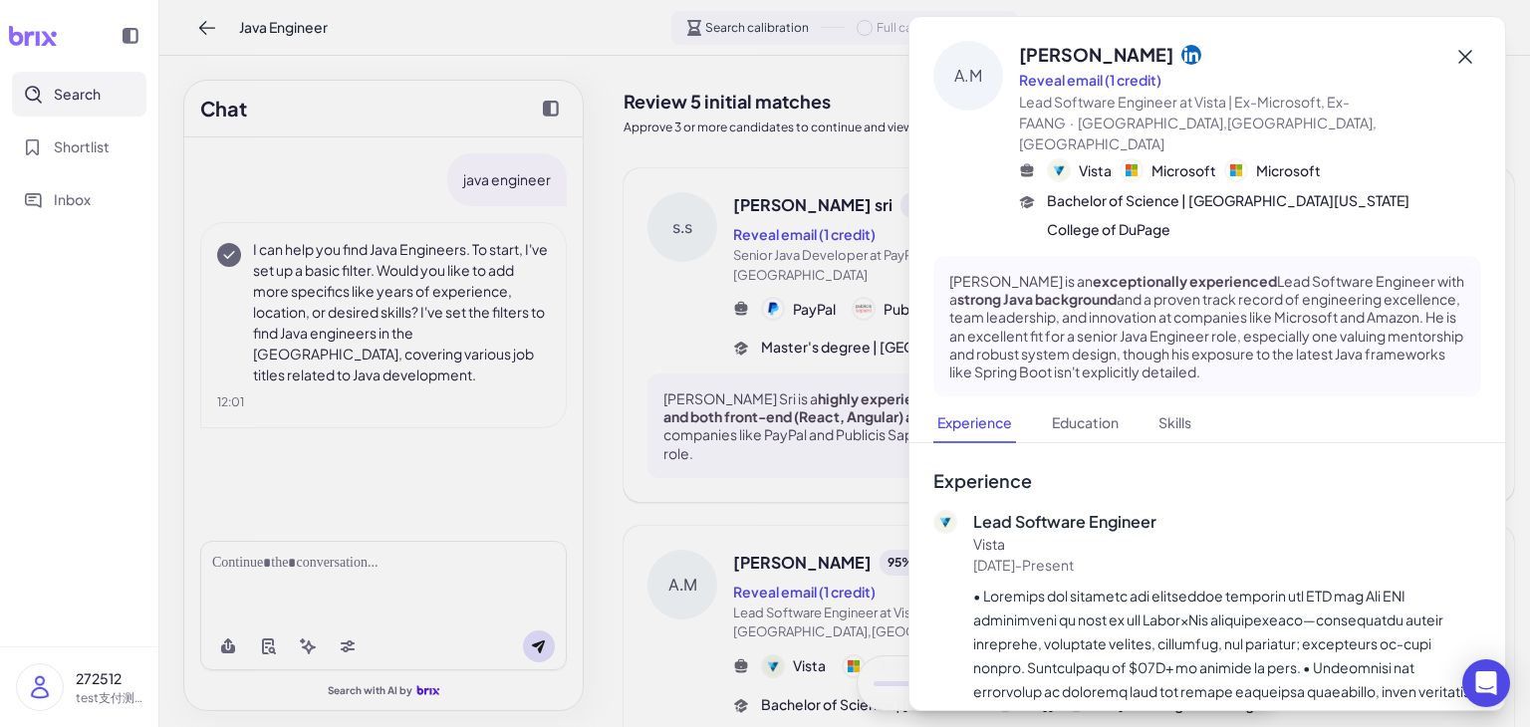
click at [1450, 60] on button at bounding box center [1466, 57] width 32 height 32
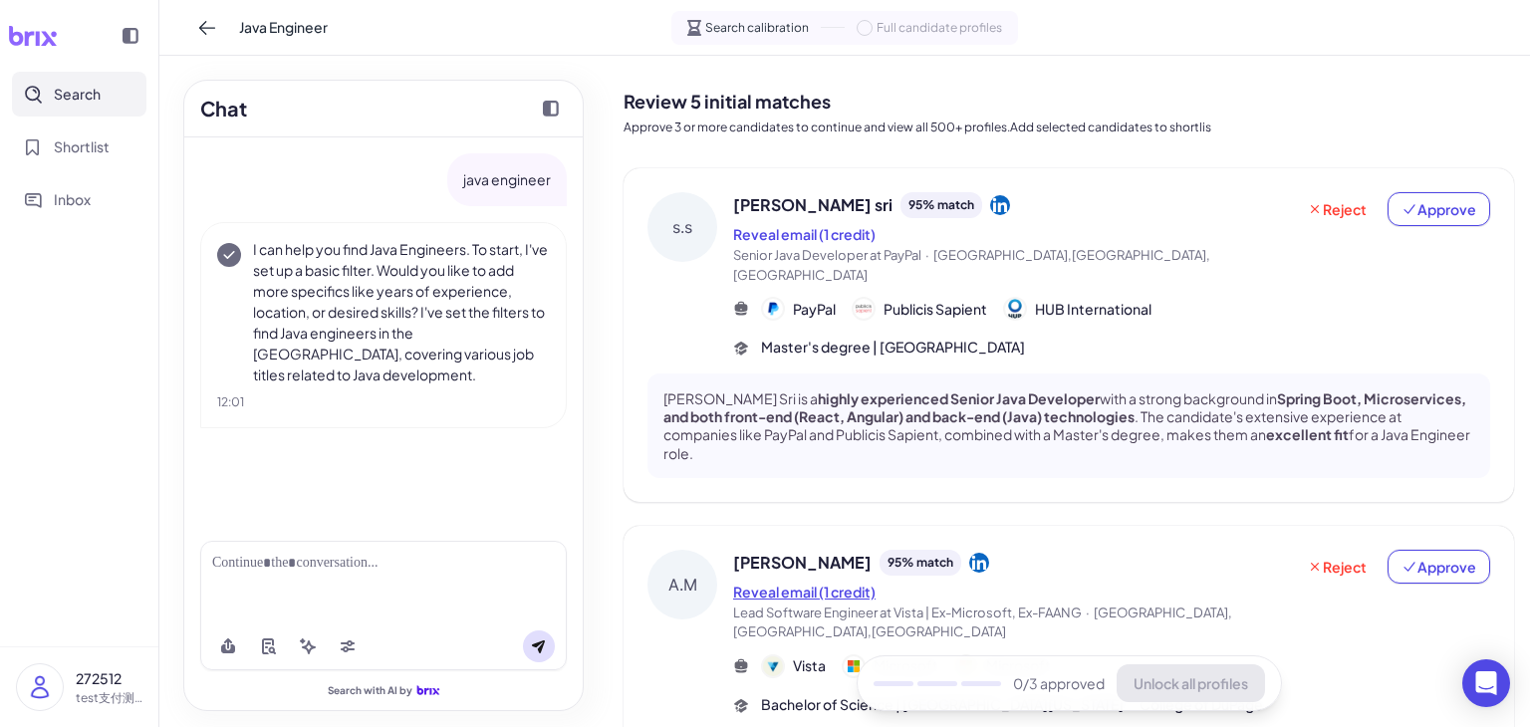
click at [850, 582] on button "Reveal email (1 credit)" at bounding box center [804, 592] width 142 height 21
click at [845, 231] on button "Reveal email (1 credit)" at bounding box center [804, 234] width 142 height 21
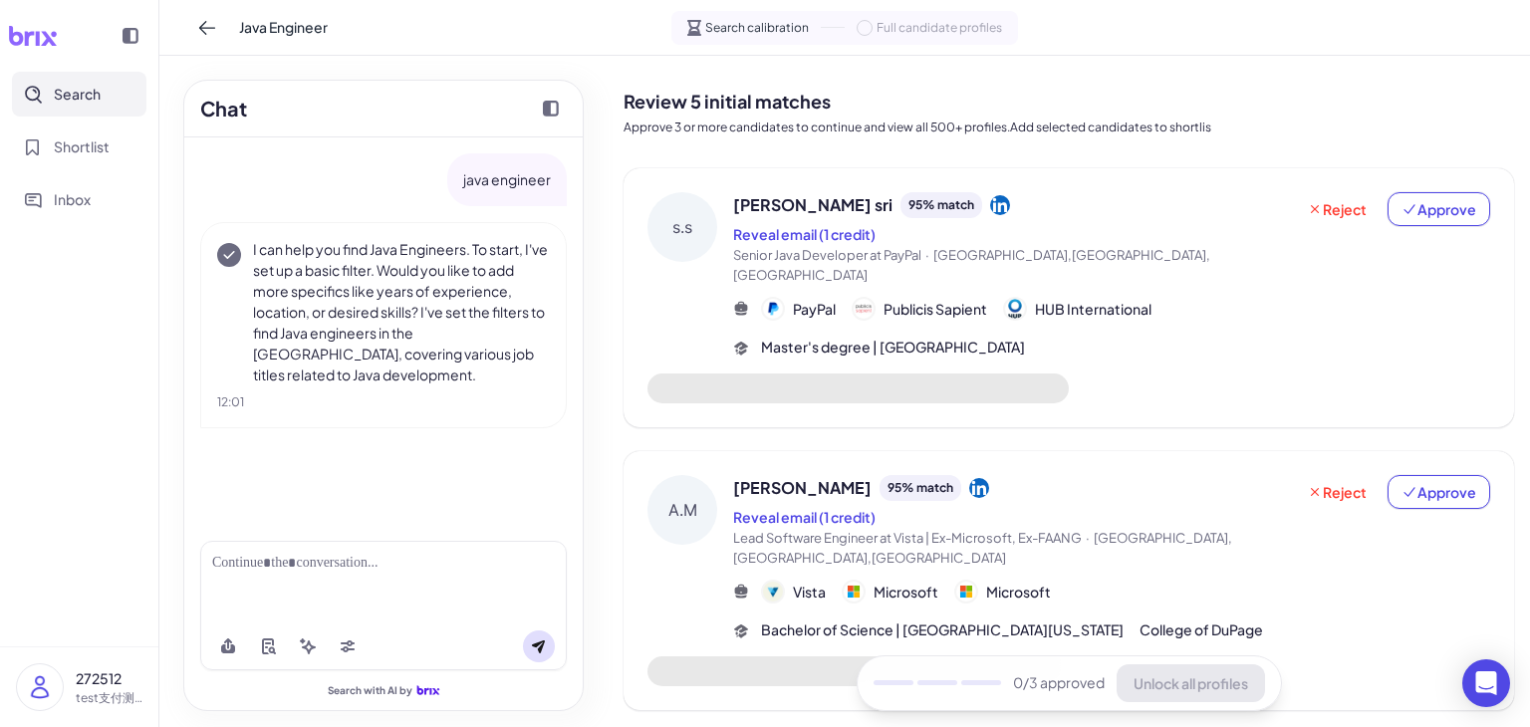
click at [60, 676] on img at bounding box center [40, 688] width 46 height 46
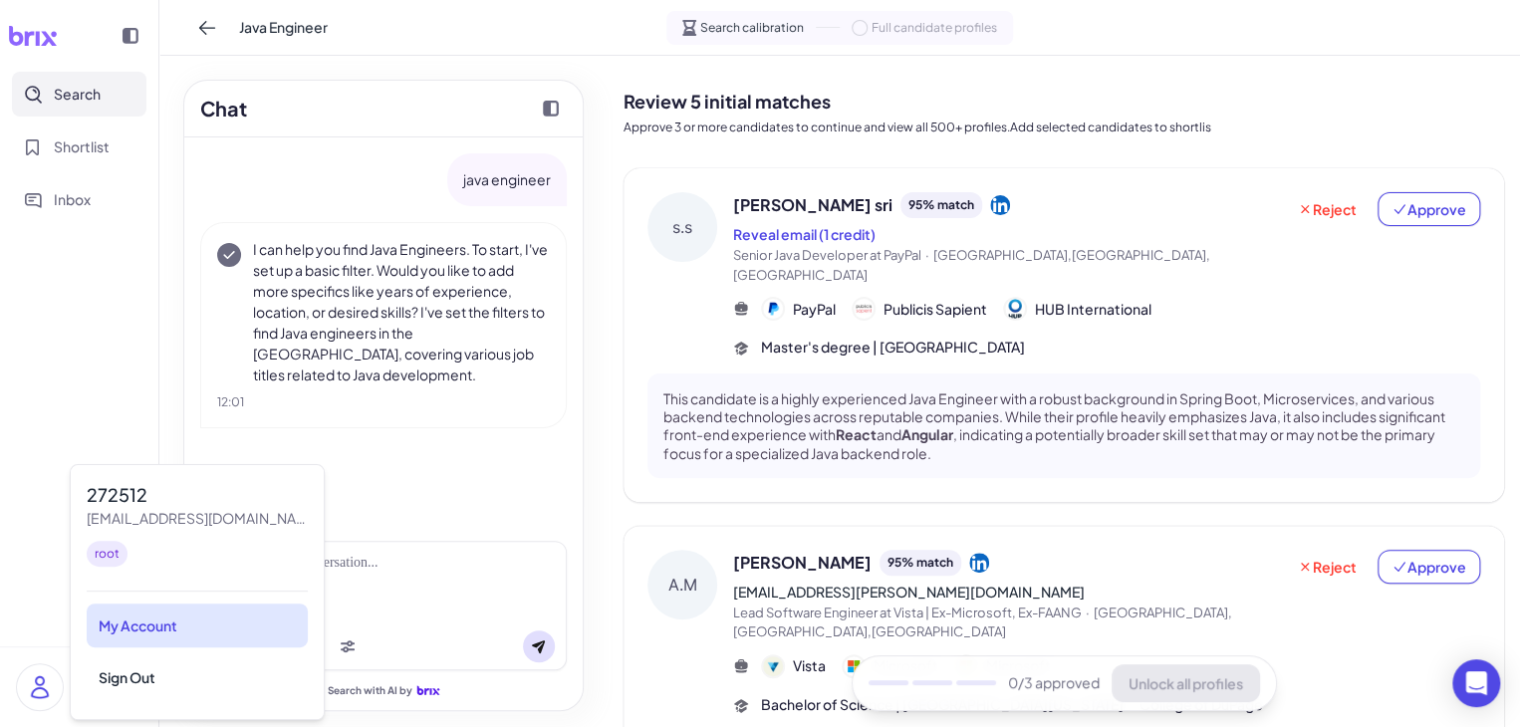
click at [187, 620] on div "My Account" at bounding box center [197, 626] width 221 height 44
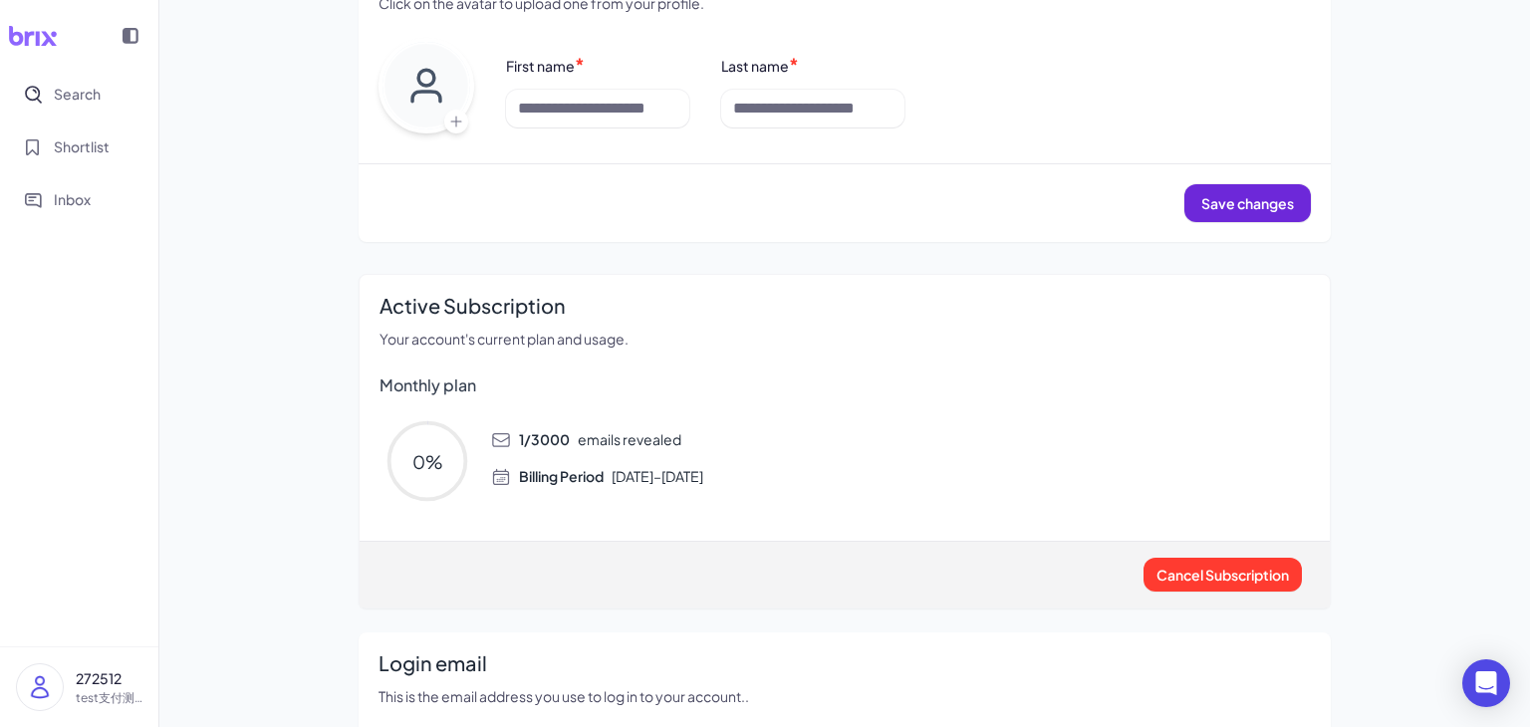
scroll to position [299, 0]
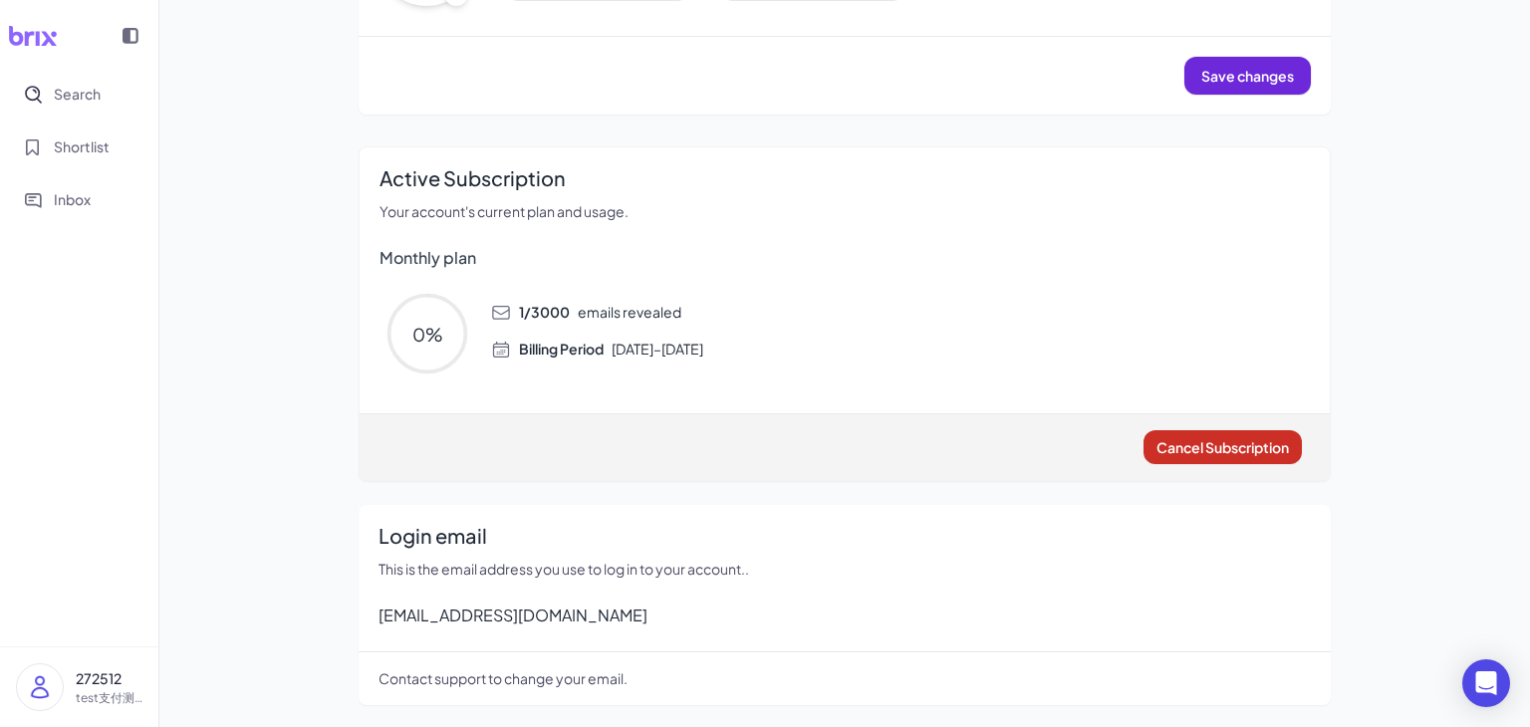
click at [1221, 447] on span "Cancel Subscription" at bounding box center [1223, 447] width 133 height 18
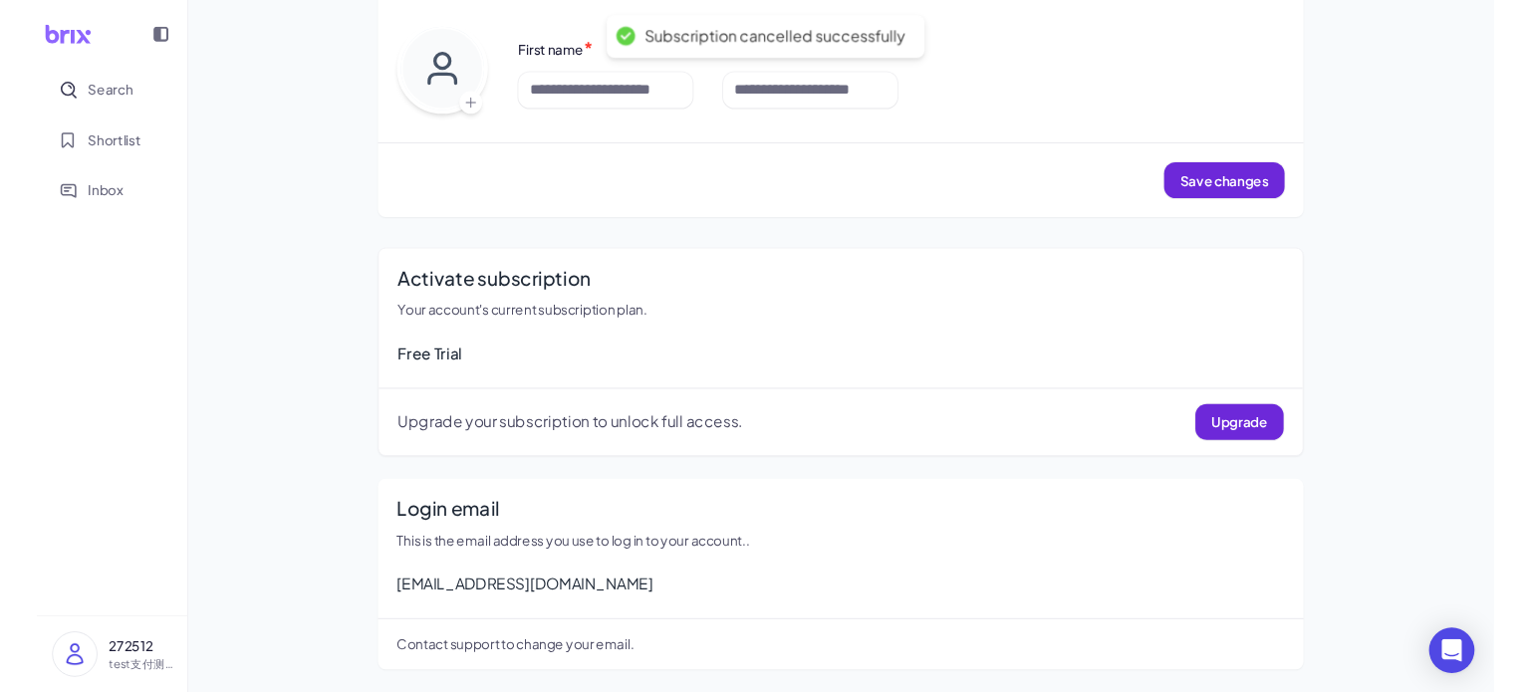
scroll to position [183, 0]
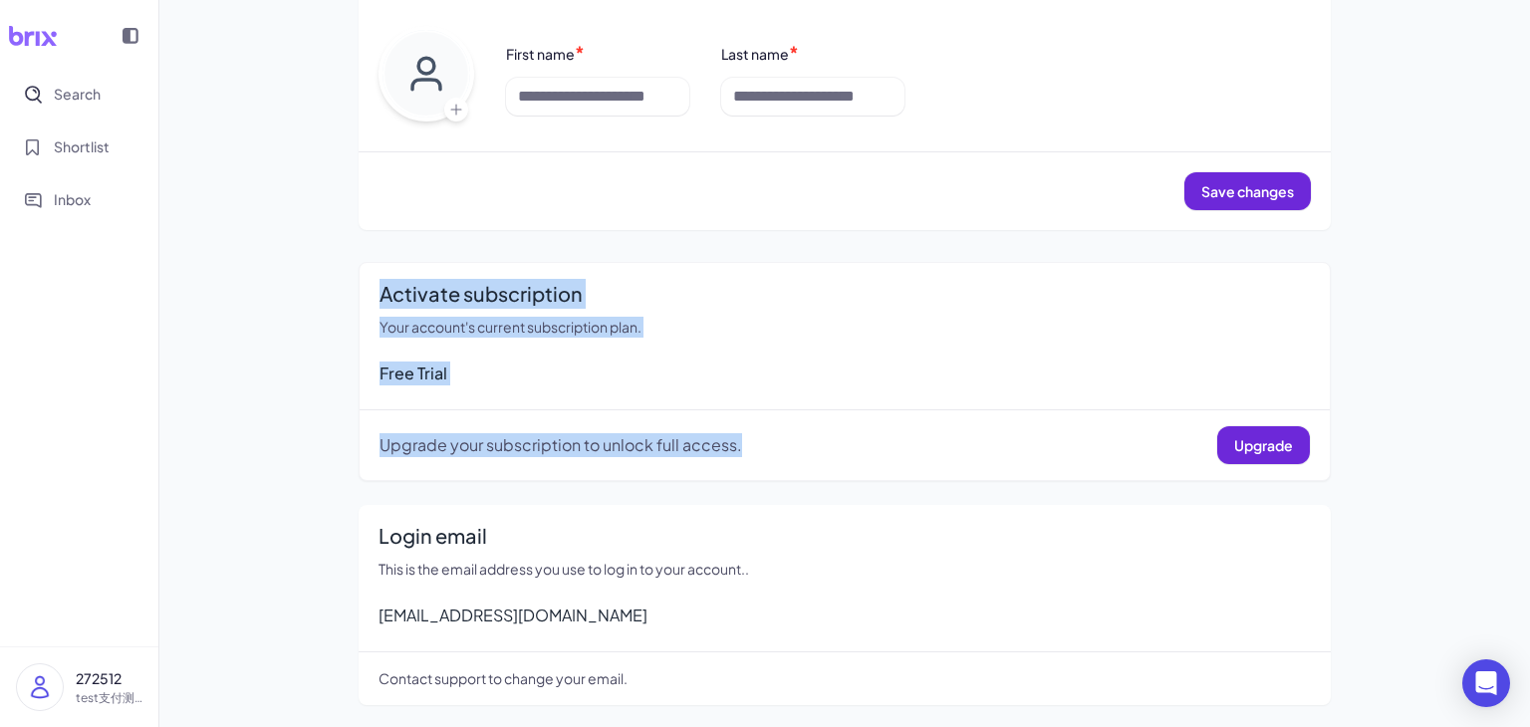
drag, startPoint x: 757, startPoint y: 444, endPoint x: 350, endPoint y: 292, distance: 435.1
click at [350, 292] on div "Profile Click on the avatar to upload one from your profile. First name * Last …" at bounding box center [845, 310] width 1020 height 838
drag, startPoint x: 343, startPoint y: 292, endPoint x: 748, endPoint y: 457, distance: 437.9
click at [748, 457] on div "Profile Click on the avatar to upload one from your profile. First name * Last …" at bounding box center [845, 310] width 1020 height 838
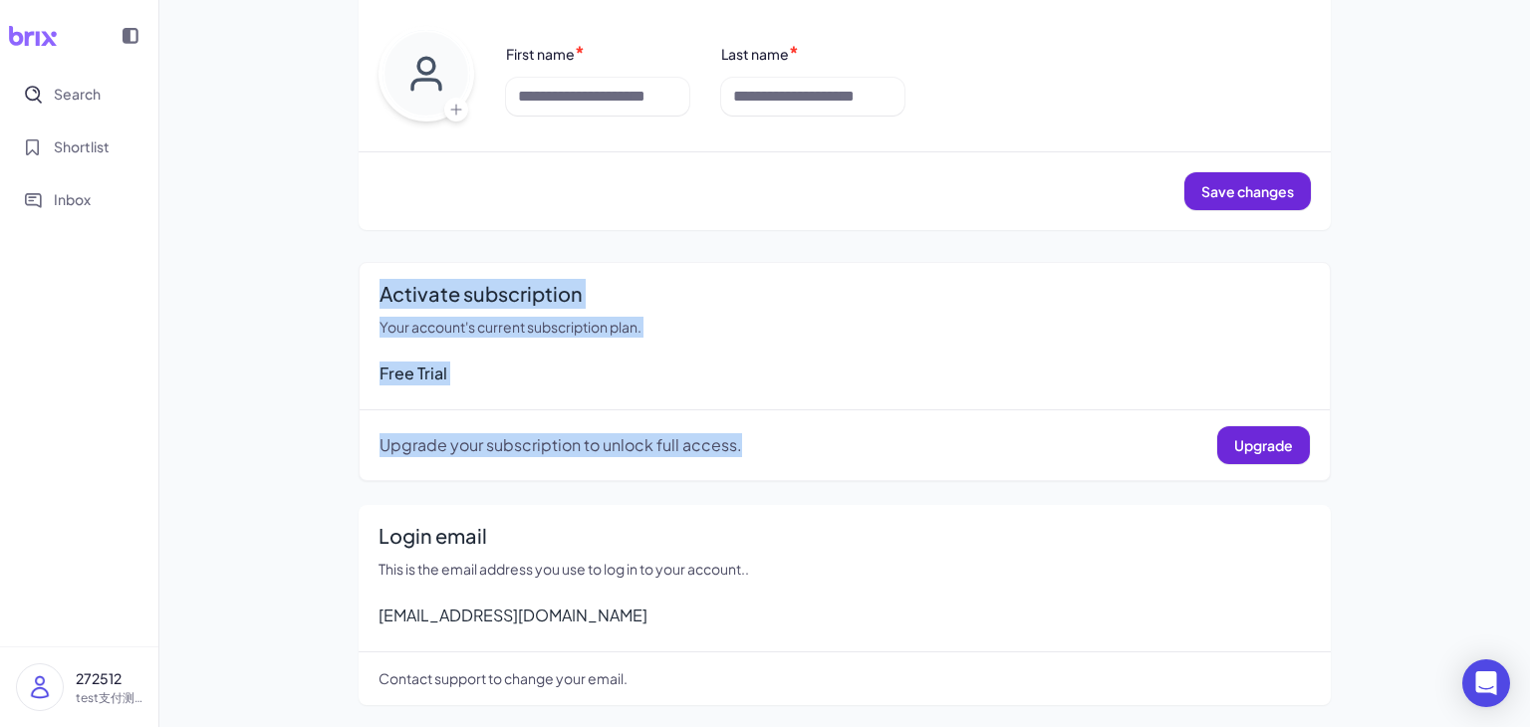
click at [748, 457] on div "Upgrade your subscription to unlock full access. Upgrade" at bounding box center [845, 437] width 931 height 54
drag, startPoint x: 785, startPoint y: 453, endPoint x: 335, endPoint y: 292, distance: 478.4
click at [335, 293] on div "Profile Click on the avatar to upload one from your profile. First name * Last …" at bounding box center [845, 310] width 1020 height 838
click at [335, 292] on div "Profile Click on the avatar to upload one from your profile. First name * Last …" at bounding box center [845, 310] width 1020 height 838
drag, startPoint x: 327, startPoint y: 285, endPoint x: 761, endPoint y: 437, distance: 460.4
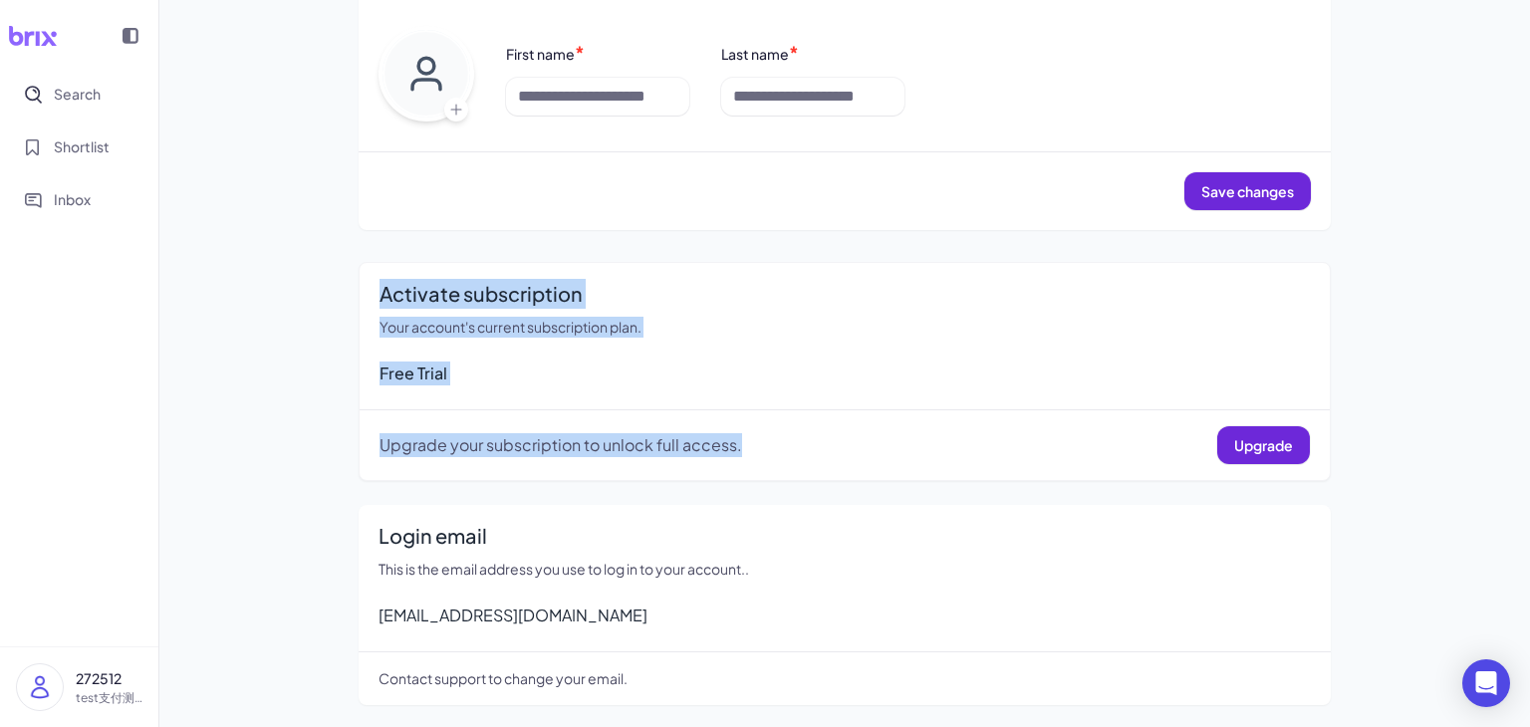
click at [760, 437] on div "My Account Profile Click on the avatar to upload one from your profile. First n…" at bounding box center [844, 273] width 1371 height 913
click at [761, 437] on div "Upgrade your subscription to unlock full access. Upgrade" at bounding box center [845, 437] width 931 height 54
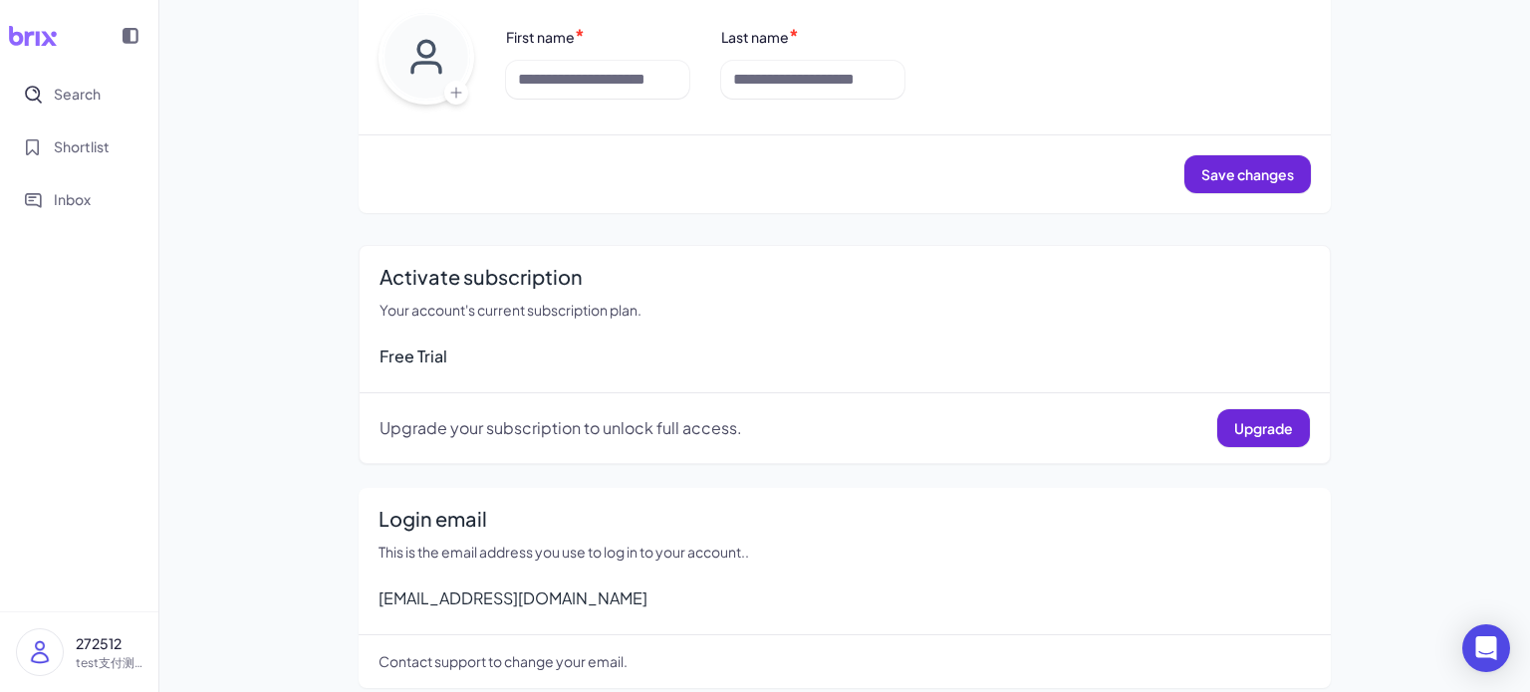
scroll to position [218, 0]
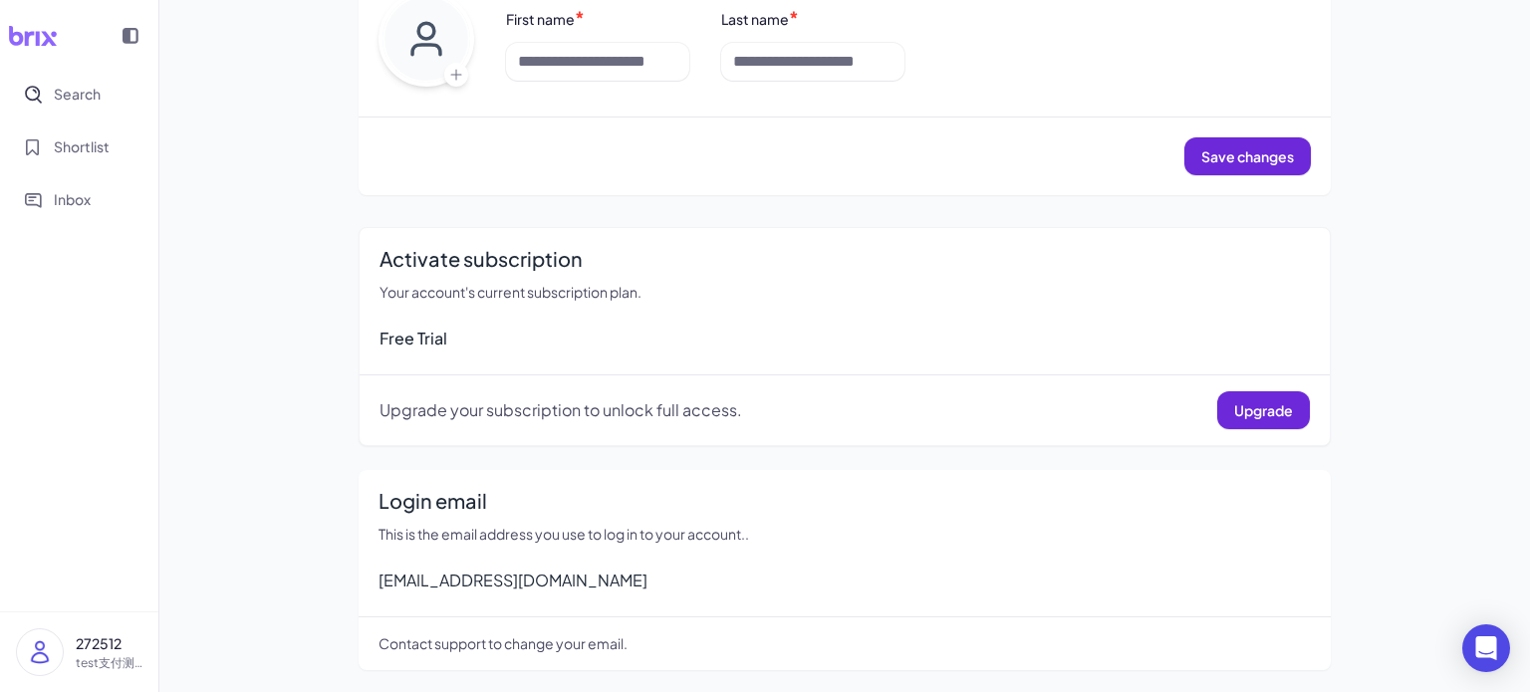
click at [48, 667] on img at bounding box center [40, 653] width 46 height 46
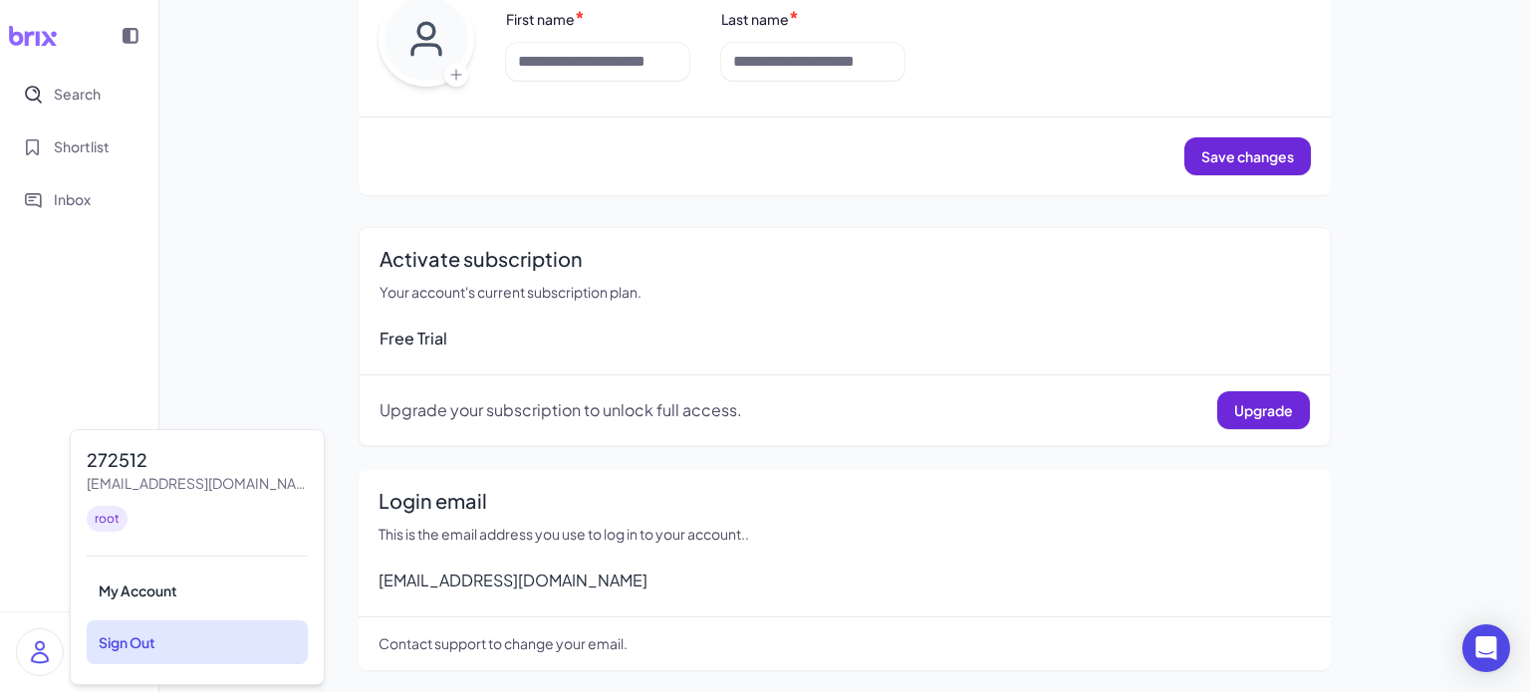
drag, startPoint x: 135, startPoint y: 643, endPoint x: 343, endPoint y: 650, distance: 208.4
click at [136, 643] on div "Sign Out" at bounding box center [197, 643] width 221 height 44
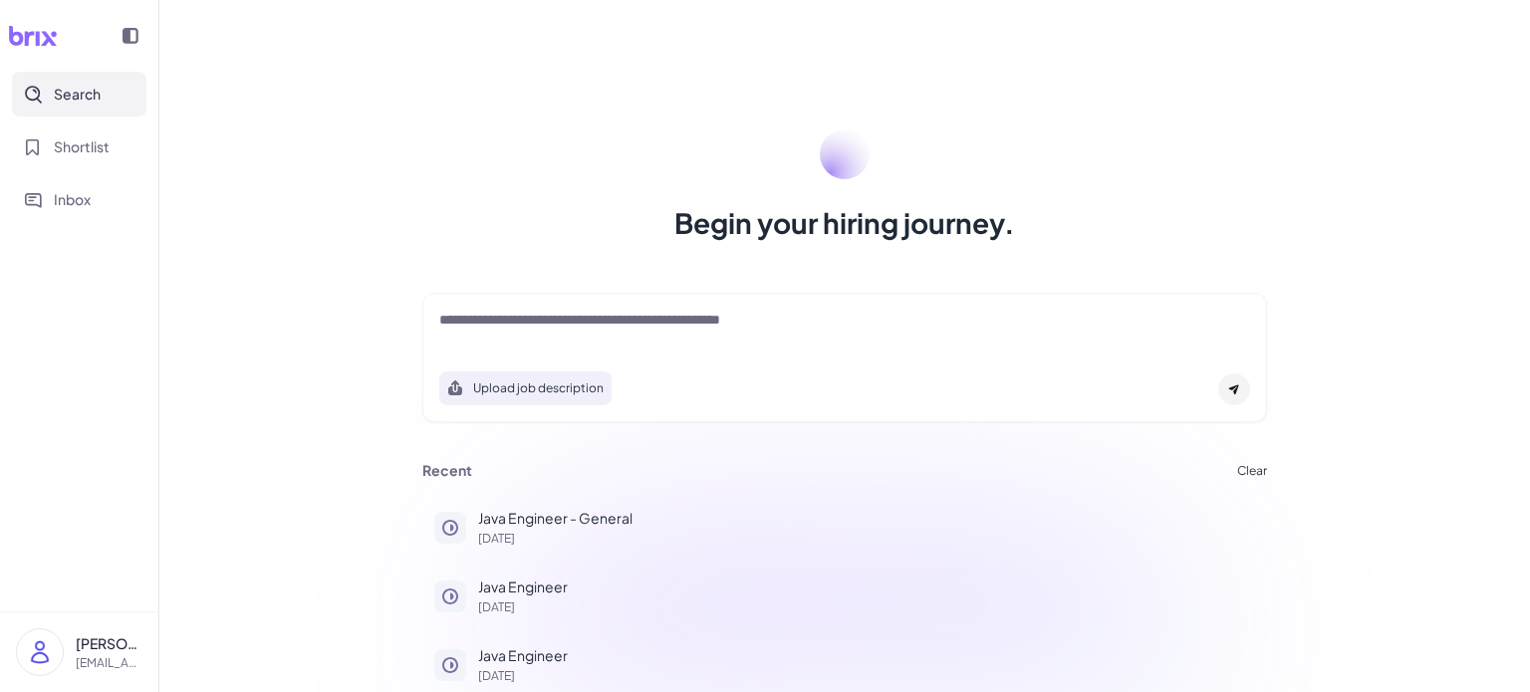
click at [37, 645] on img at bounding box center [40, 653] width 46 height 46
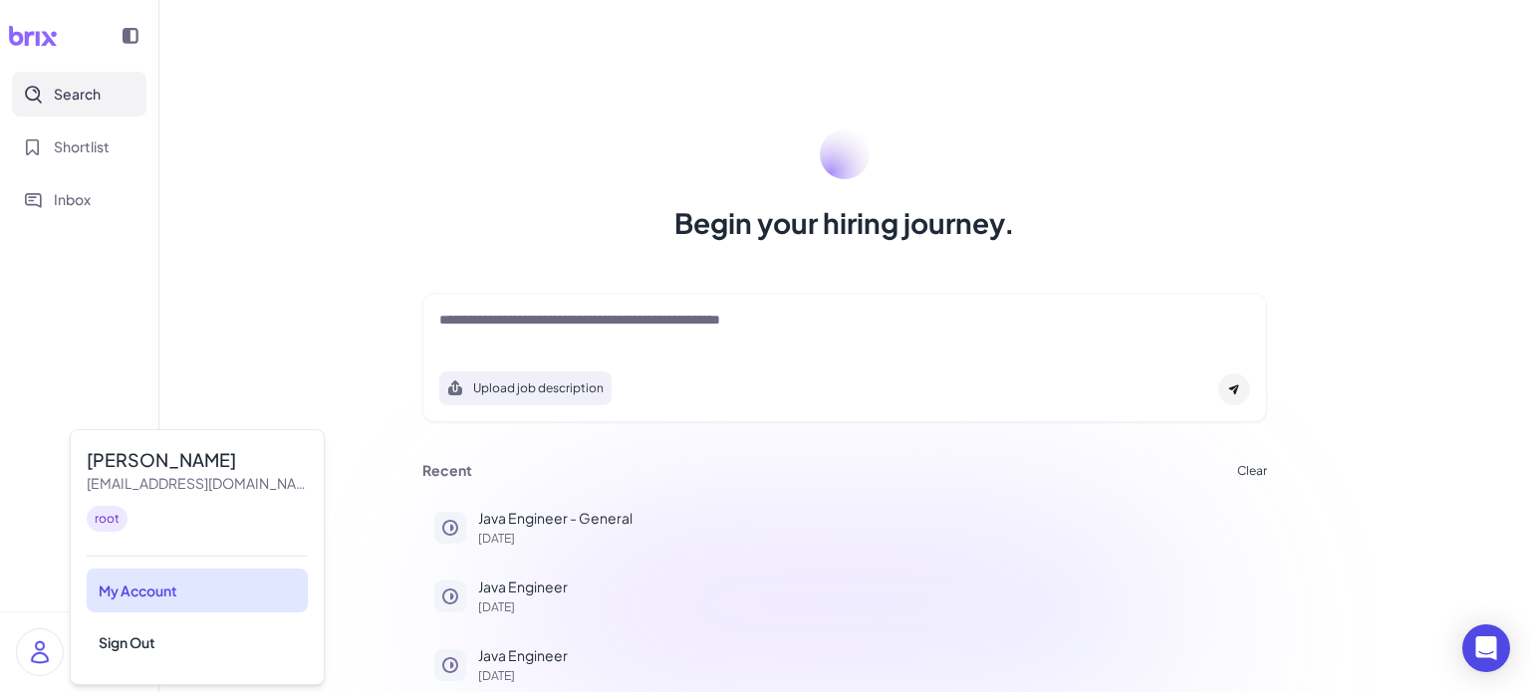
click at [261, 583] on div "My Account" at bounding box center [197, 591] width 221 height 44
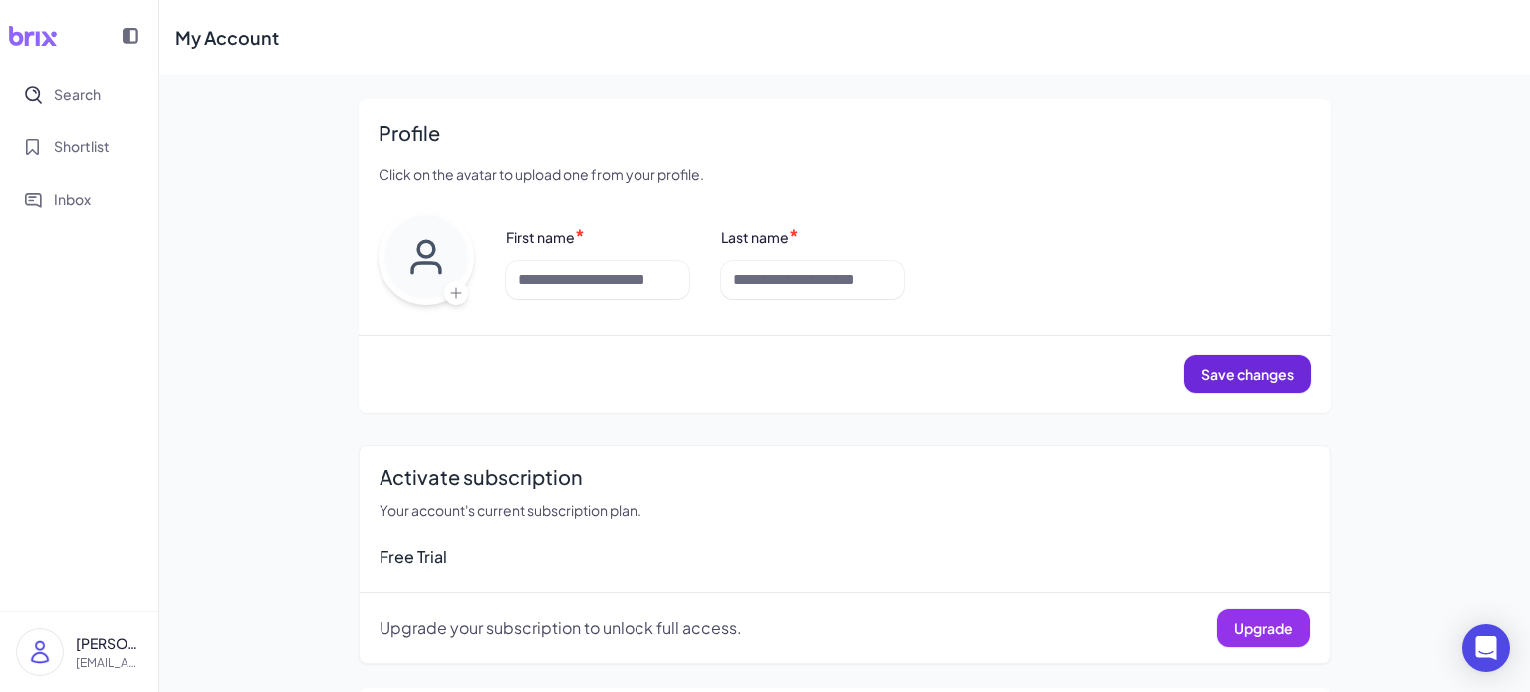
click at [1284, 620] on span "Upgrade" at bounding box center [1263, 629] width 59 height 18
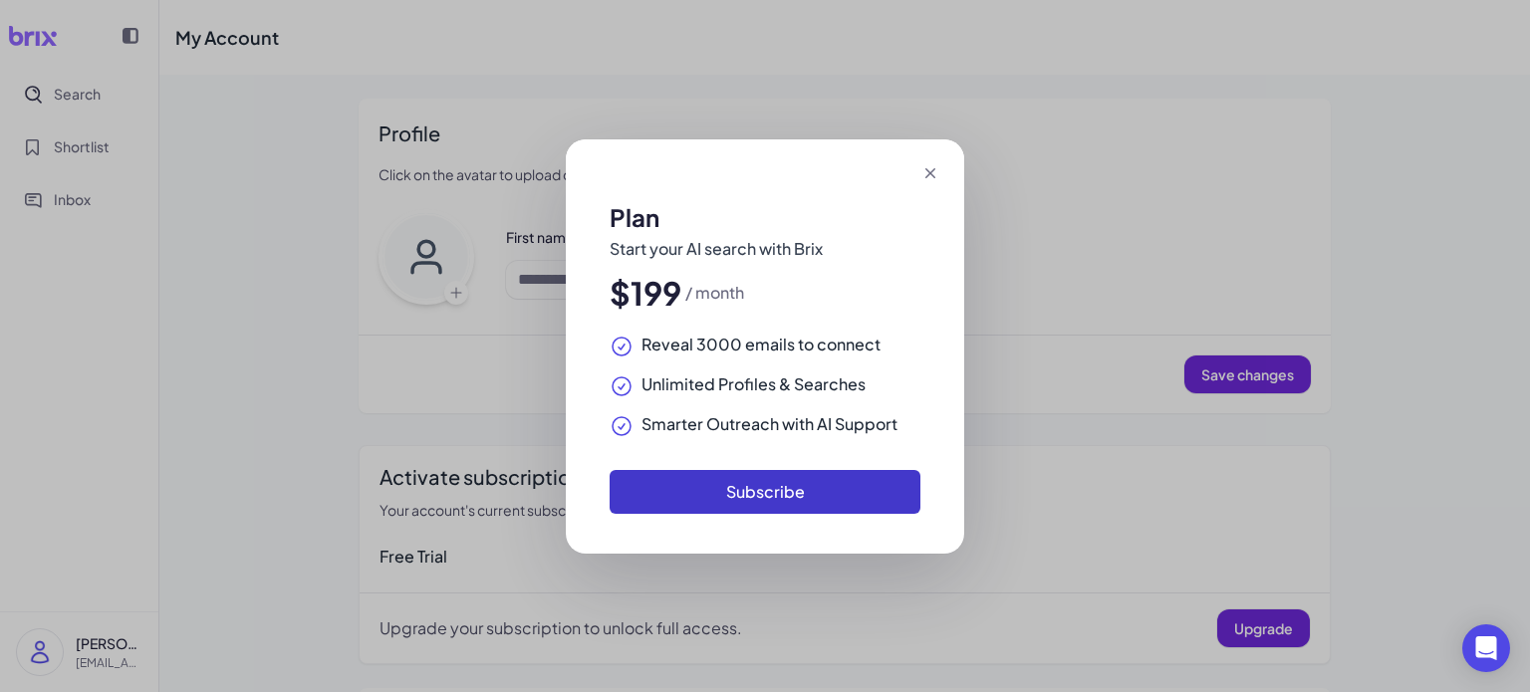
click at [778, 502] on button "Subscribe" at bounding box center [765, 492] width 311 height 44
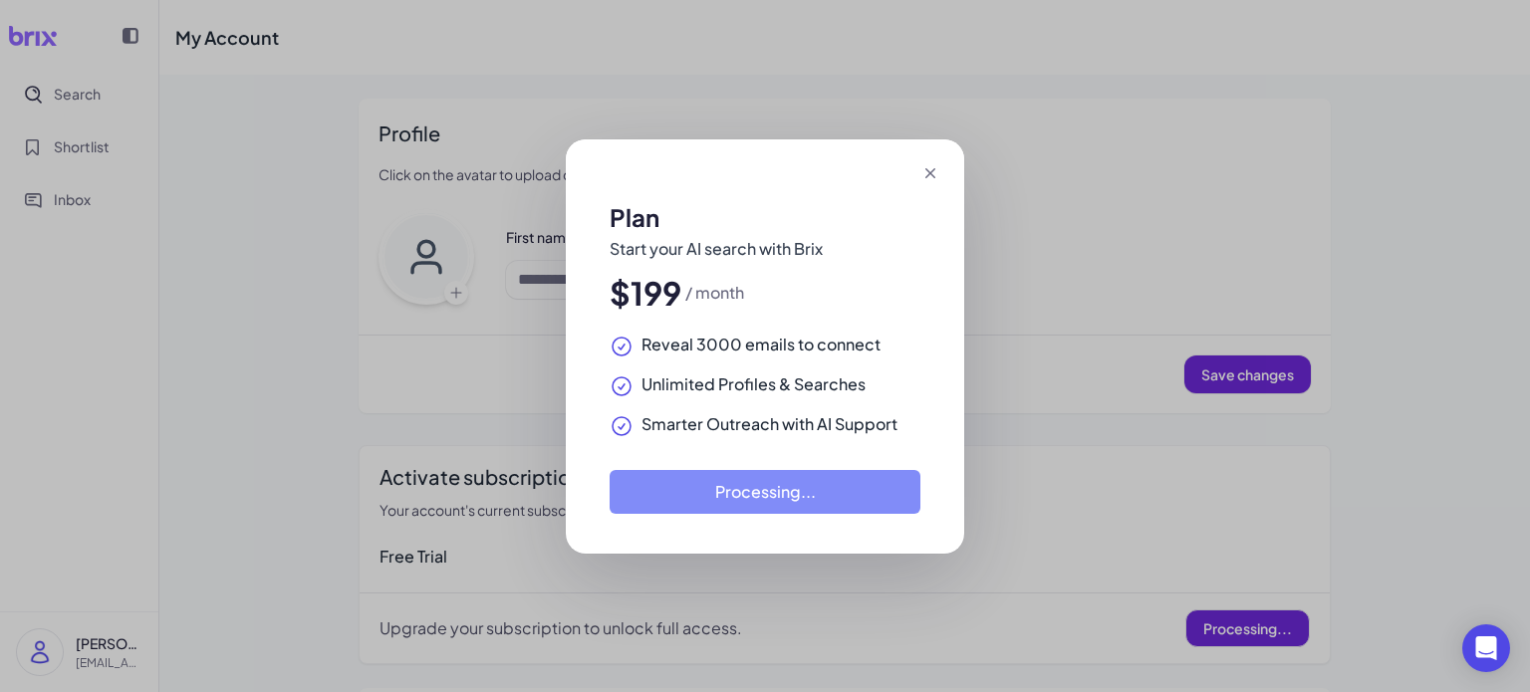
click at [933, 177] on icon at bounding box center [931, 173] width 20 height 20
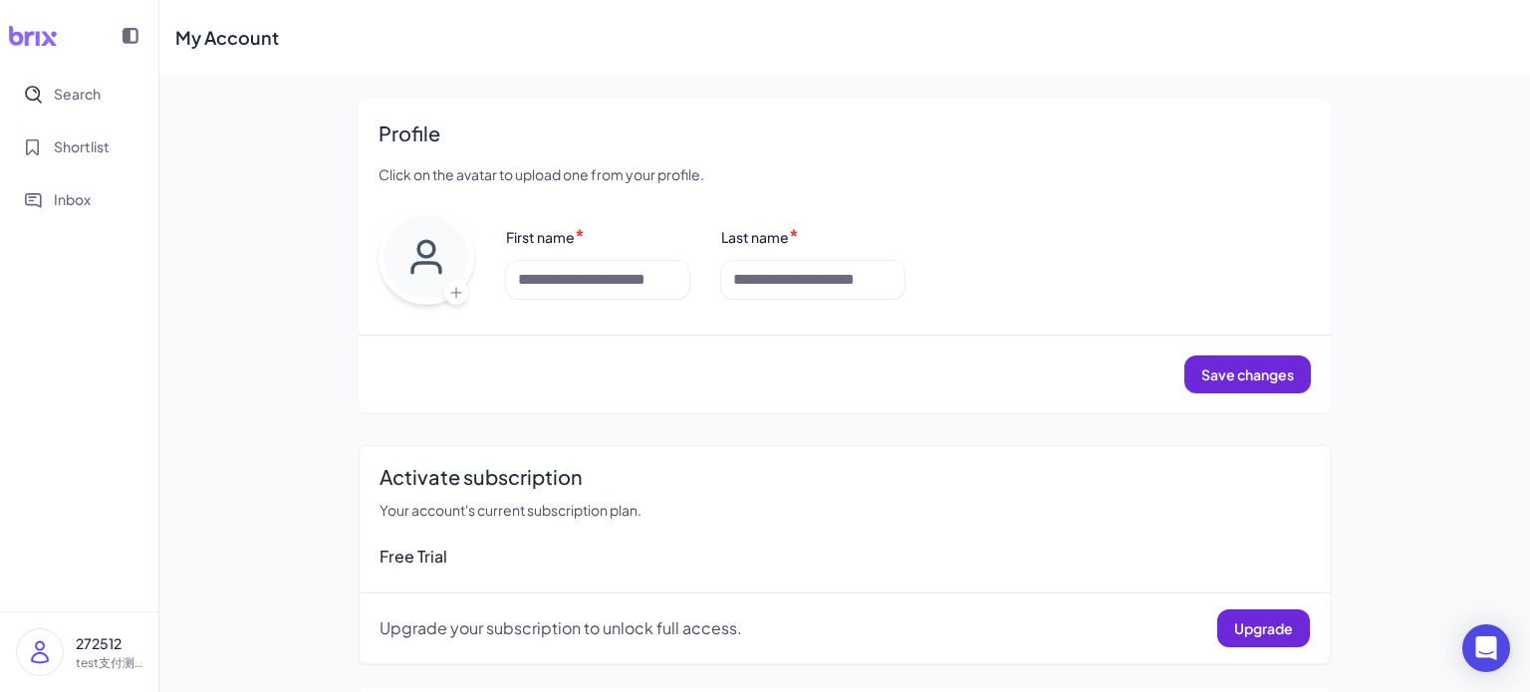
scroll to position [18, 0]
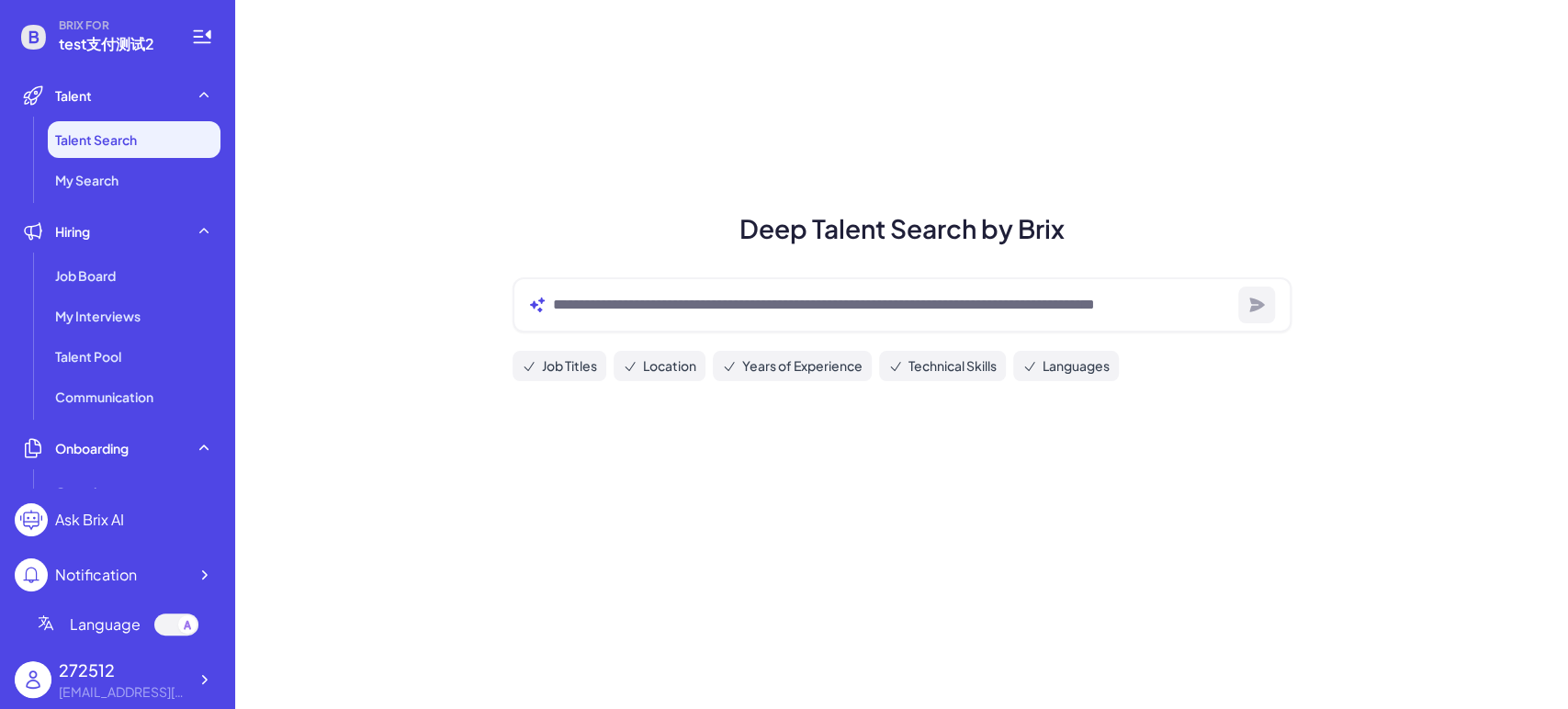
scroll to position [520, 0]
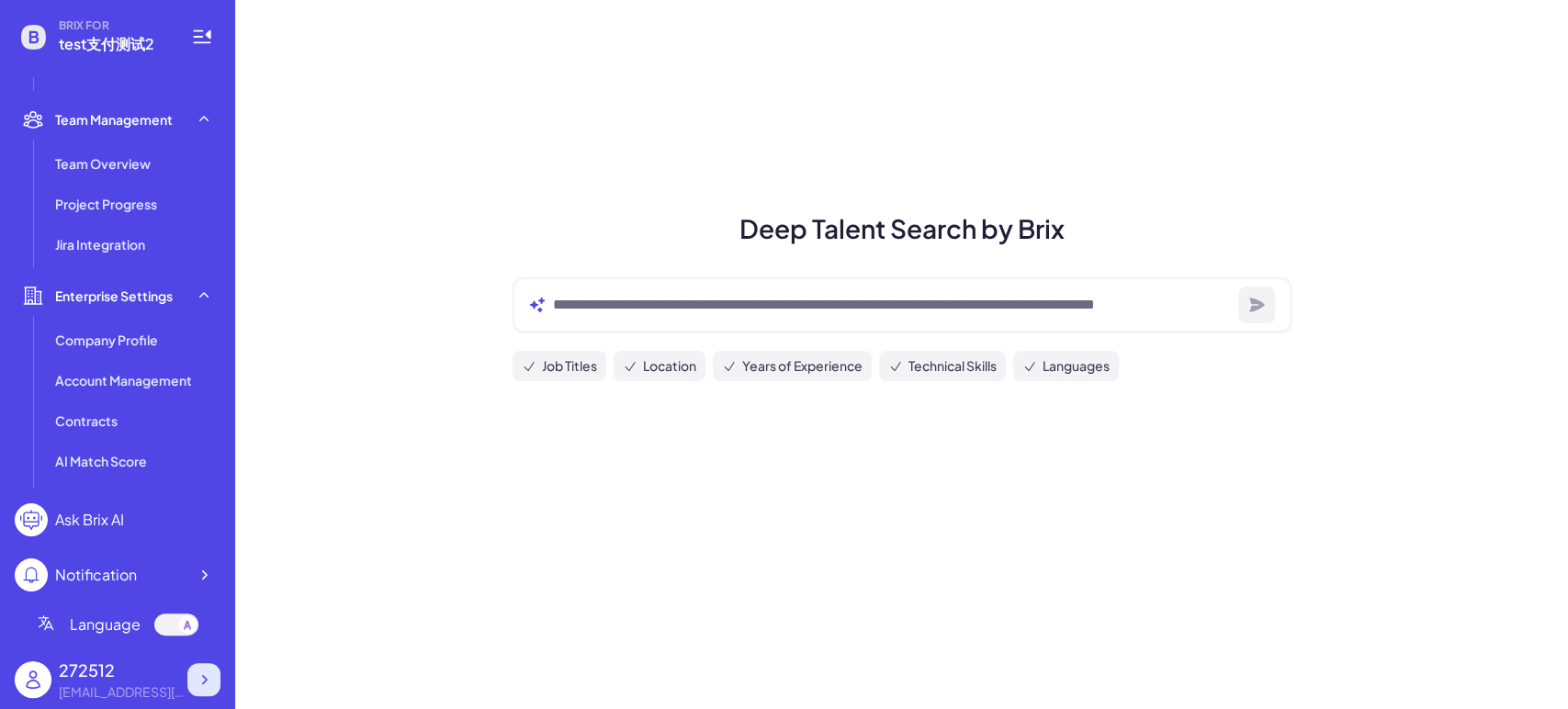
click at [190, 680] on div at bounding box center [204, 679] width 33 height 33
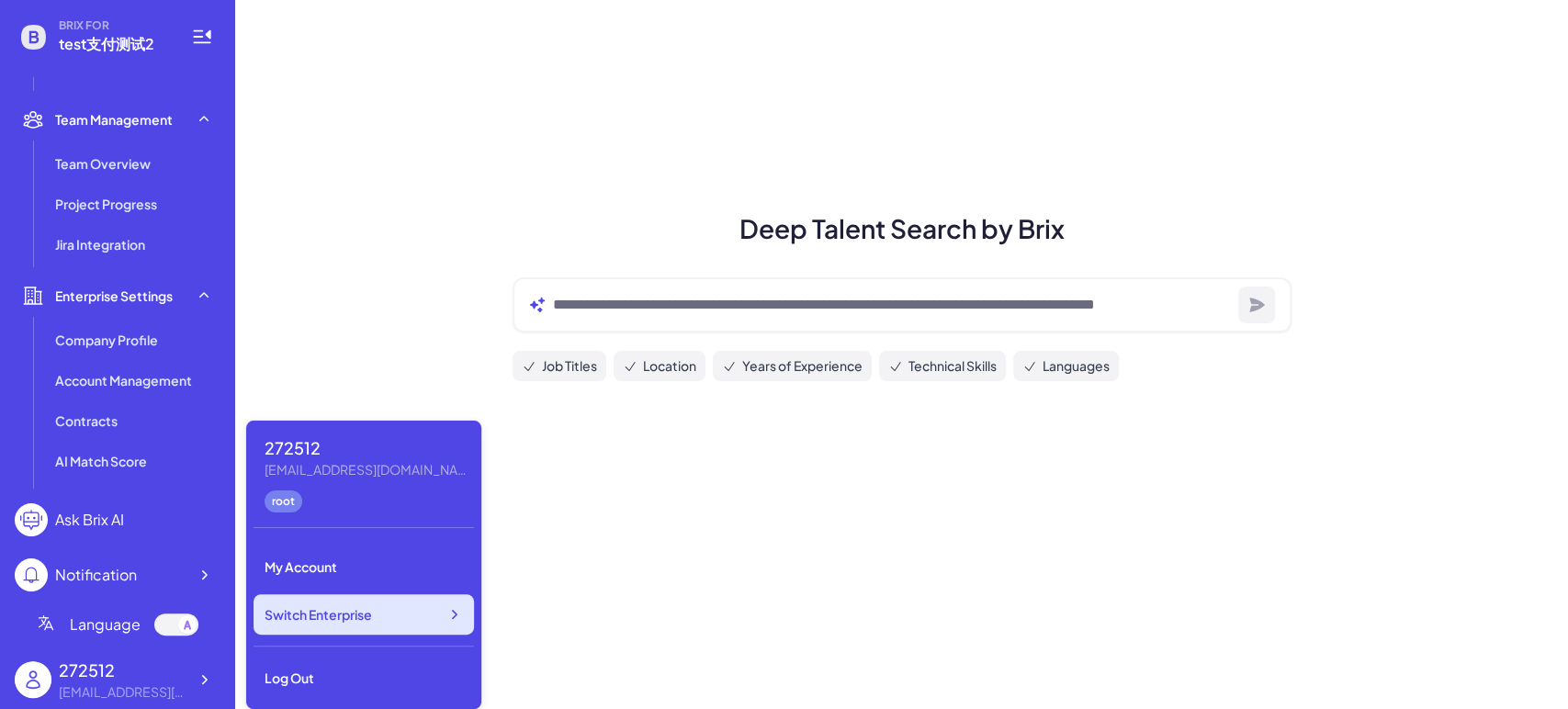
click at [448, 621] on icon at bounding box center [454, 615] width 18 height 18
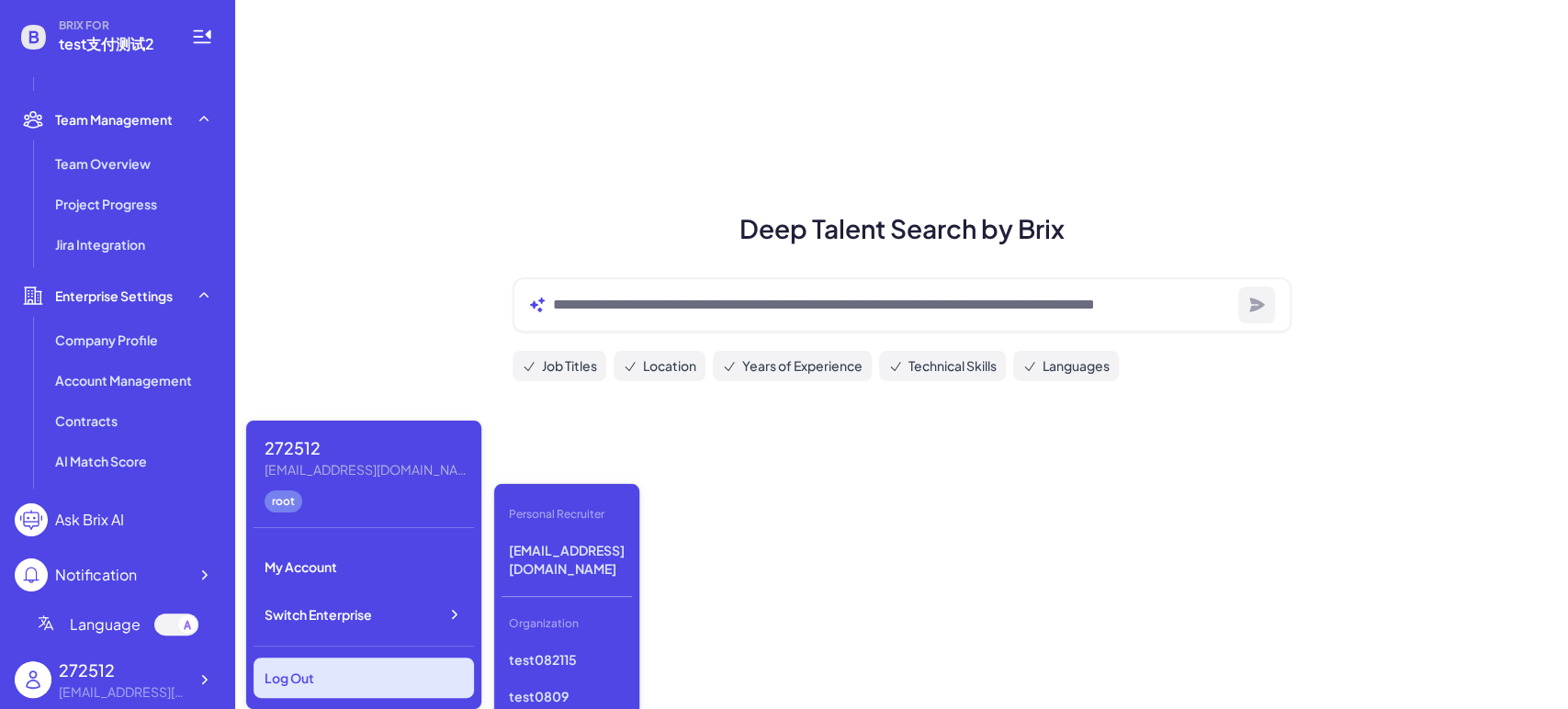
click at [404, 677] on div "Log Out" at bounding box center [363, 678] width 220 height 41
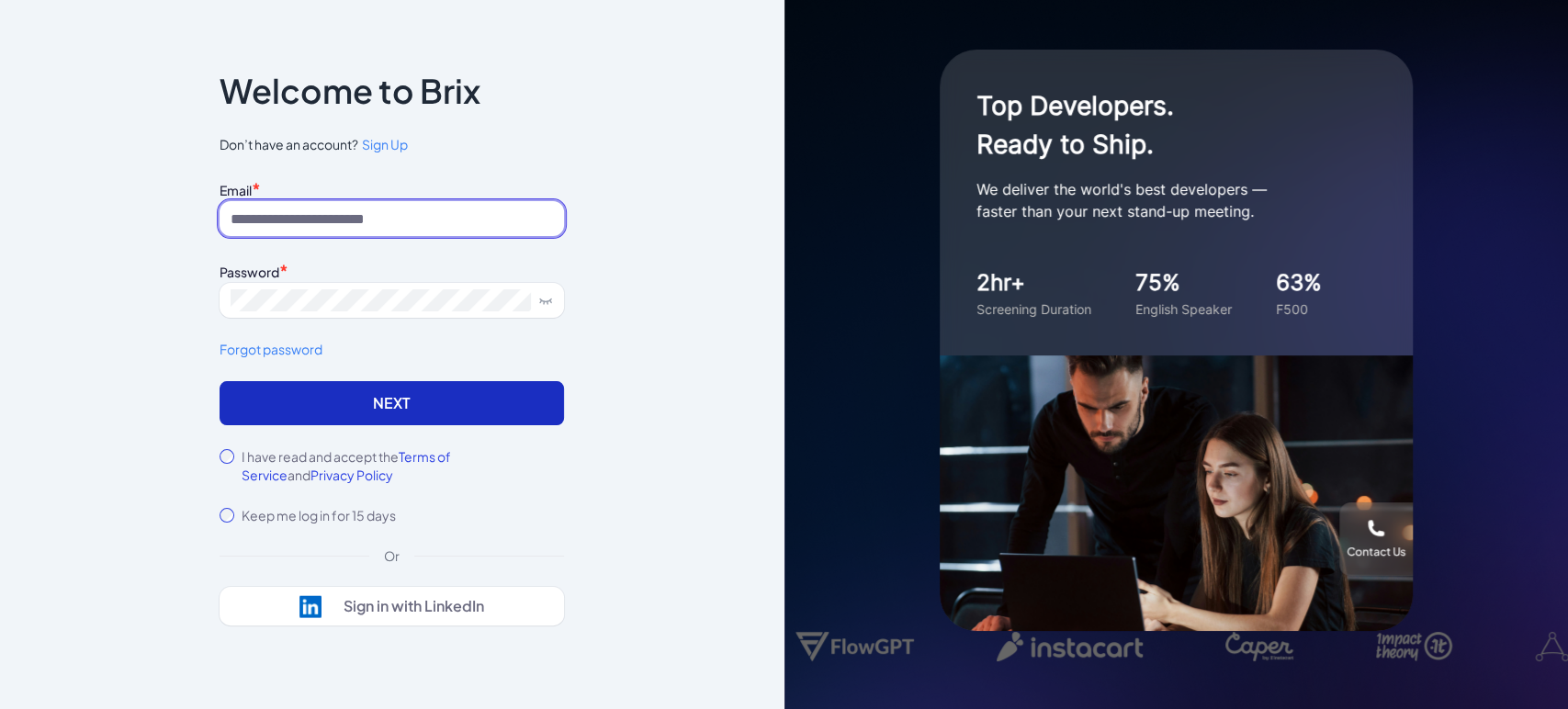
type input "**********"
click at [341, 409] on button "Next" at bounding box center [392, 403] width 345 height 44
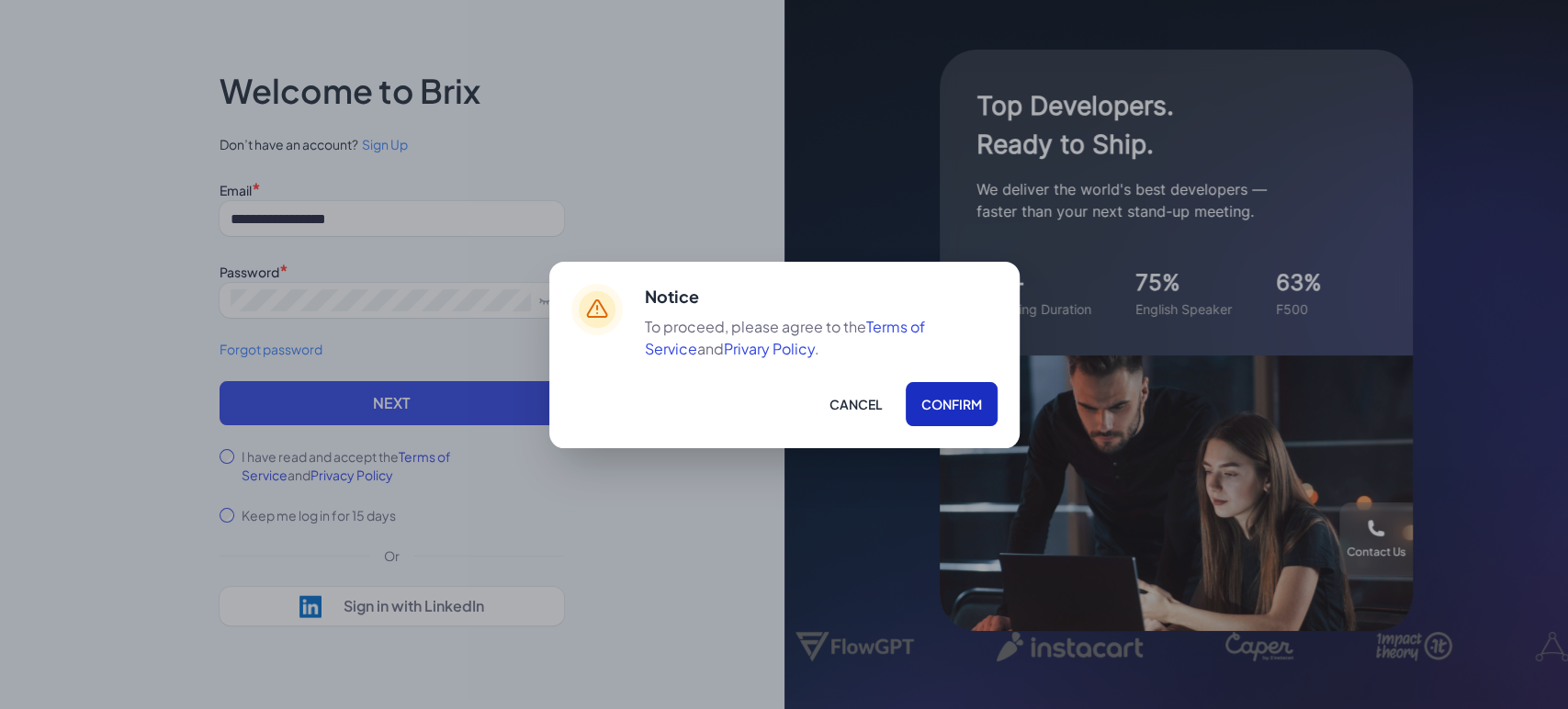
click at [937, 420] on button "Confirm" at bounding box center [951, 404] width 92 height 44
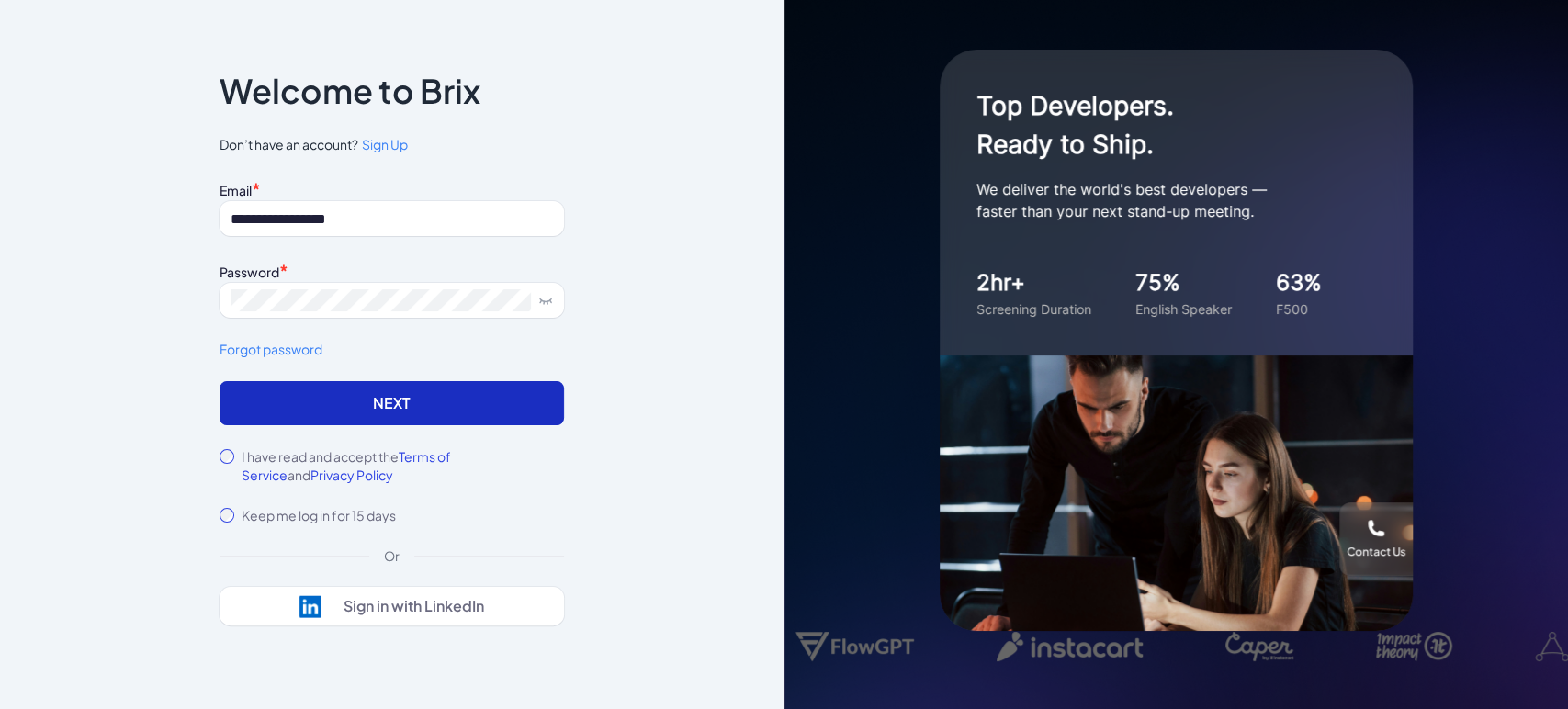
click at [495, 402] on button "Next" at bounding box center [392, 403] width 345 height 44
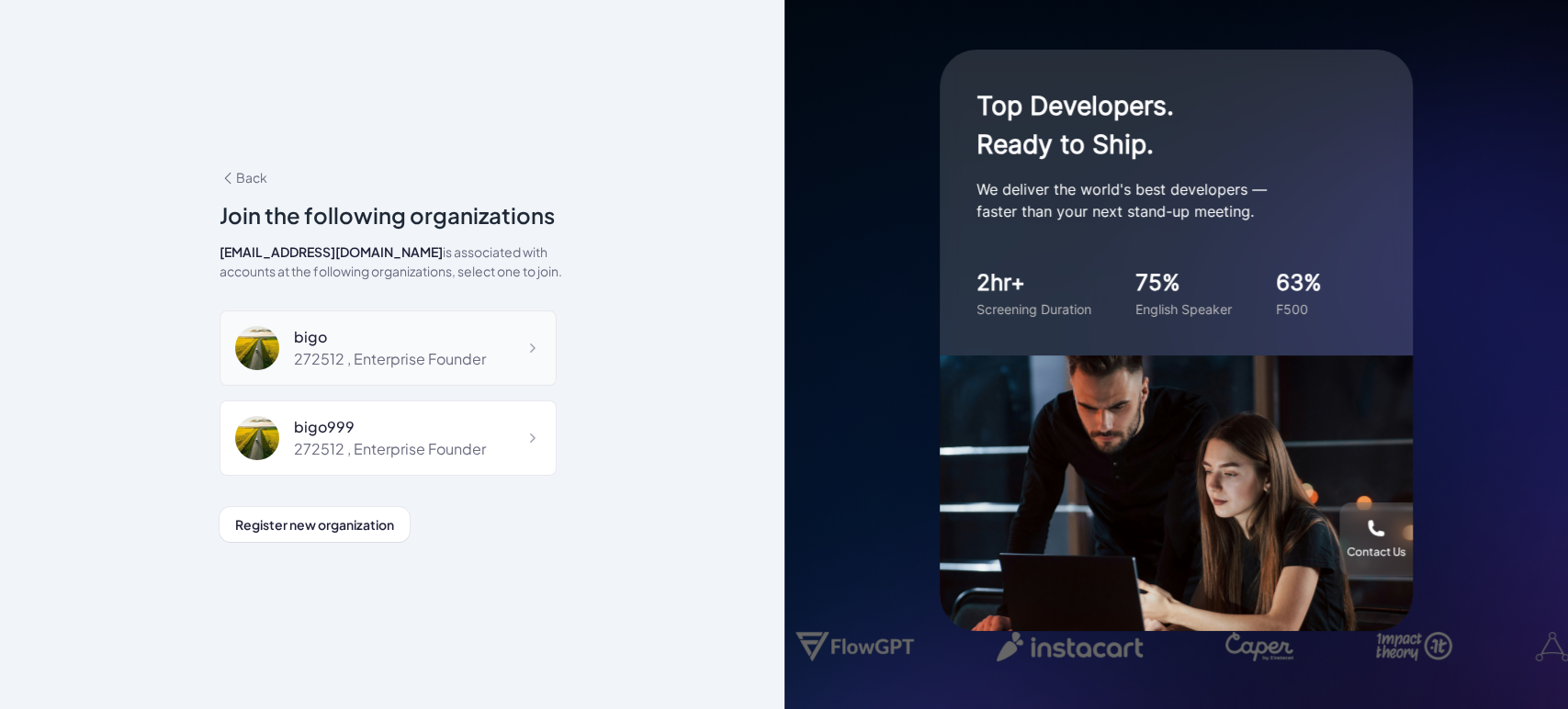
click at [400, 328] on div "bigo" at bounding box center [390, 337] width 192 height 22
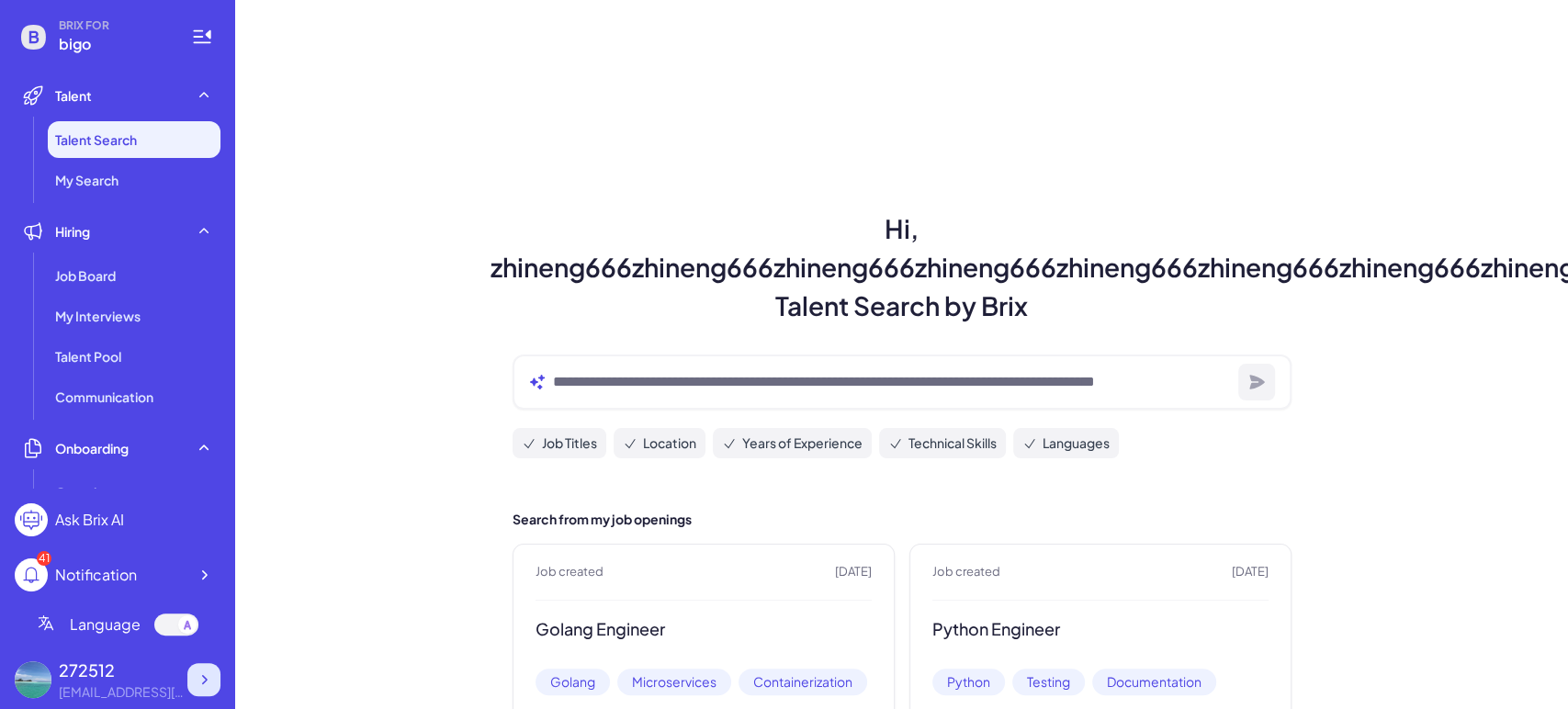
click at [200, 667] on div at bounding box center [204, 679] width 33 height 33
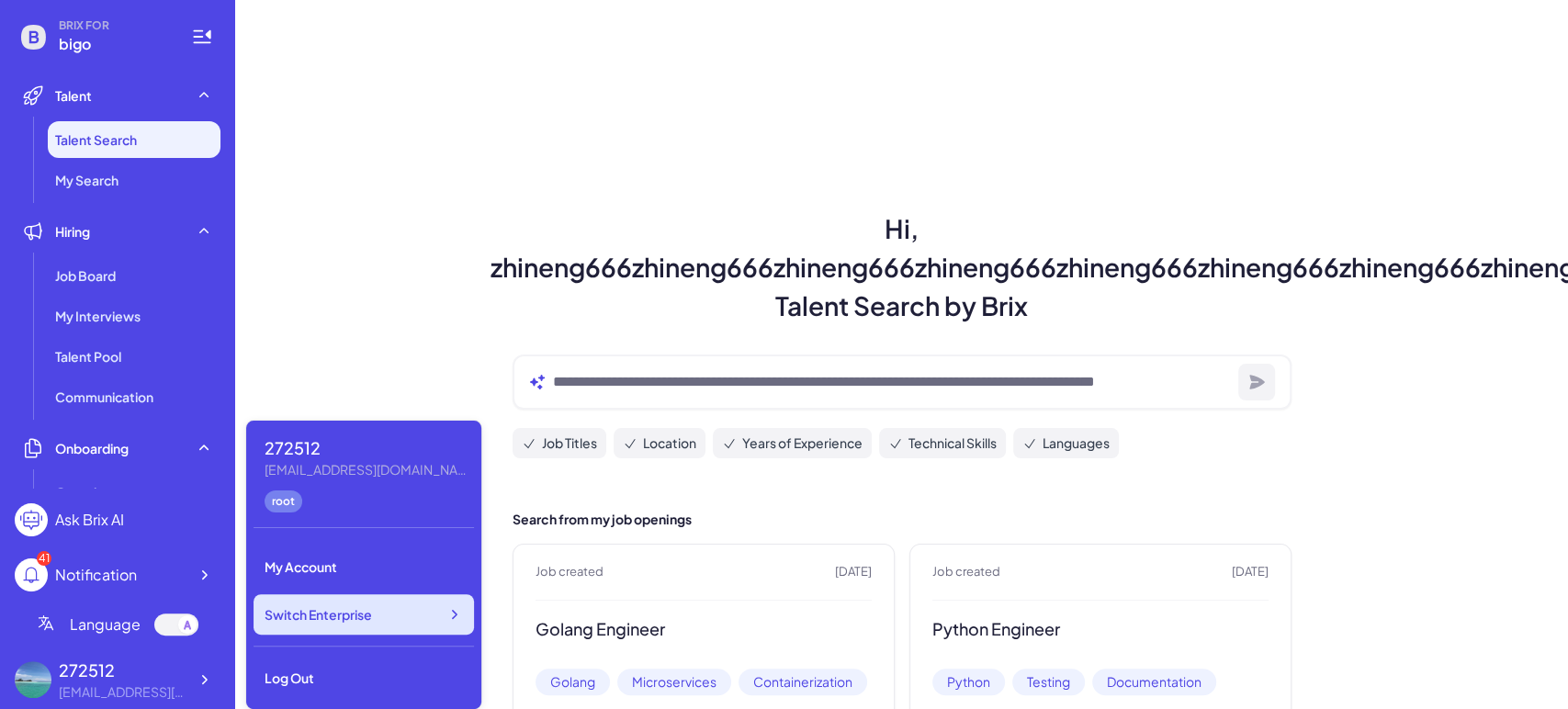
click at [414, 625] on div "Switch Enterprise" at bounding box center [363, 615] width 220 height 41
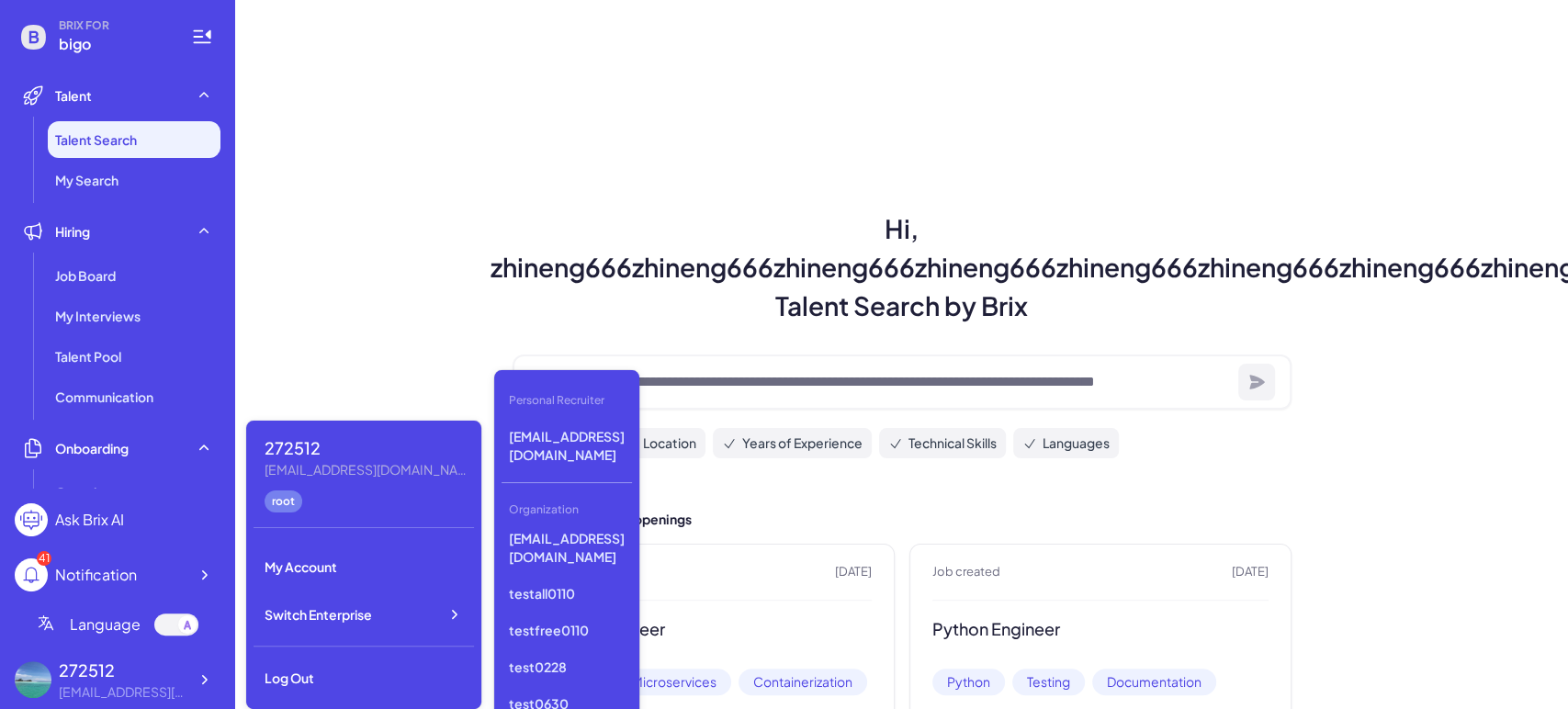
scroll to position [1391, 0]
click at [568, 662] on p "test支付测试2" at bounding box center [566, 679] width 130 height 33
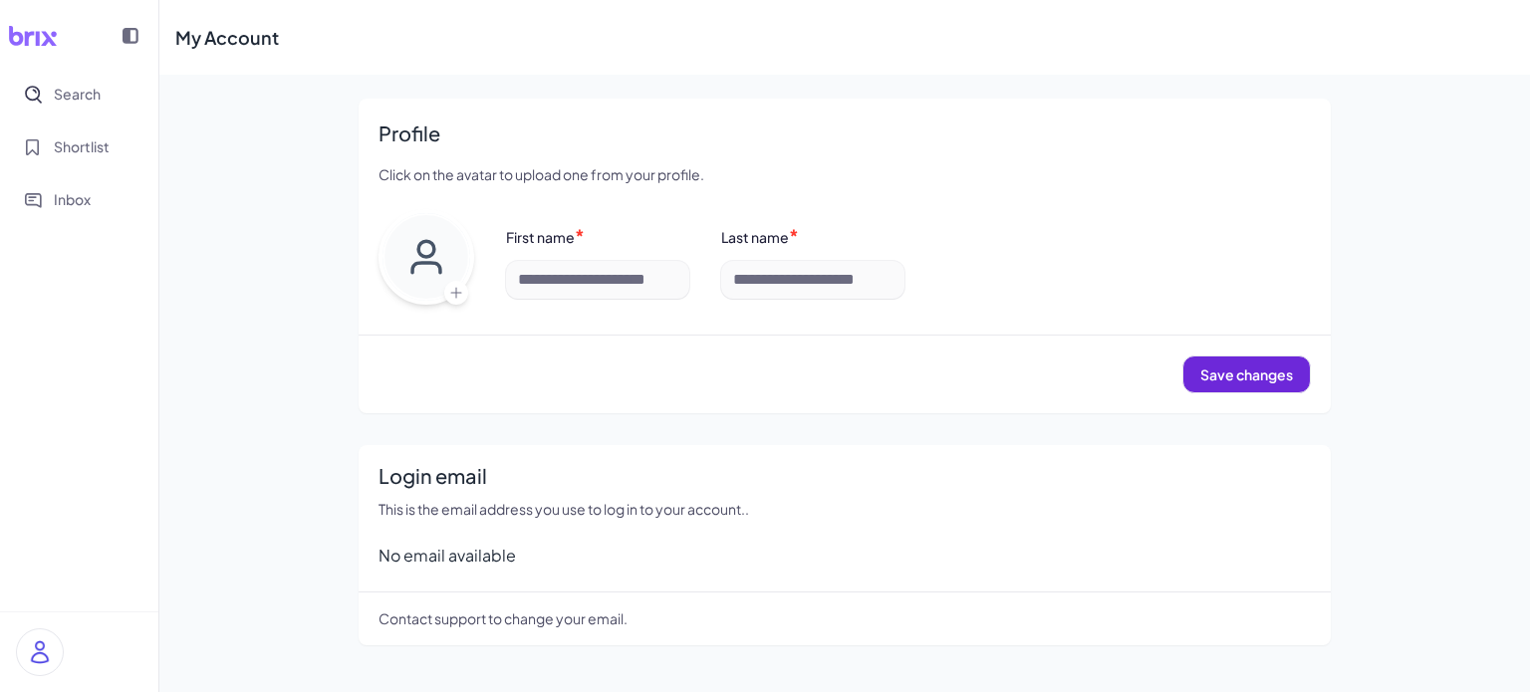
type input "**********"
type input "***"
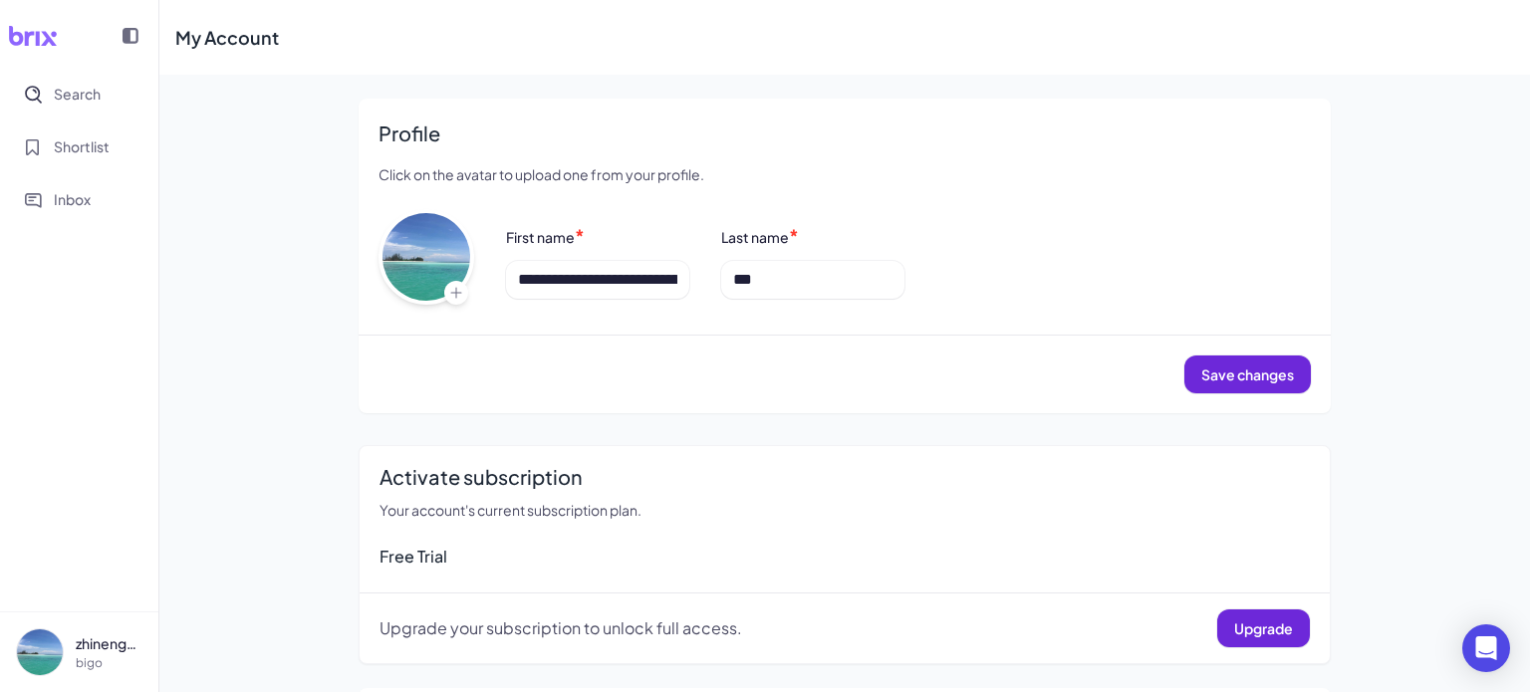
click at [49, 655] on img at bounding box center [40, 653] width 46 height 46
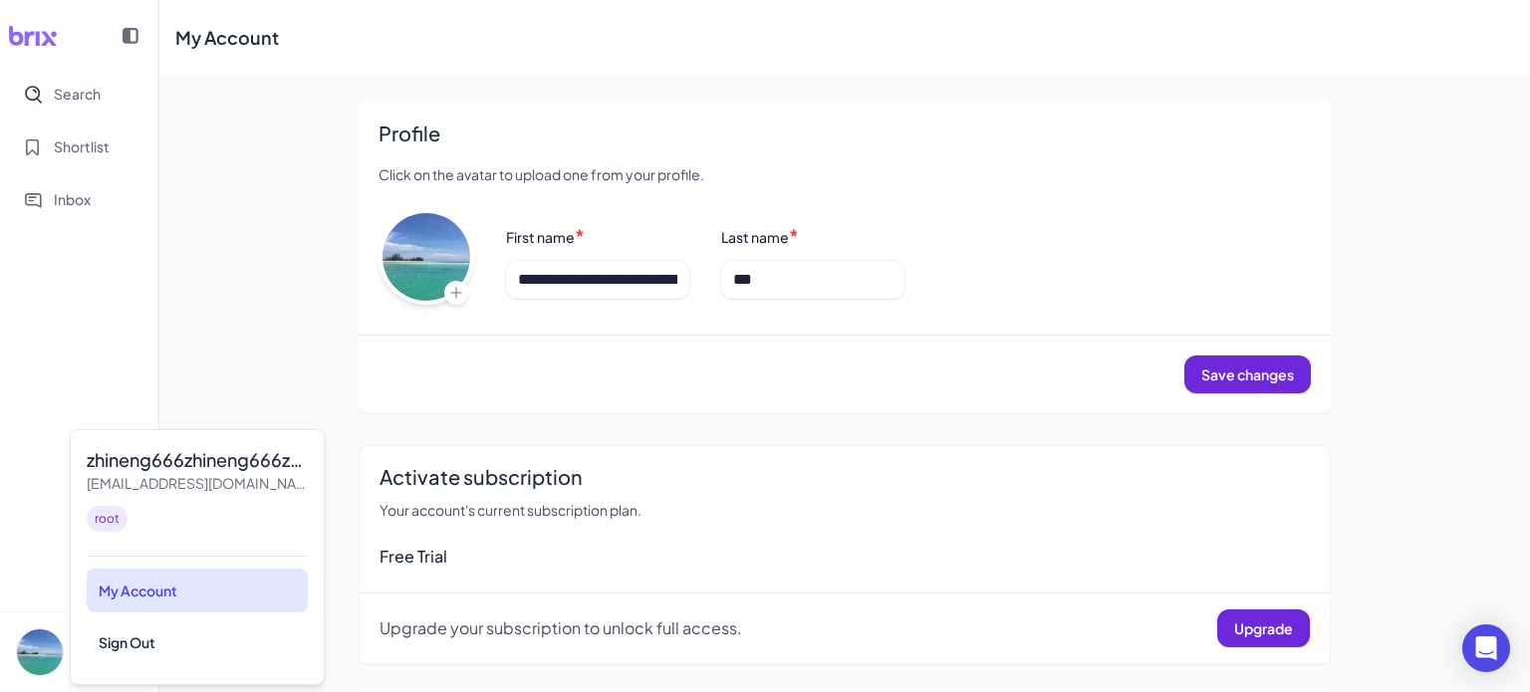
click at [115, 597] on div "My Account" at bounding box center [197, 591] width 221 height 44
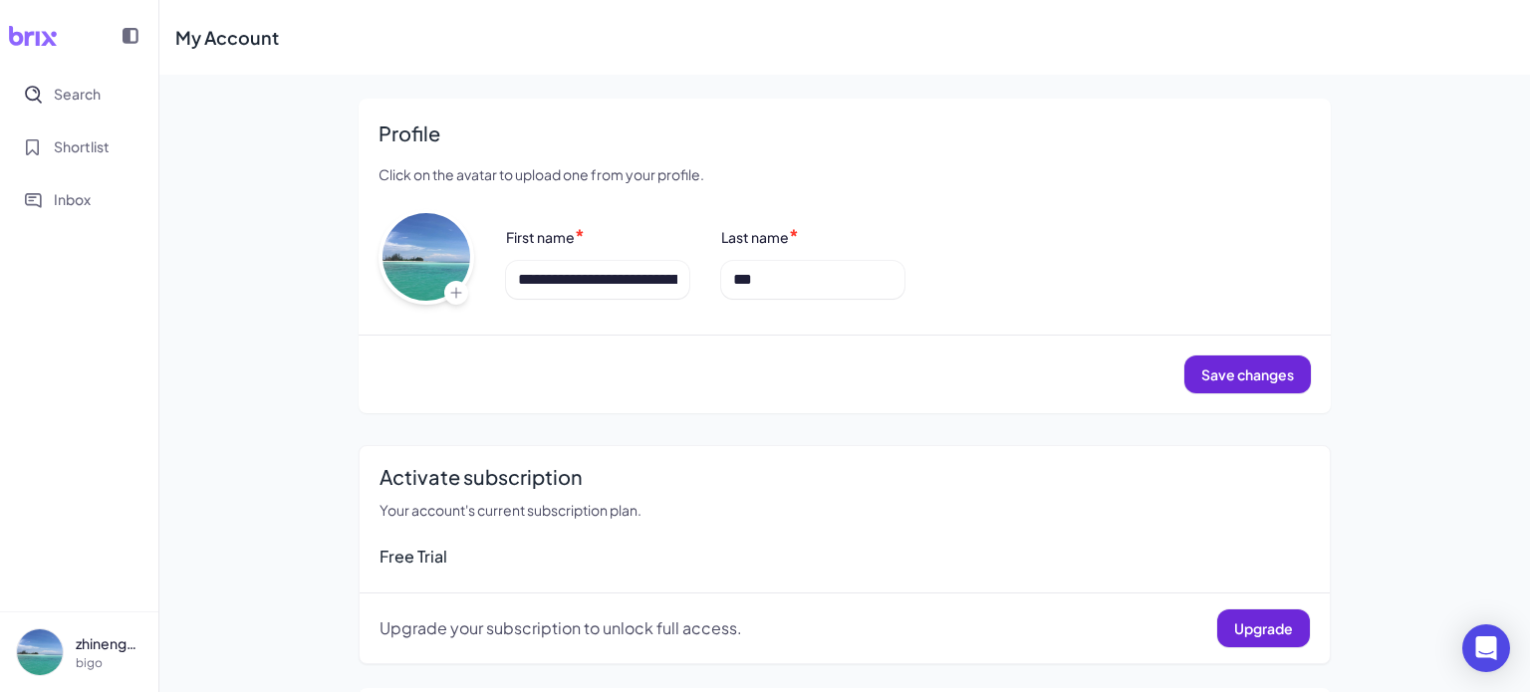
click at [59, 646] on img at bounding box center [40, 653] width 46 height 46
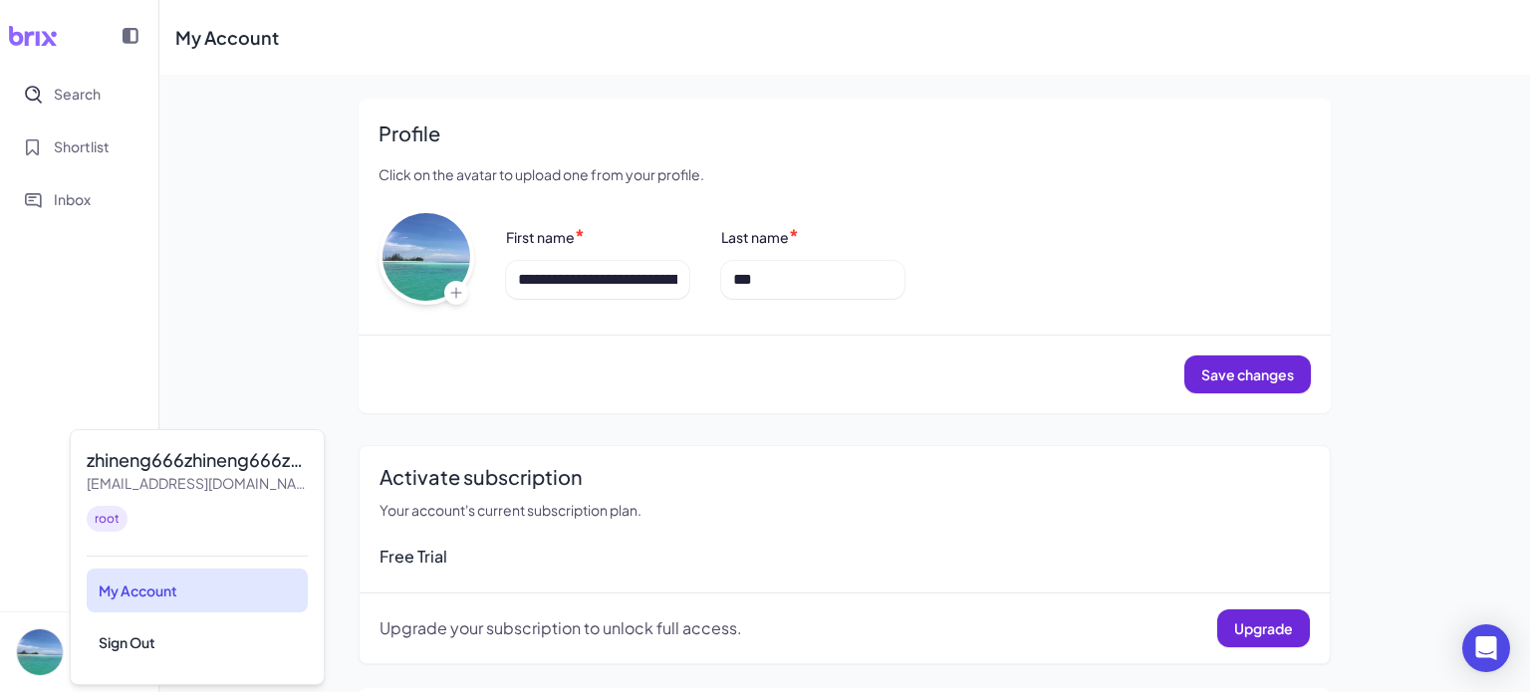
click at [168, 589] on div "My Account" at bounding box center [197, 591] width 221 height 44
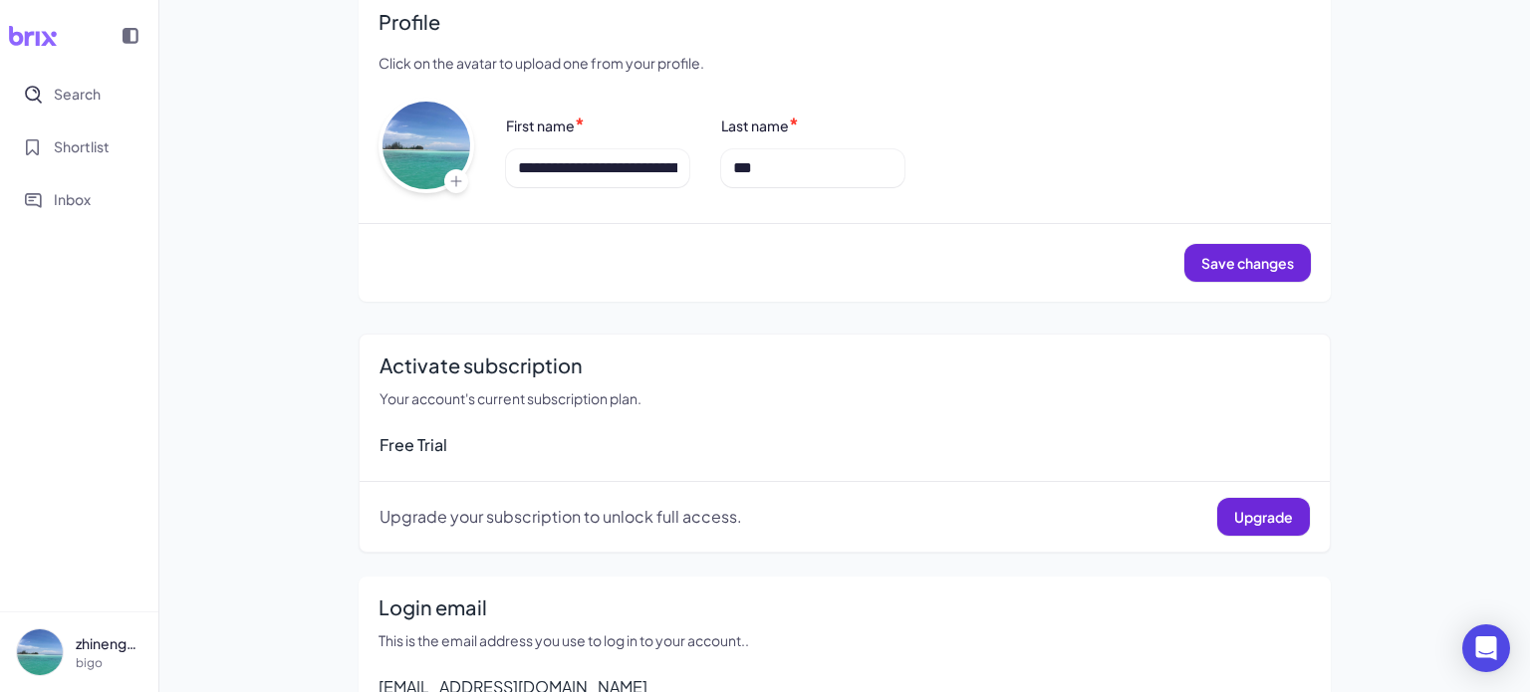
scroll to position [165, 0]
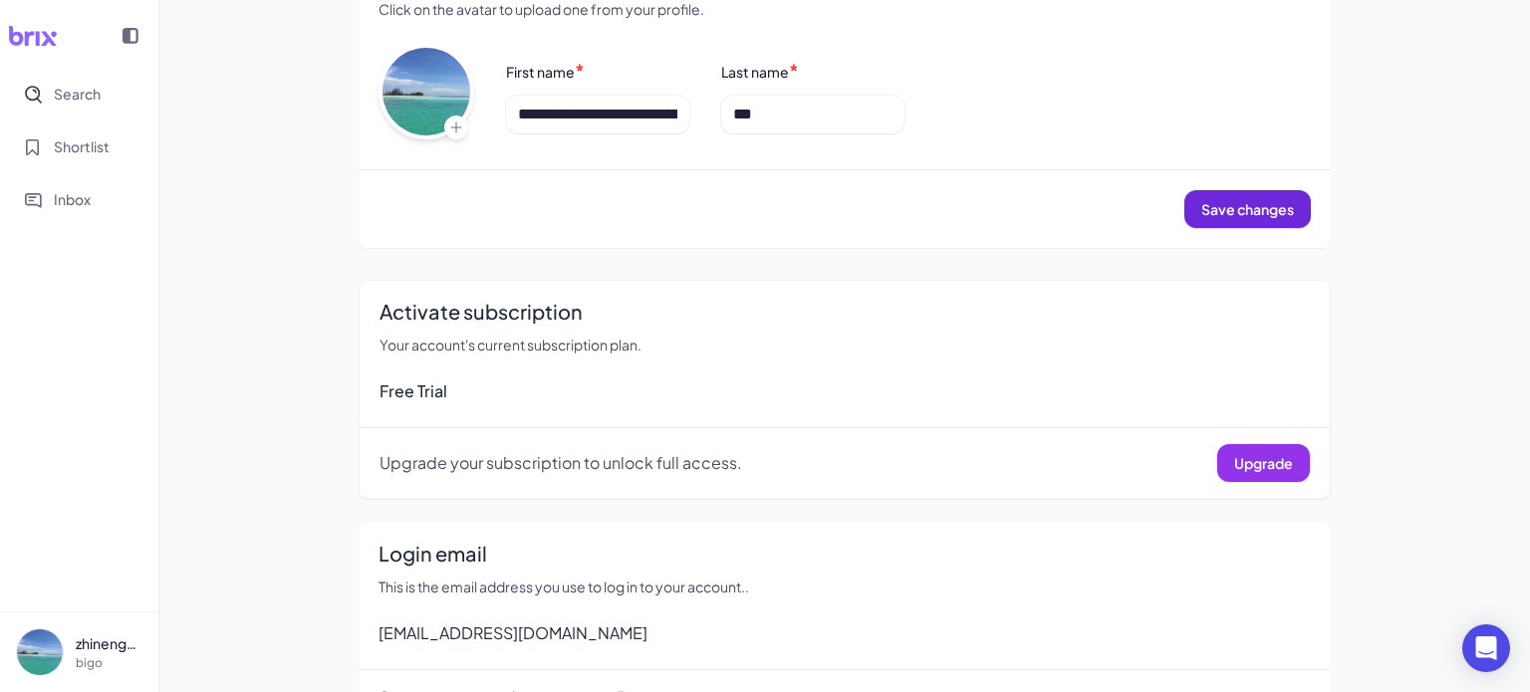
click at [1256, 464] on span "Upgrade" at bounding box center [1263, 463] width 59 height 18
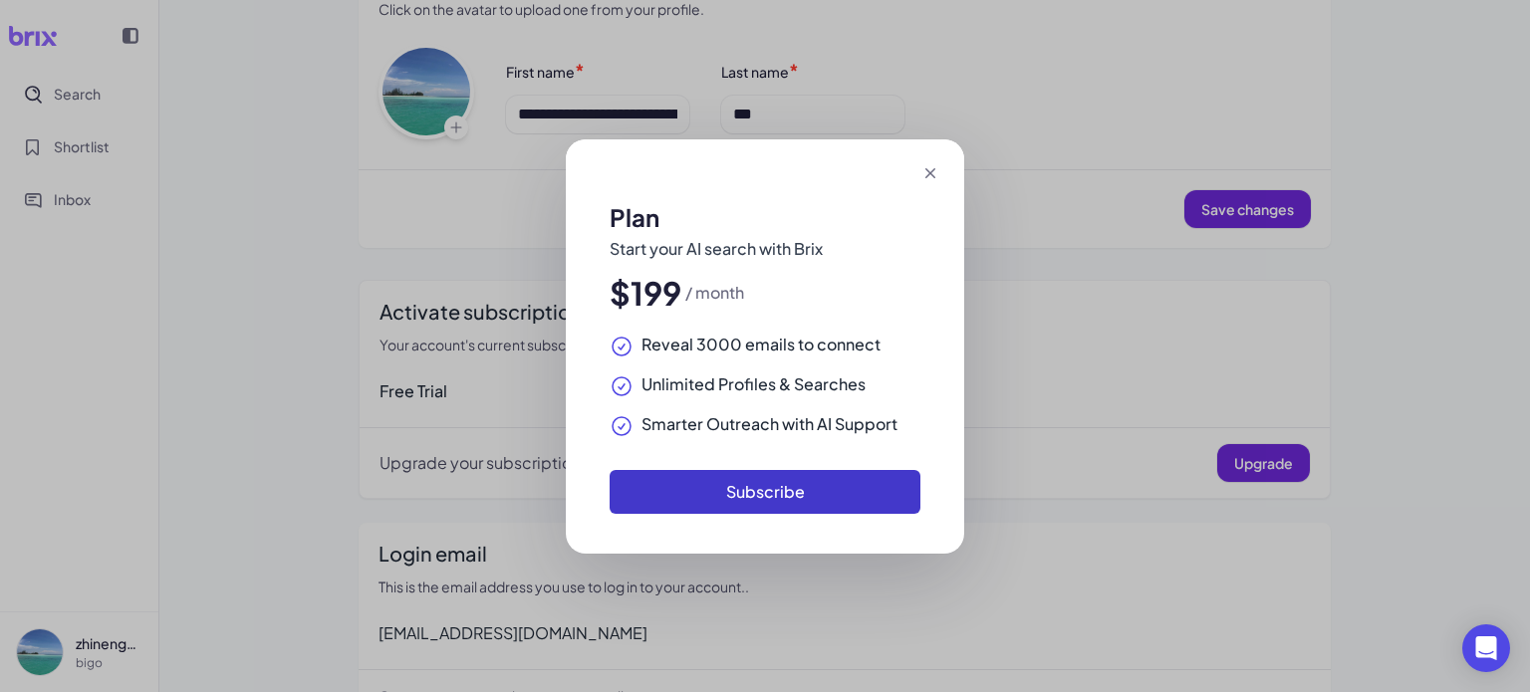
click at [776, 494] on button "Subscribe" at bounding box center [765, 492] width 311 height 44
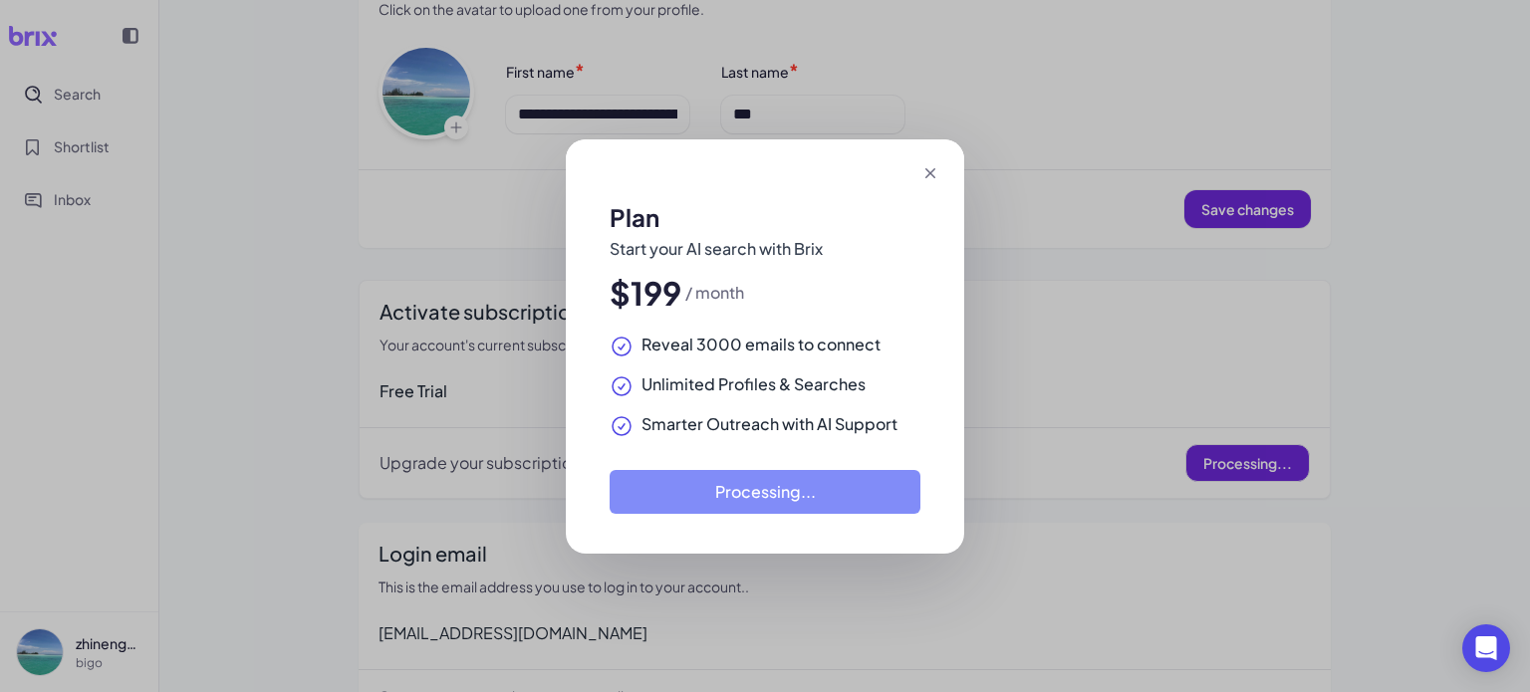
click at [931, 171] on icon at bounding box center [931, 173] width 10 height 10
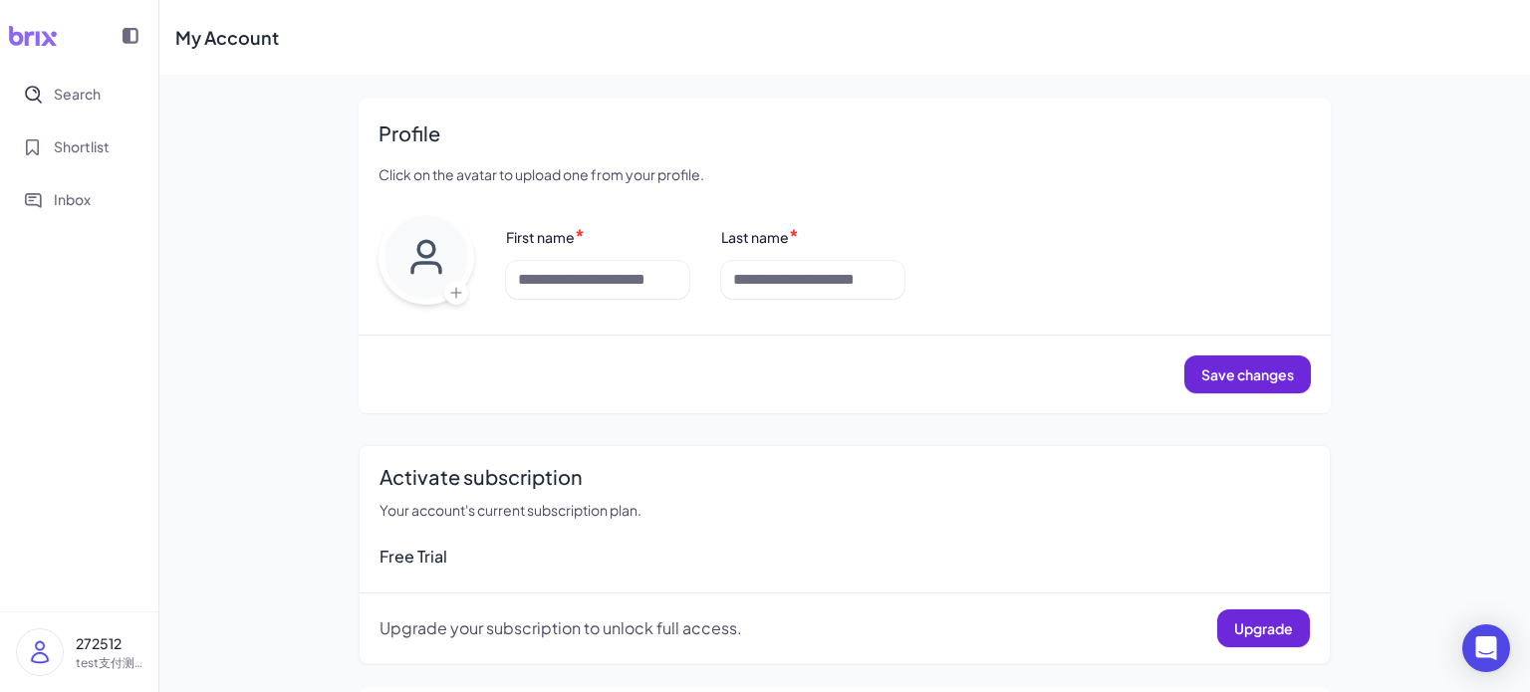
click at [32, 670] on img at bounding box center [40, 653] width 46 height 46
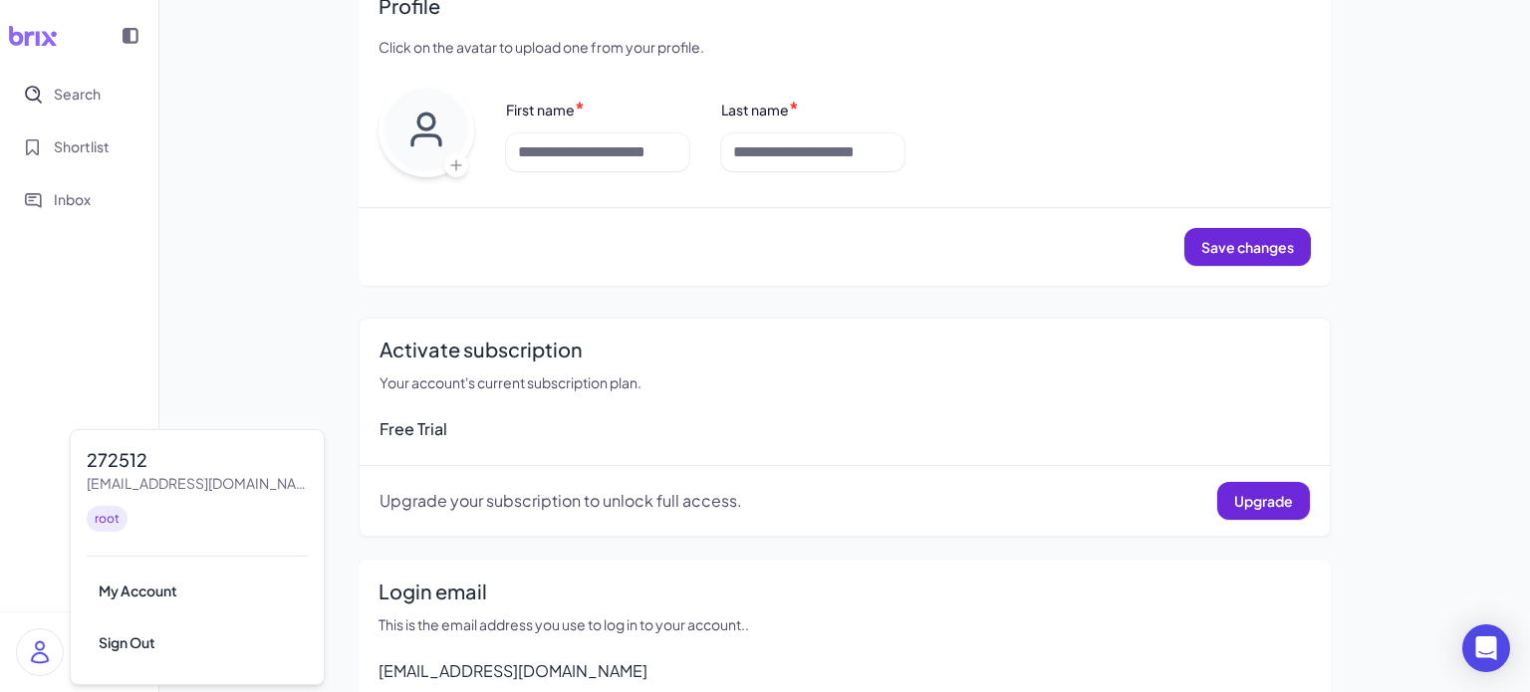
scroll to position [165, 0]
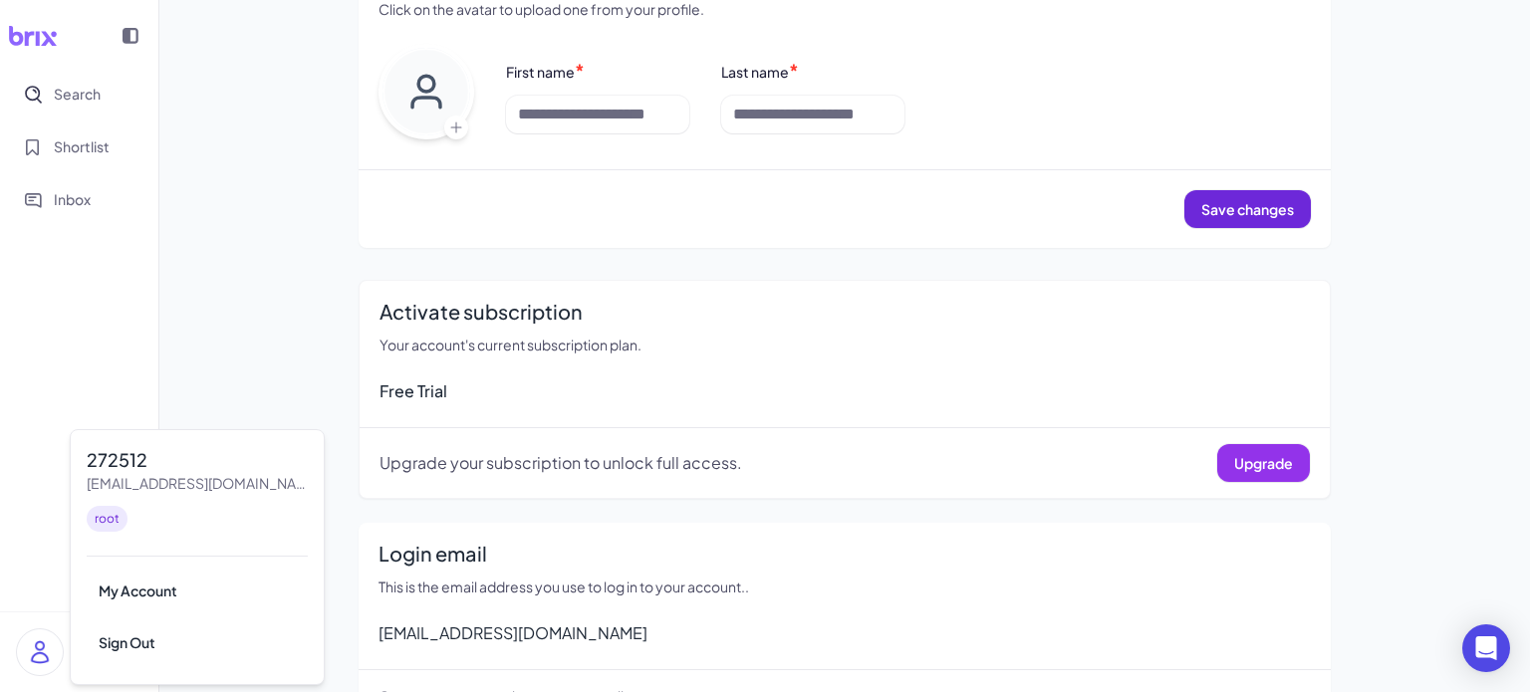
click at [1235, 477] on button "Upgrade" at bounding box center [1264, 463] width 93 height 38
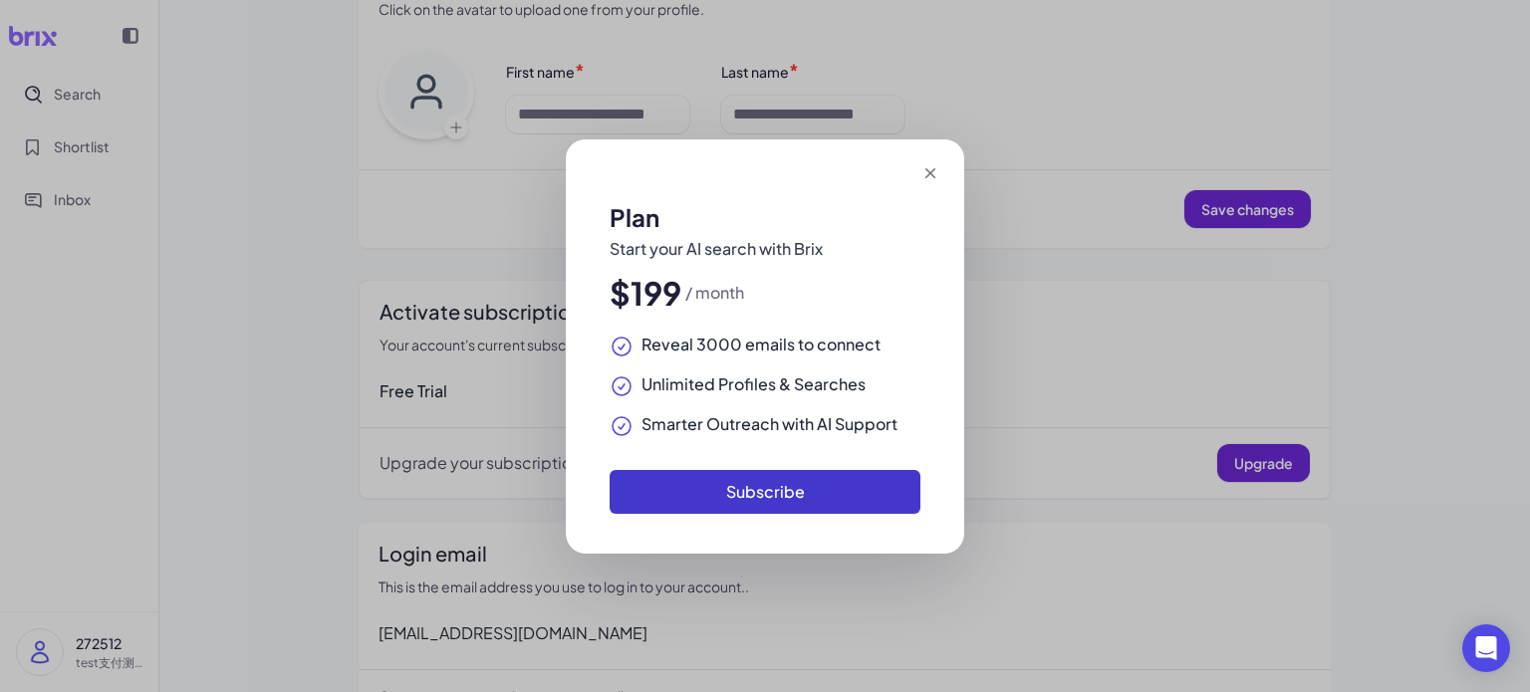
click at [781, 497] on button "Subscribe" at bounding box center [765, 492] width 311 height 44
